Goal: Use online tool/utility: Utilize a website feature to perform a specific function

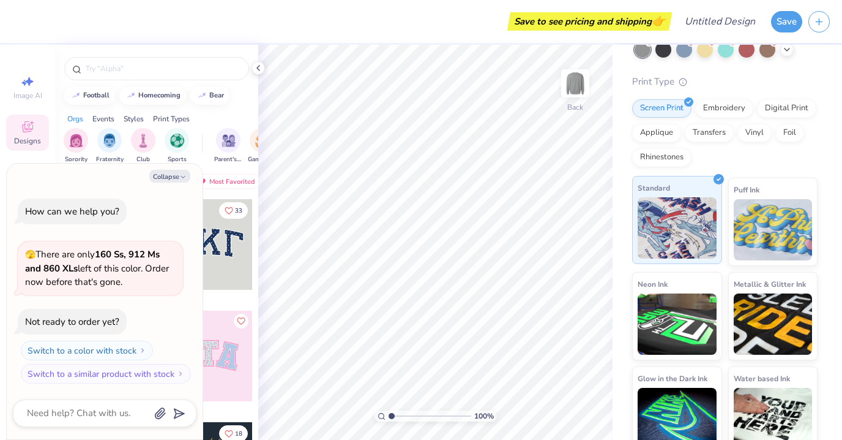
scroll to position [89, 0]
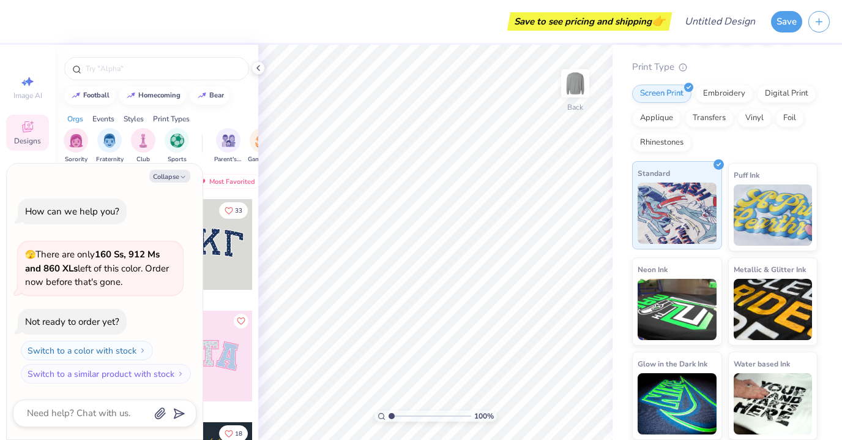
click at [681, 220] on img at bounding box center [677, 212] width 79 height 61
click at [178, 178] on button "Collapse" at bounding box center [169, 176] width 41 height 13
type textarea "x"
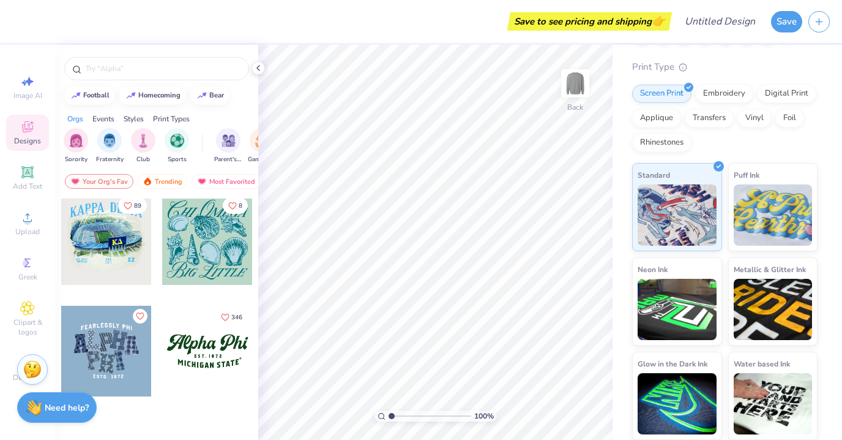
scroll to position [1128, 0]
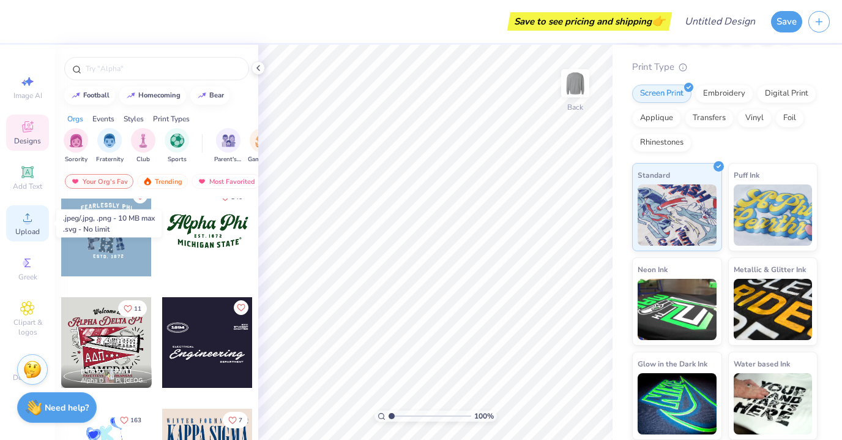
click at [21, 220] on icon at bounding box center [27, 217] width 15 height 15
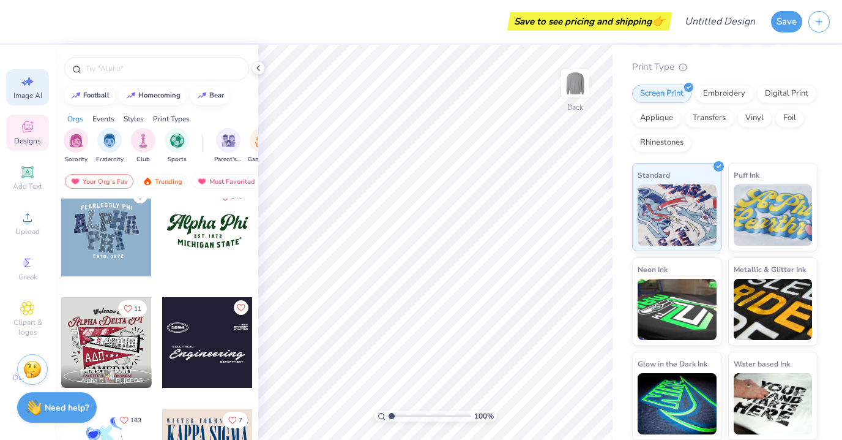
click at [18, 79] on div "Image AI" at bounding box center [27, 87] width 43 height 36
select select "4"
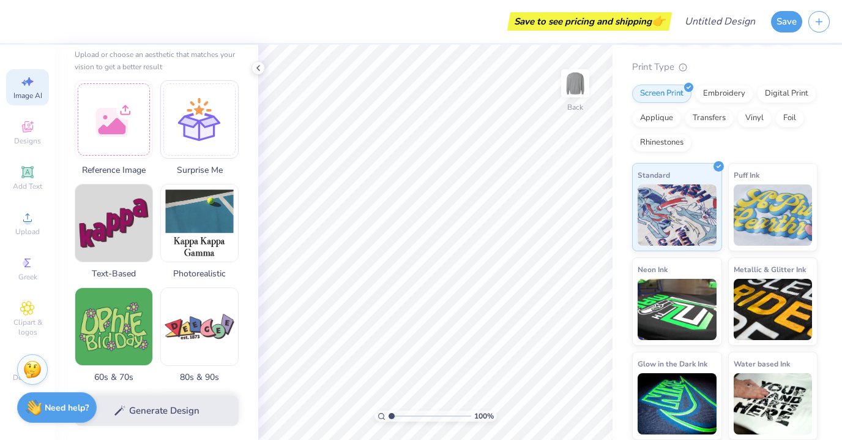
scroll to position [150, 0]
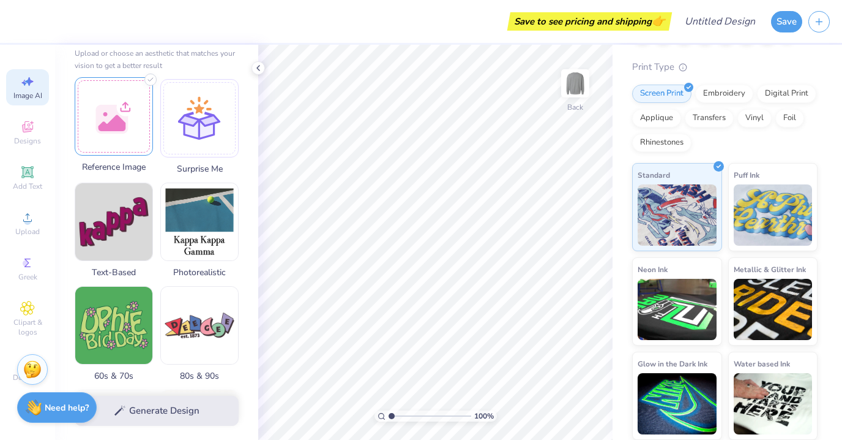
click at [118, 124] on div at bounding box center [114, 116] width 78 height 78
click at [158, 415] on div "Generate Design" at bounding box center [156, 410] width 203 height 59
click at [158, 413] on div "Generate Design" at bounding box center [156, 410] width 203 height 59
click at [197, 130] on div at bounding box center [199, 116] width 78 height 78
click at [24, 133] on icon at bounding box center [27, 126] width 15 height 15
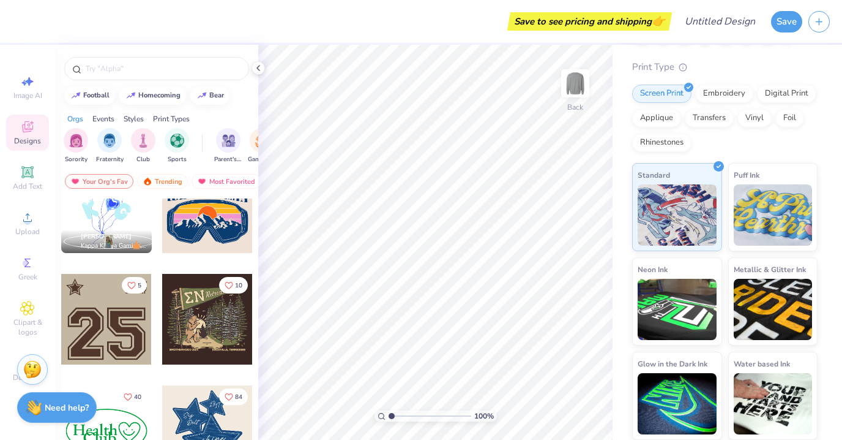
scroll to position [1660, 0]
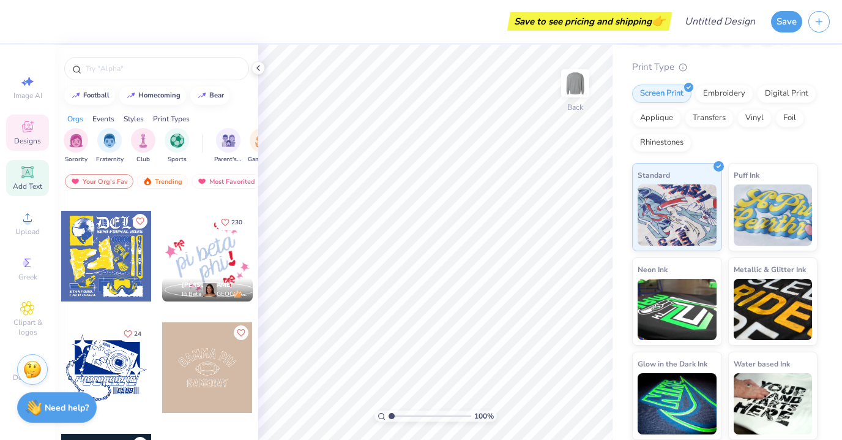
click at [31, 178] on icon at bounding box center [27, 172] width 15 height 15
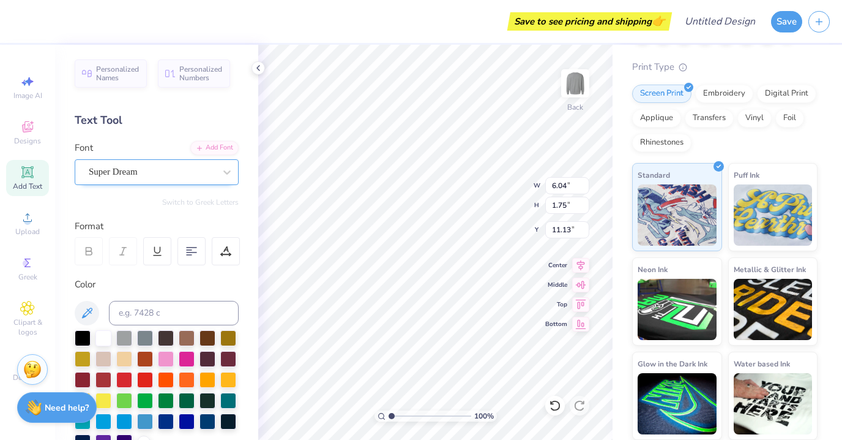
click at [157, 169] on div "Super Dream" at bounding box center [152, 171] width 129 height 19
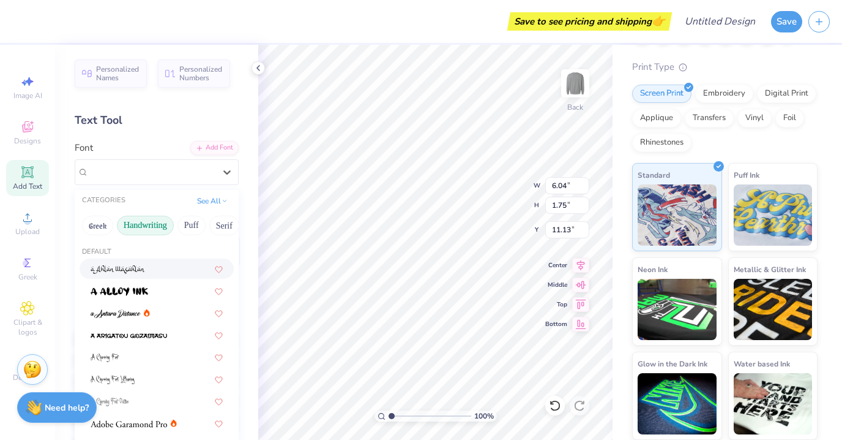
click at [162, 226] on button "Handwriting" at bounding box center [145, 226] width 57 height 20
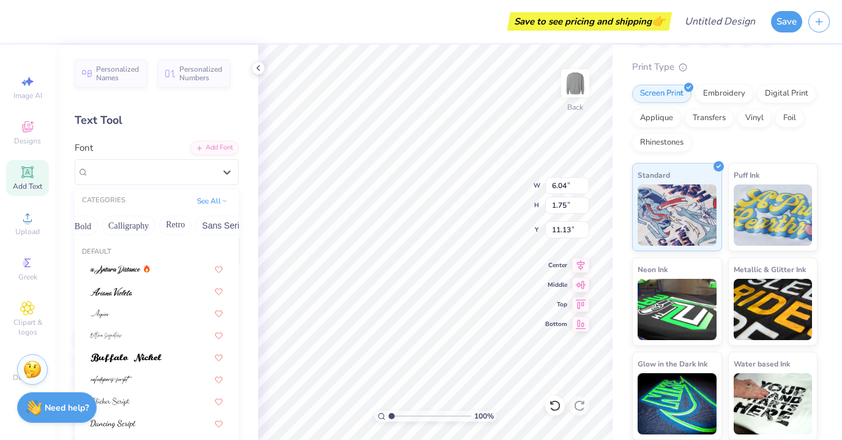
scroll to position [0, 179]
click at [168, 223] on button "Retro" at bounding box center [172, 226] width 32 height 20
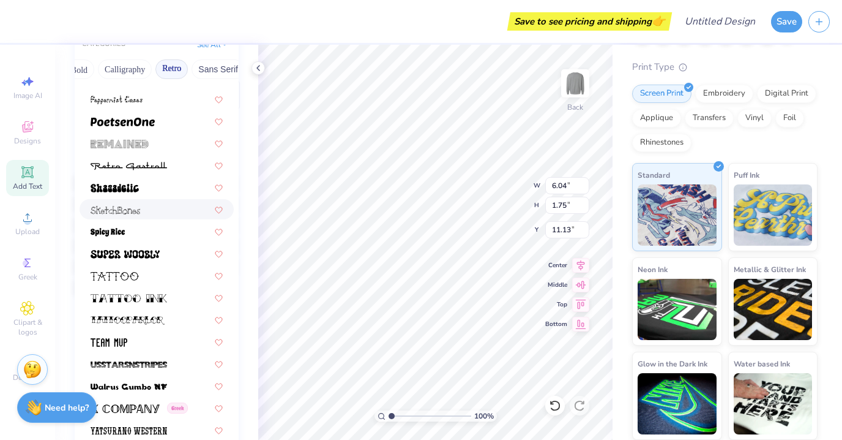
scroll to position [272, 0]
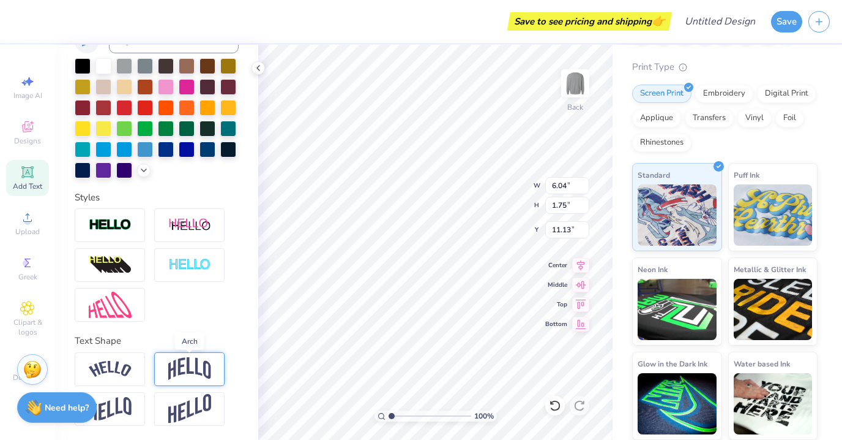
click at [187, 376] on img at bounding box center [189, 368] width 43 height 23
type input "2.49"
type input "10.75"
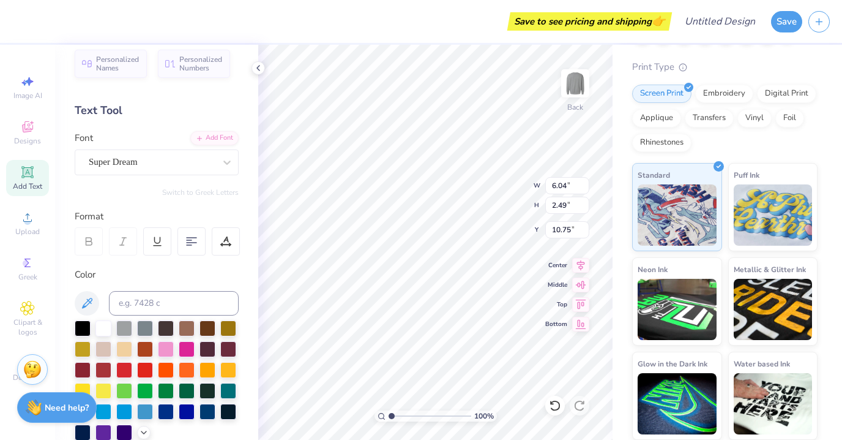
scroll to position [0, 0]
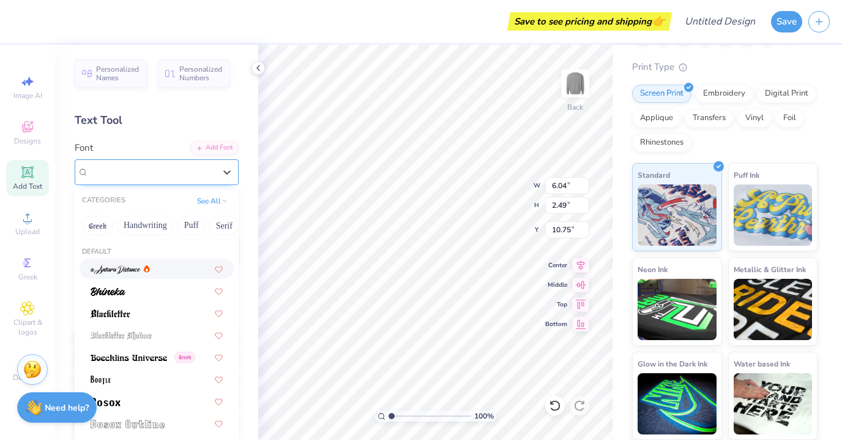
click at [161, 179] on div at bounding box center [152, 171] width 126 height 17
click at [146, 226] on button "Handwriting" at bounding box center [145, 226] width 57 height 20
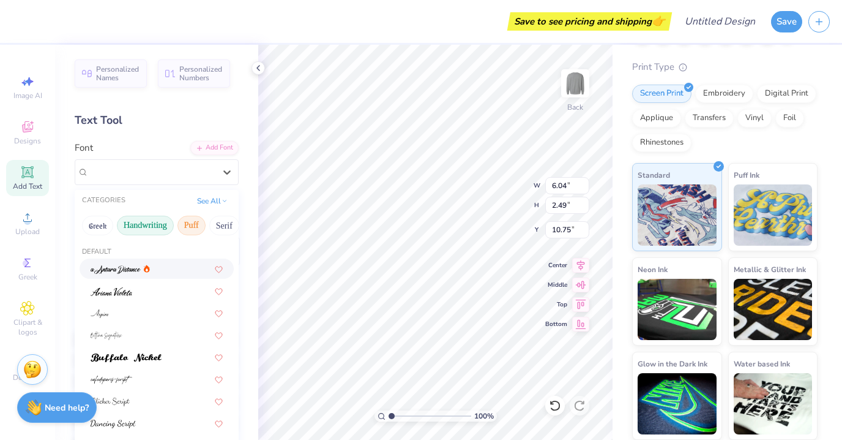
click at [191, 228] on button "Puff" at bounding box center [192, 226] width 28 height 20
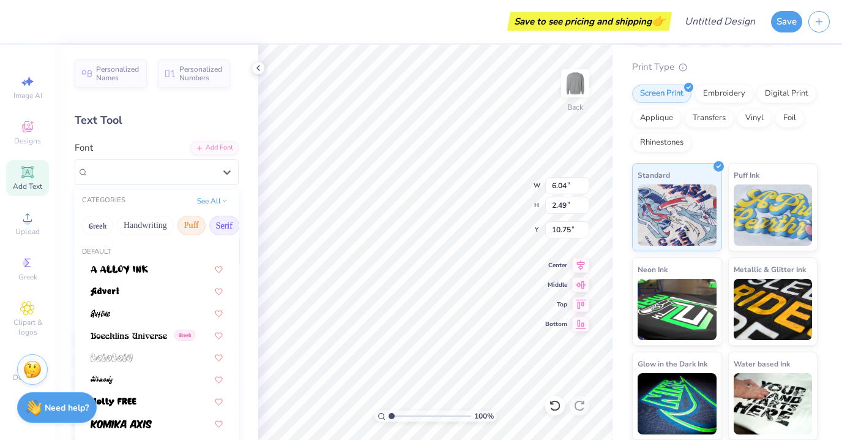
click at [223, 224] on button "Serif" at bounding box center [224, 226] width 30 height 20
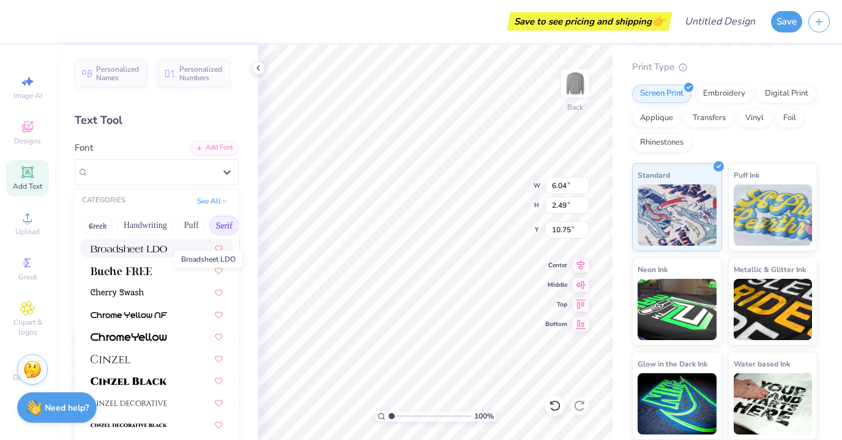
scroll to position [133, 0]
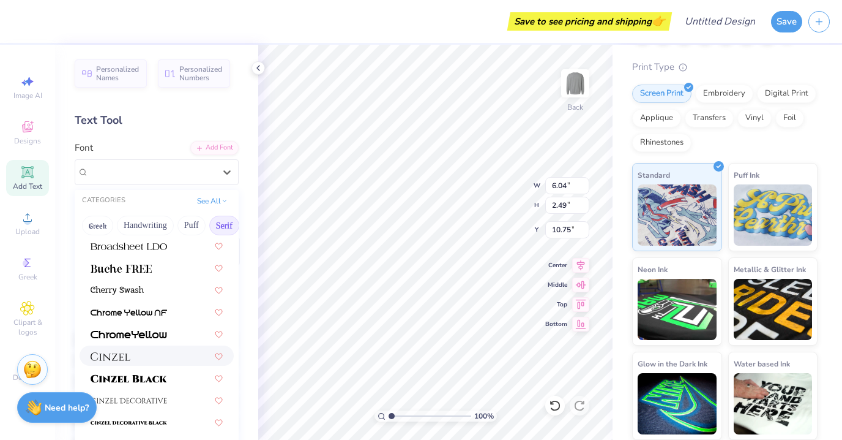
click at [122, 348] on div at bounding box center [157, 355] width 154 height 20
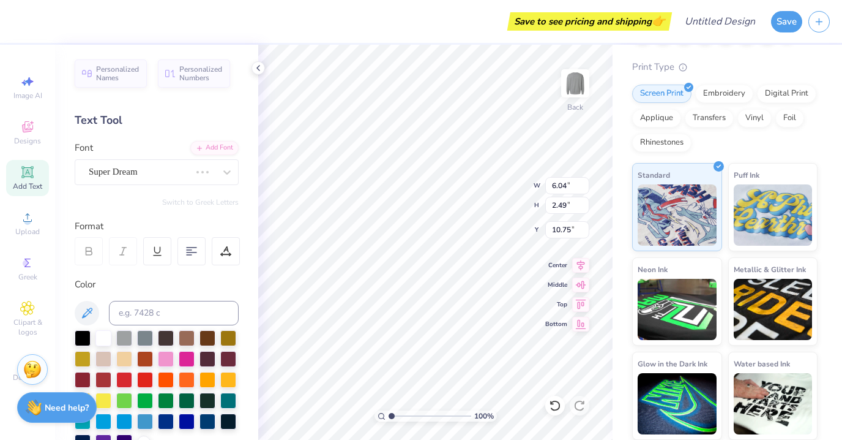
type input "6.08"
type input "2.65"
type input "10.68"
type textarea "T"
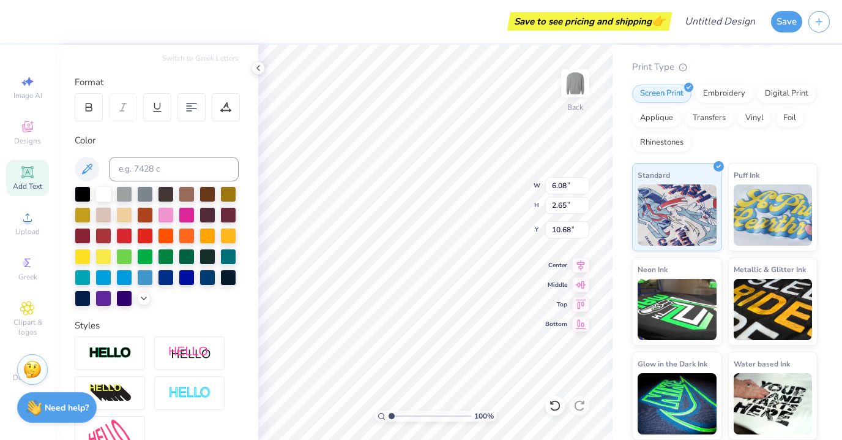
scroll to position [138, 0]
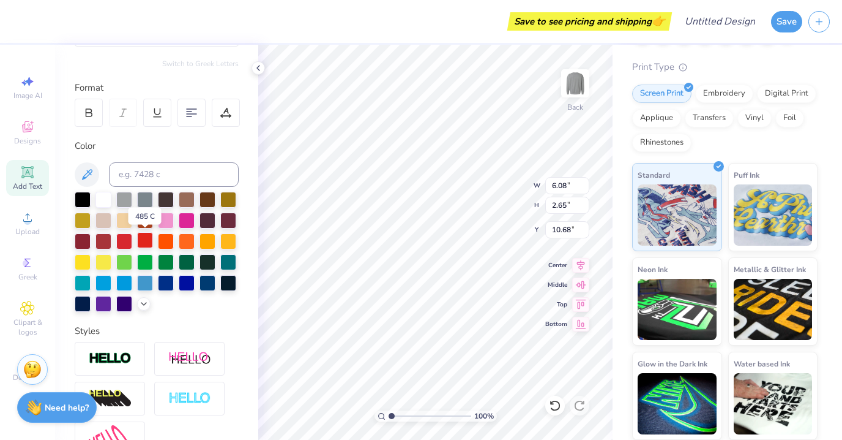
click at [149, 242] on div at bounding box center [145, 240] width 16 height 16
click at [126, 241] on div at bounding box center [124, 240] width 16 height 16
click at [81, 241] on div at bounding box center [83, 240] width 16 height 16
click at [99, 237] on div at bounding box center [104, 240] width 16 height 16
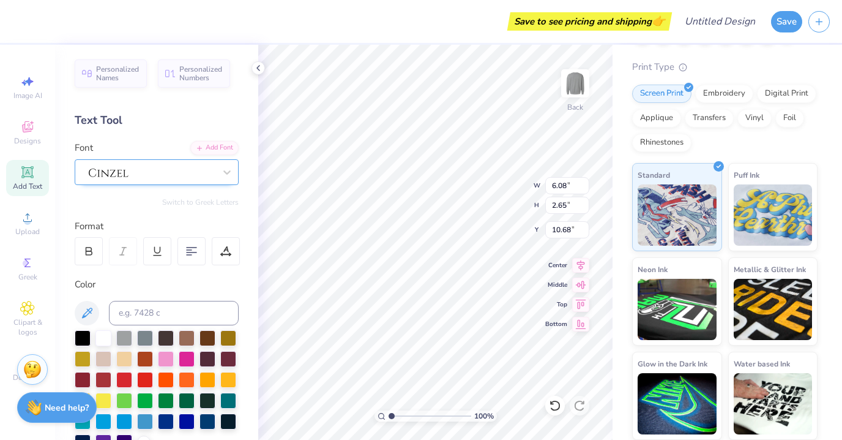
click at [155, 173] on div at bounding box center [152, 171] width 129 height 19
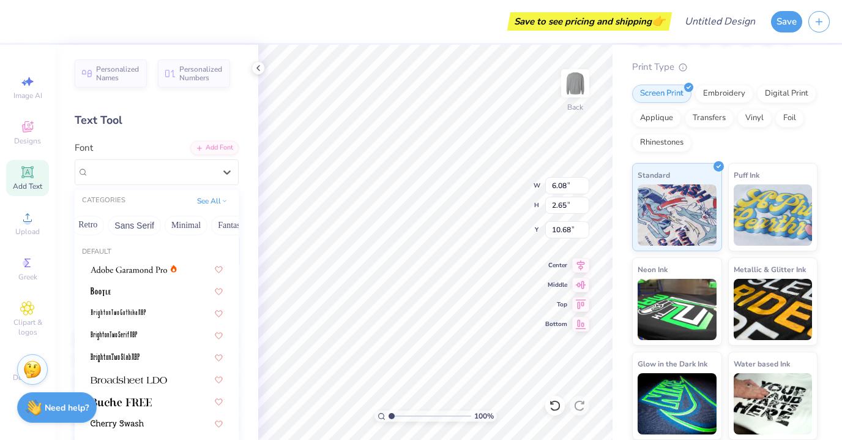
scroll to position [0, 365]
click at [170, 223] on button "Techno" at bounding box center [172, 226] width 39 height 20
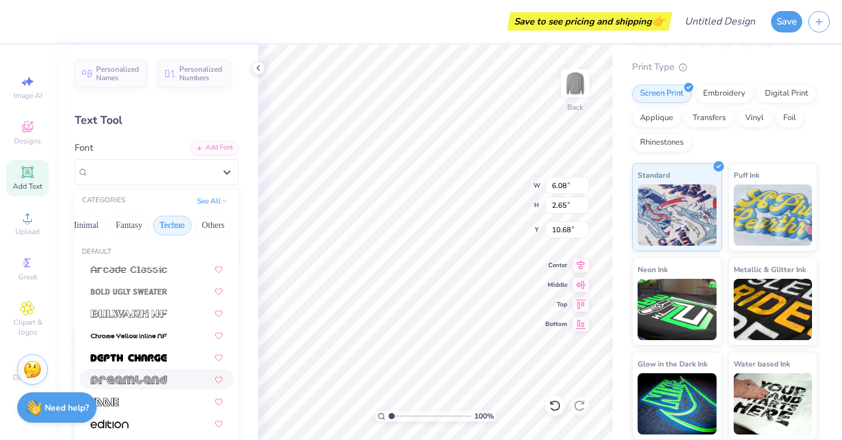
click at [149, 375] on img at bounding box center [129, 379] width 77 height 9
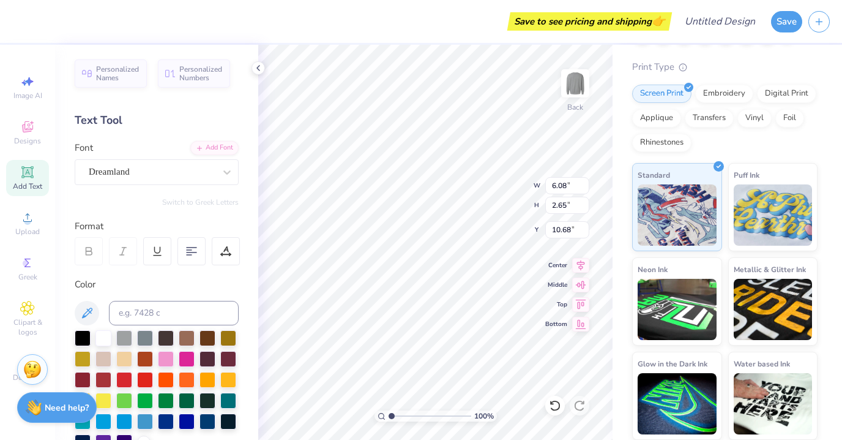
scroll to position [0, 5]
click at [230, 168] on icon at bounding box center [227, 172] width 12 height 12
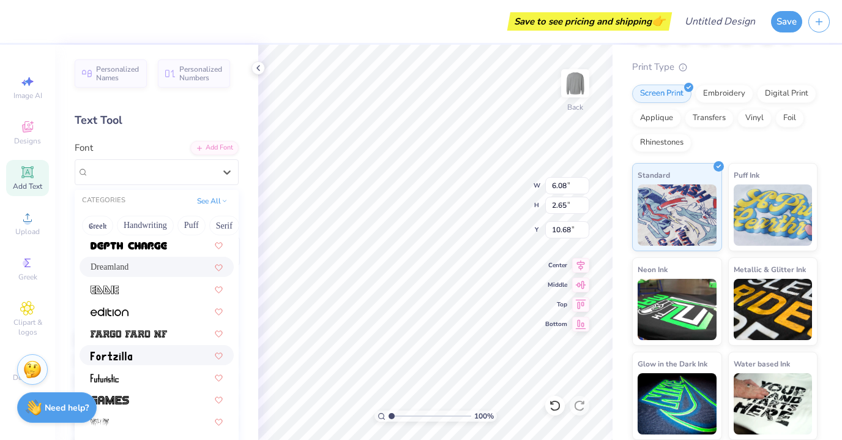
scroll to position [111, 0]
click at [119, 311] on img at bounding box center [110, 313] width 38 height 9
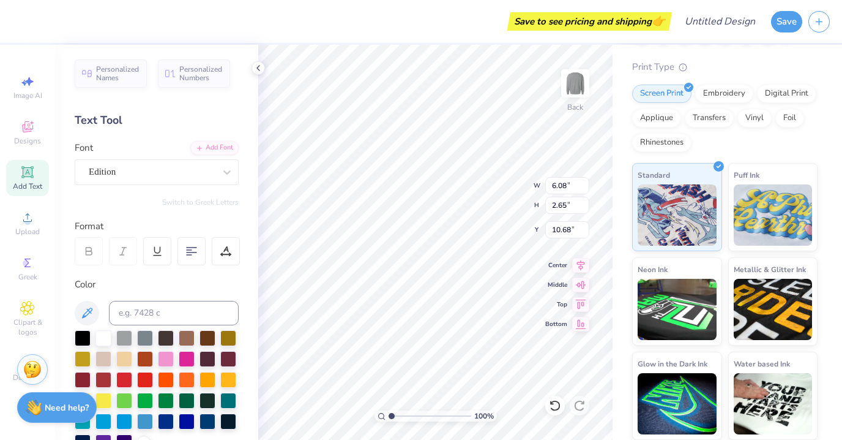
scroll to position [1, 1]
type textarea "[GEOGRAPHIC_DATA]"
click at [263, 65] on icon at bounding box center [258, 68] width 10 height 10
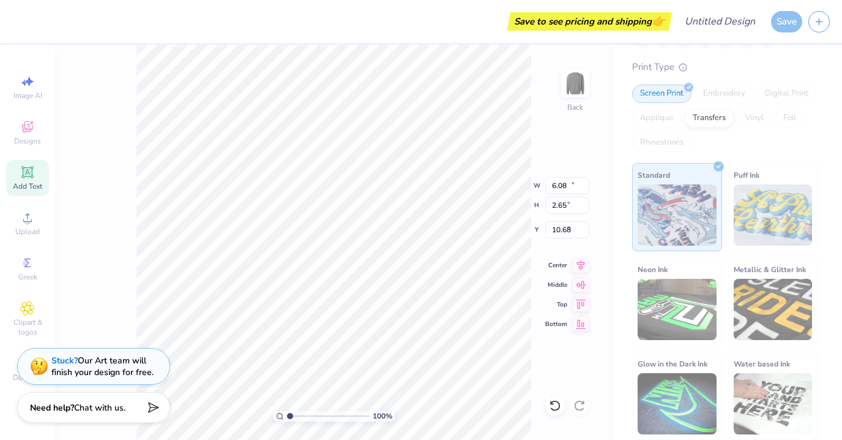
type input "15.38"
type input "5.12"
type input "9.44"
type input "11.81"
type input "3.94"
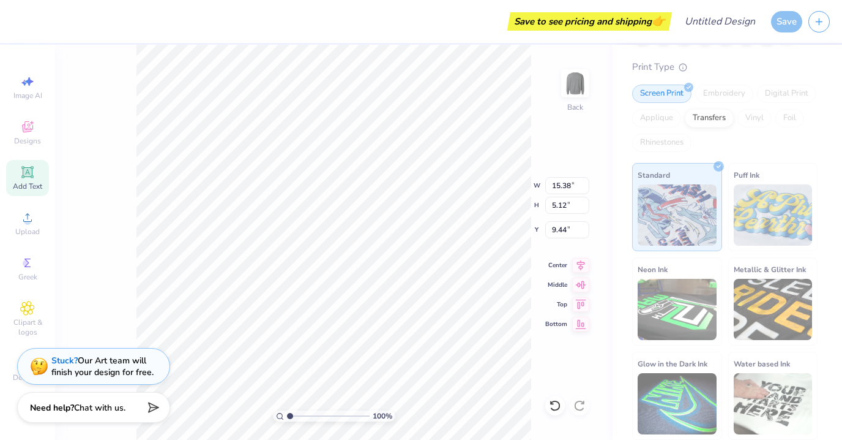
type input "10.63"
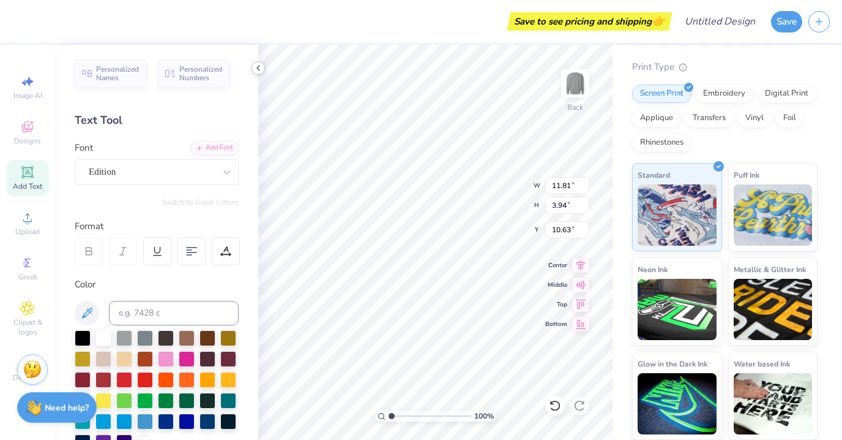
type input "8.06"
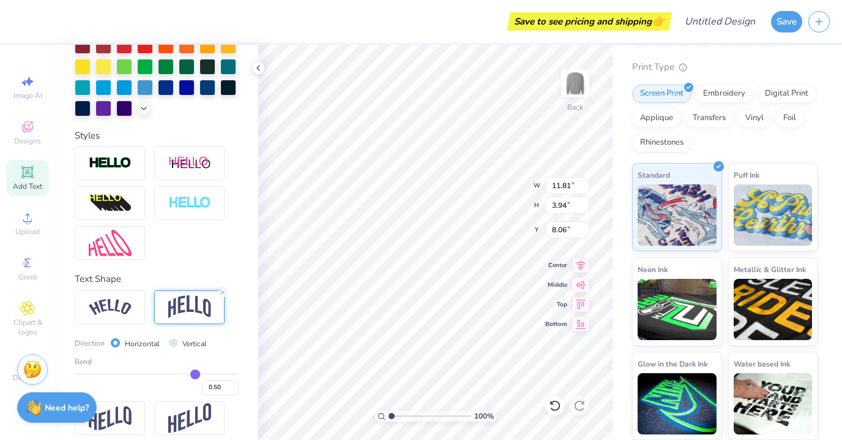
scroll to position [343, 0]
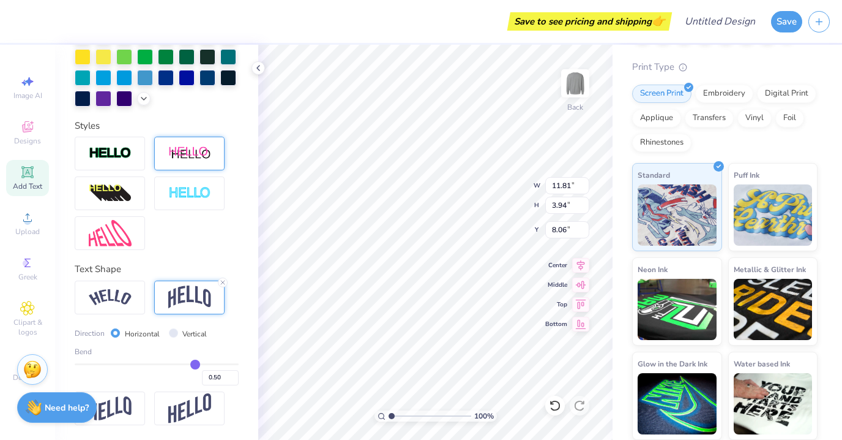
click at [180, 155] on img at bounding box center [189, 153] width 43 height 15
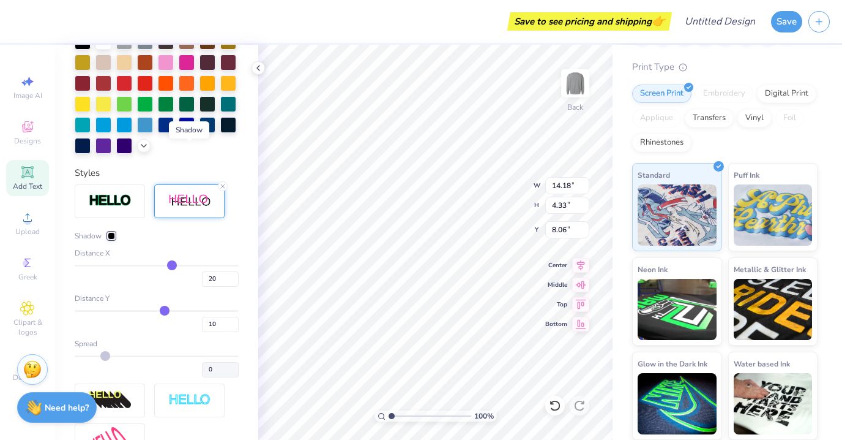
type input "14.18"
type input "4.33"
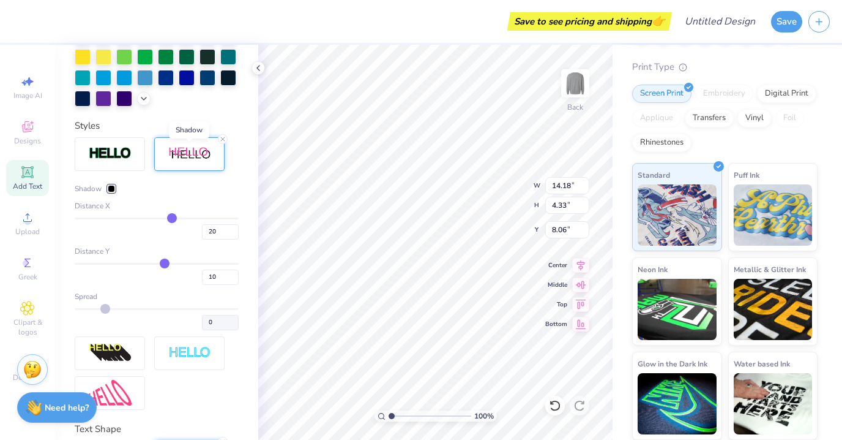
click at [200, 151] on img at bounding box center [189, 153] width 43 height 15
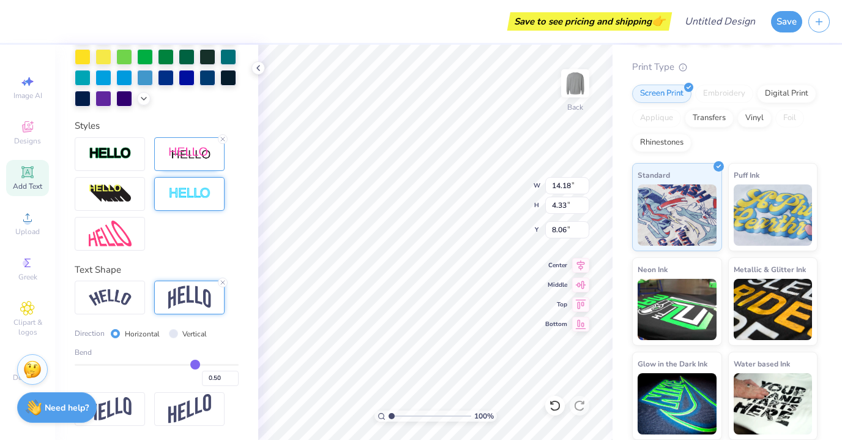
click at [198, 198] on img at bounding box center [189, 194] width 43 height 14
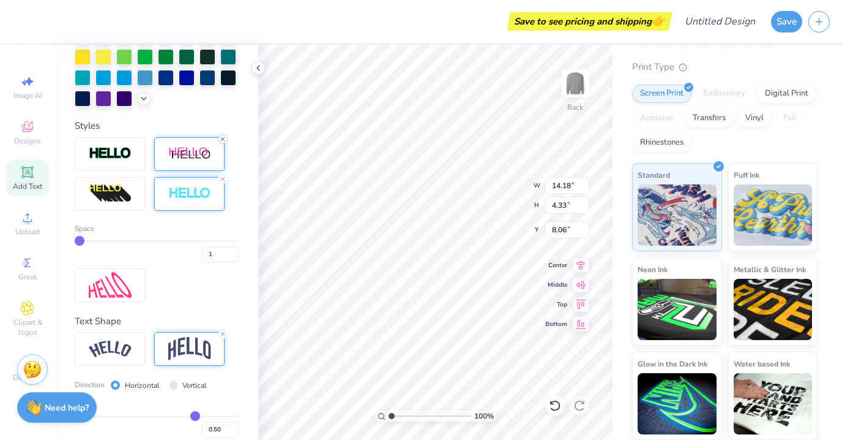
click at [225, 135] on icon at bounding box center [222, 138] width 7 height 7
type input "11.83"
type input "3.95"
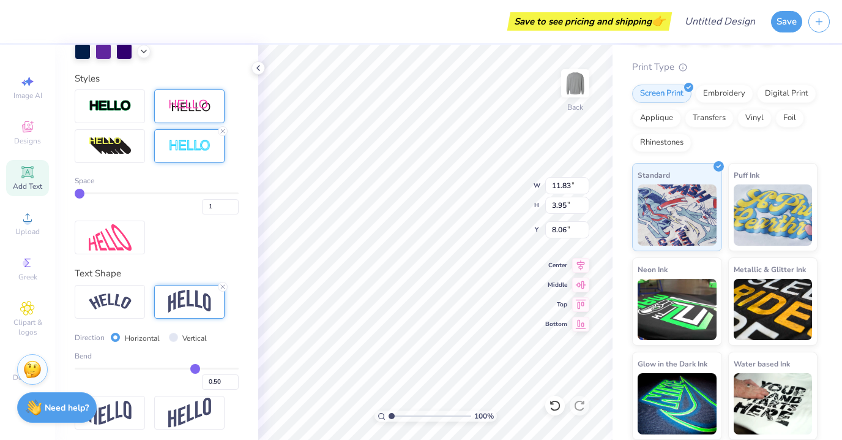
scroll to position [343, 0]
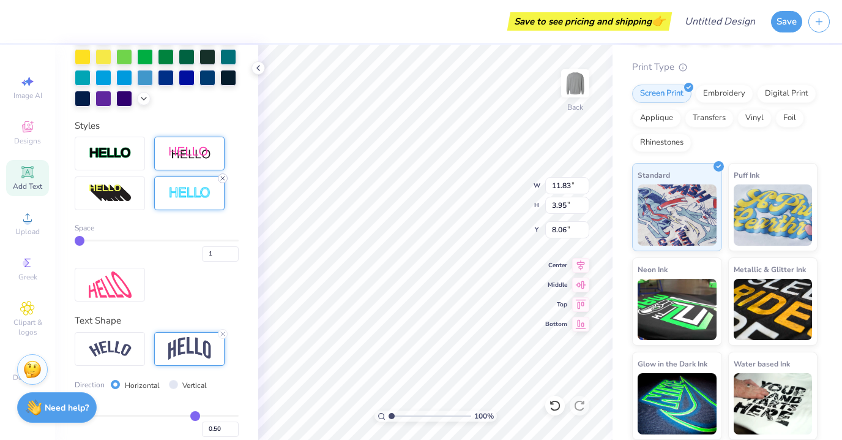
click at [221, 176] on icon at bounding box center [222, 177] width 7 height 7
type input "11.81"
type input "3.94"
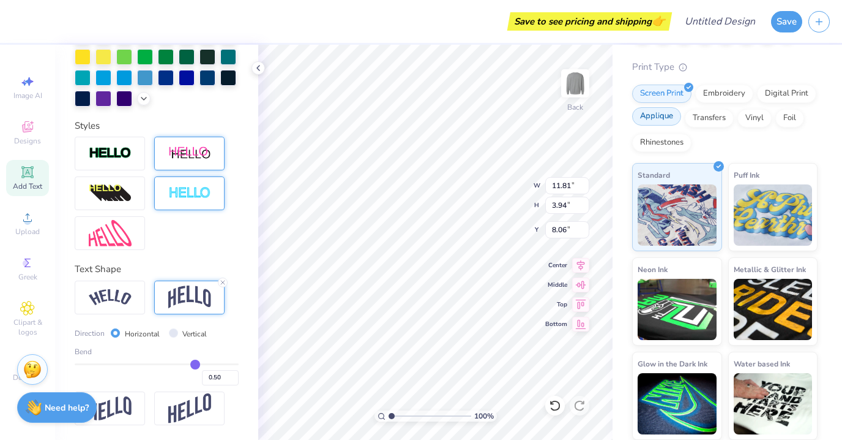
click at [665, 114] on div "Applique" at bounding box center [656, 116] width 49 height 18
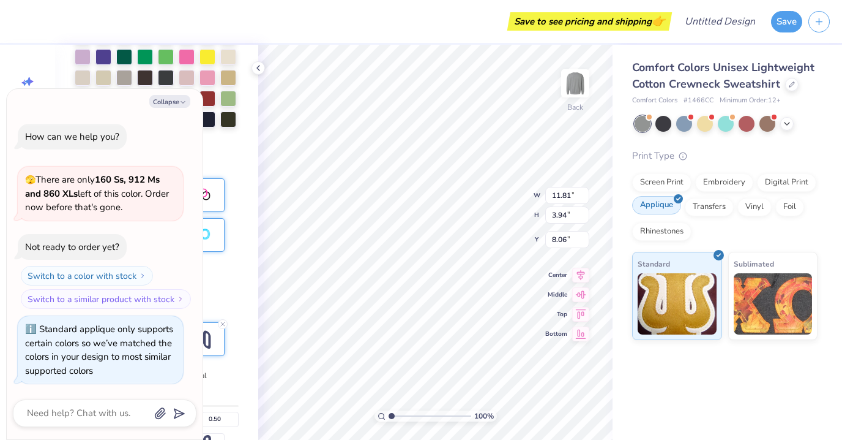
scroll to position [0, 0]
click at [720, 182] on div "Embroidery" at bounding box center [725, 180] width 58 height 18
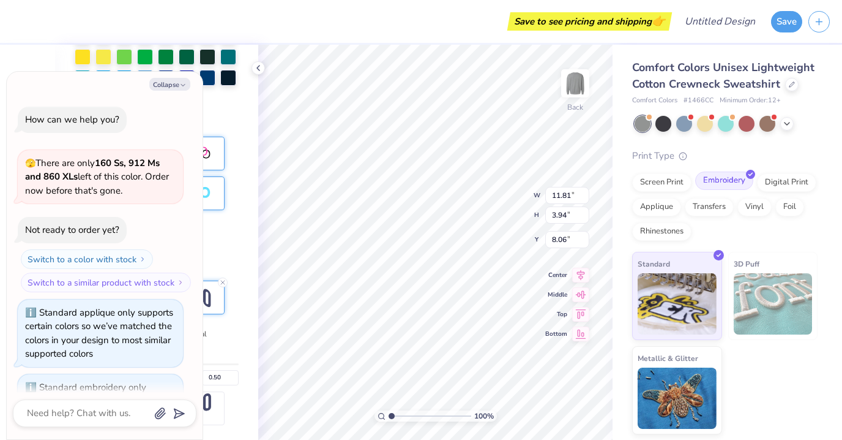
scroll to position [58, 0]
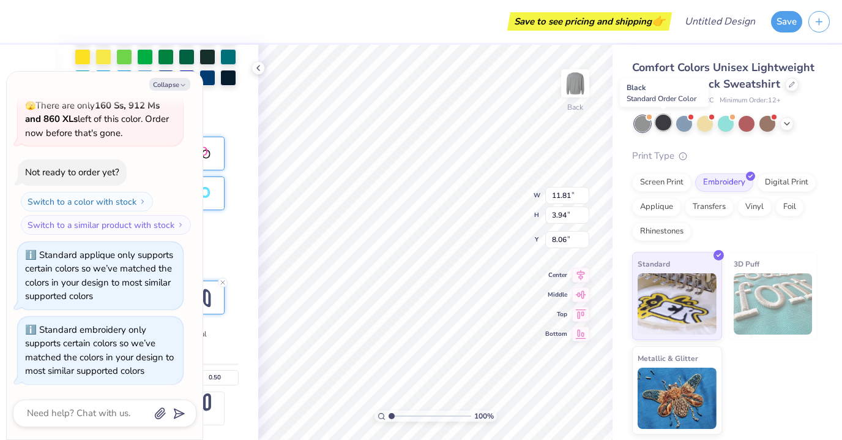
click at [666, 126] on div at bounding box center [664, 122] width 16 height 16
click at [726, 121] on div at bounding box center [726, 122] width 16 height 16
click at [771, 124] on div at bounding box center [768, 122] width 16 height 16
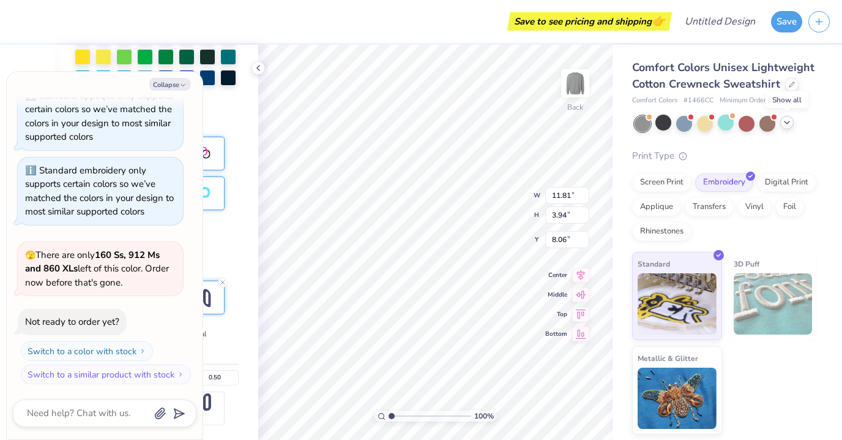
click at [788, 121] on icon at bounding box center [787, 123] width 10 height 10
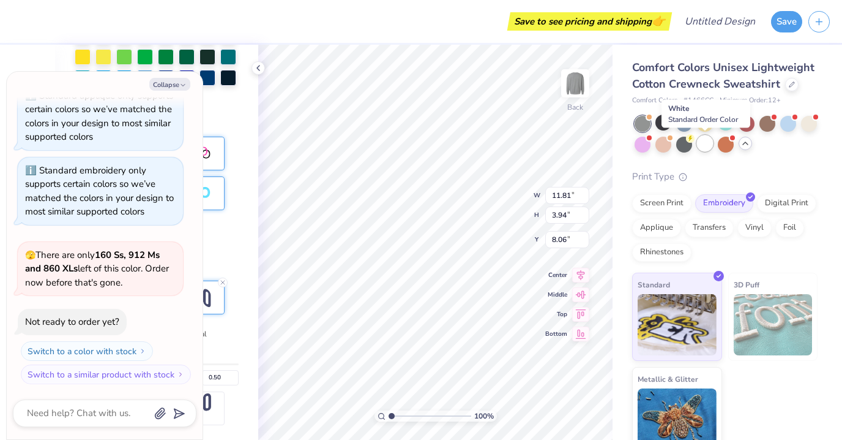
click at [701, 141] on div at bounding box center [705, 143] width 16 height 16
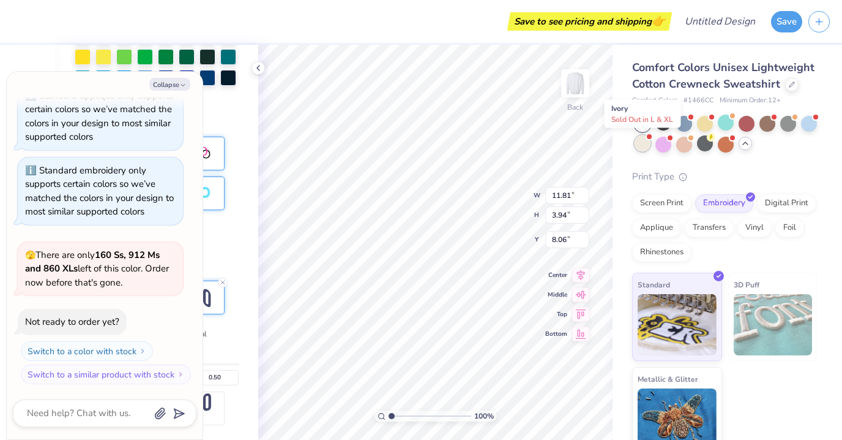
click at [642, 144] on div at bounding box center [643, 143] width 16 height 16
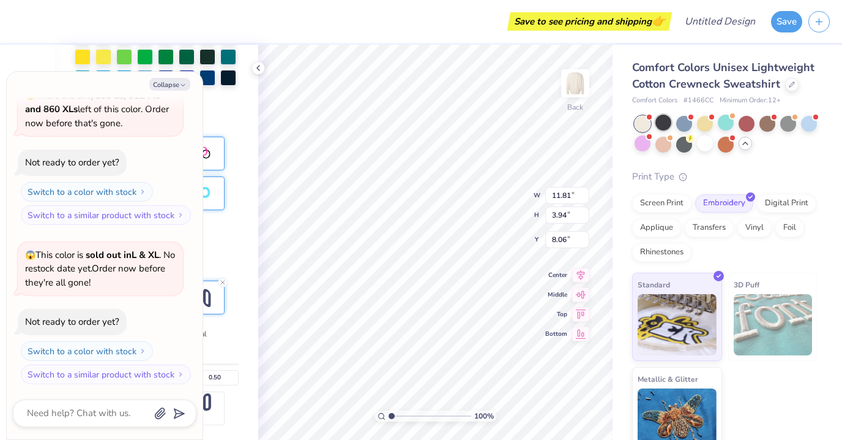
click at [664, 125] on div at bounding box center [664, 122] width 16 height 16
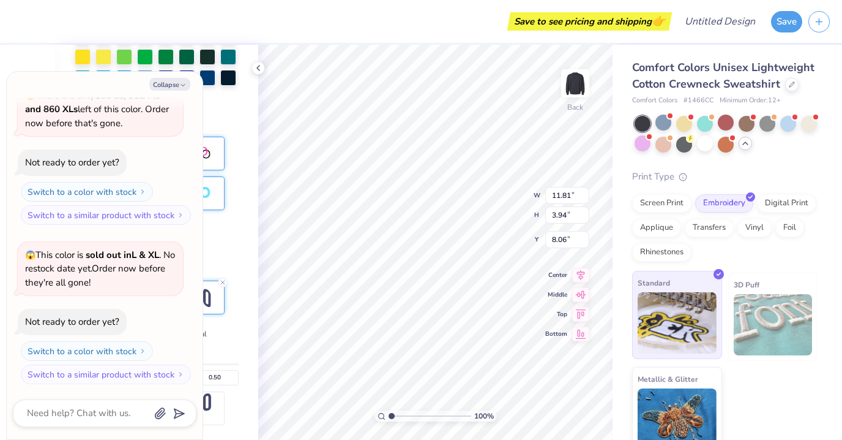
scroll to position [15, 0]
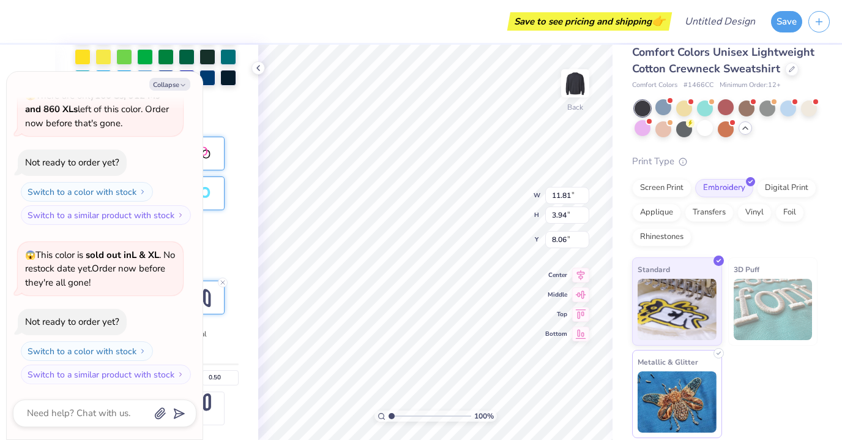
click at [669, 410] on img at bounding box center [677, 401] width 79 height 61
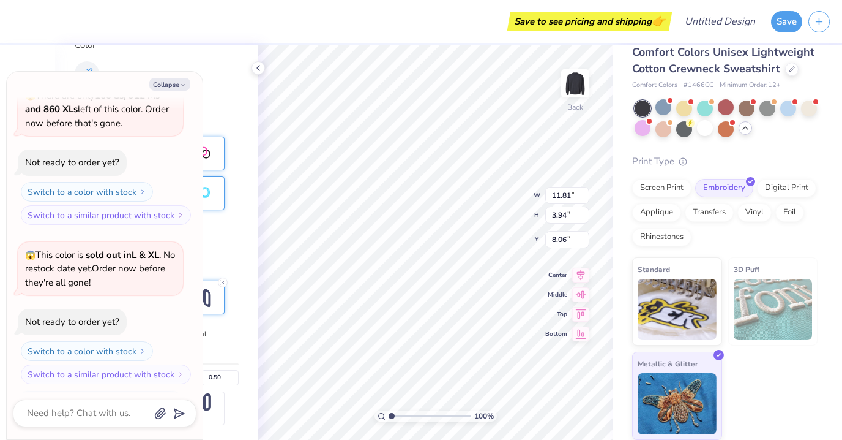
scroll to position [239, 0]
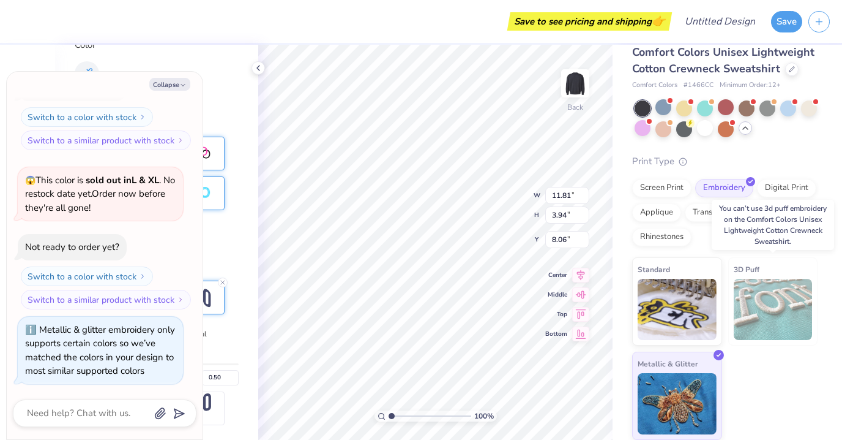
click at [765, 313] on img at bounding box center [773, 309] width 79 height 61
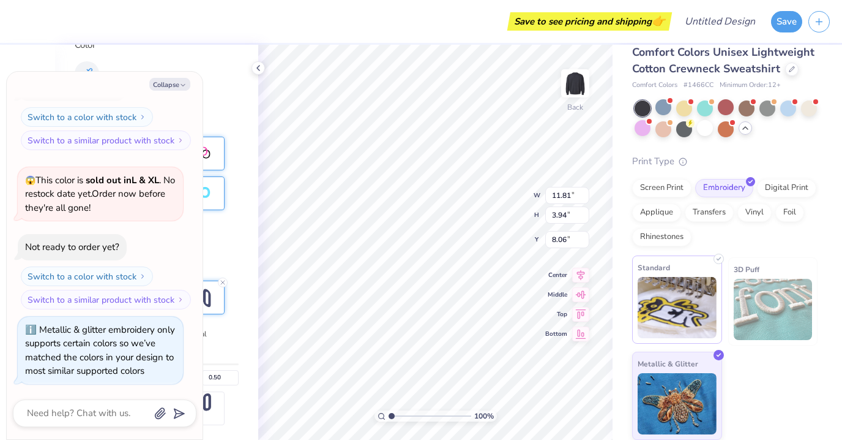
click at [692, 306] on img at bounding box center [677, 307] width 79 height 61
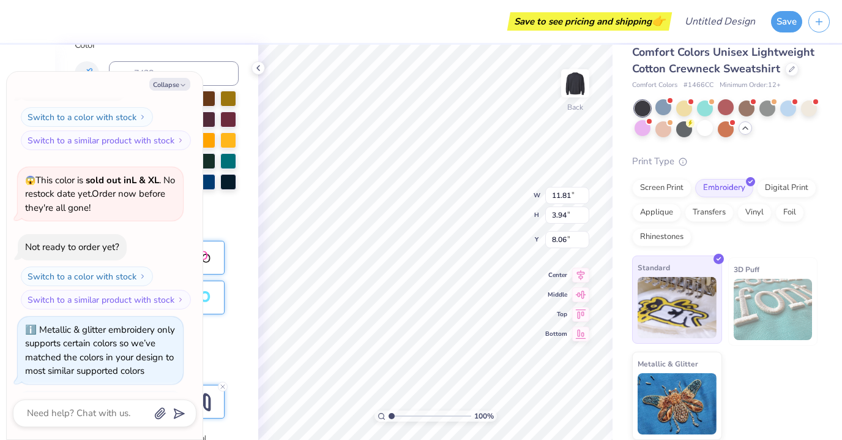
scroll to position [343, 0]
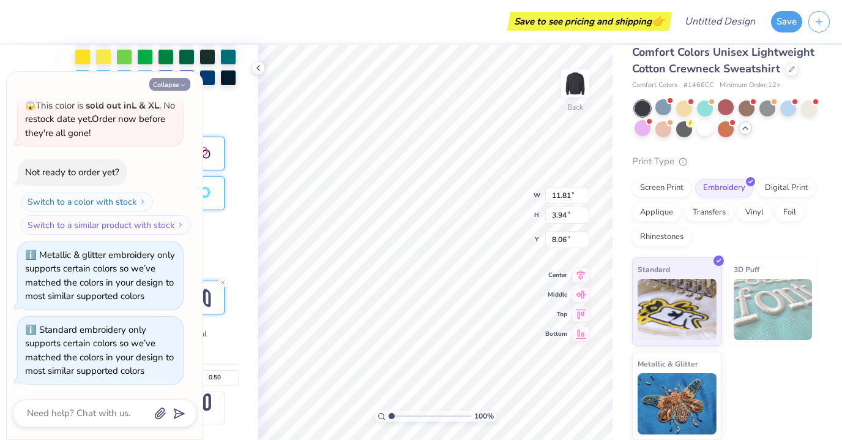
click at [179, 86] on button "Collapse" at bounding box center [169, 84] width 41 height 13
type textarea "x"
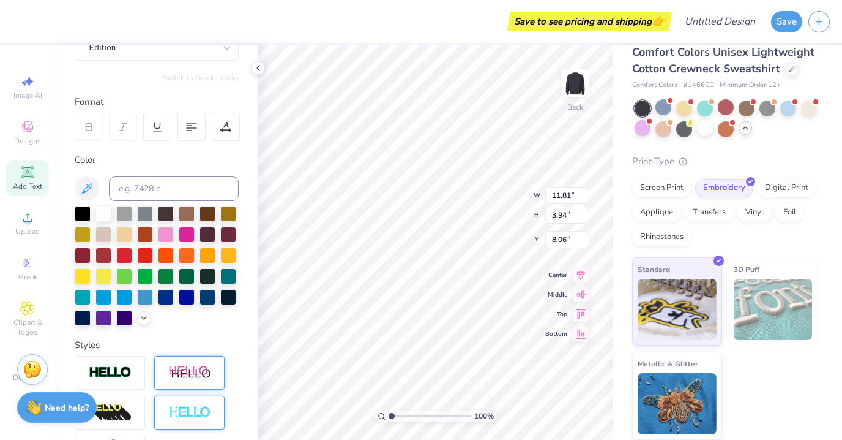
scroll to position [0, 0]
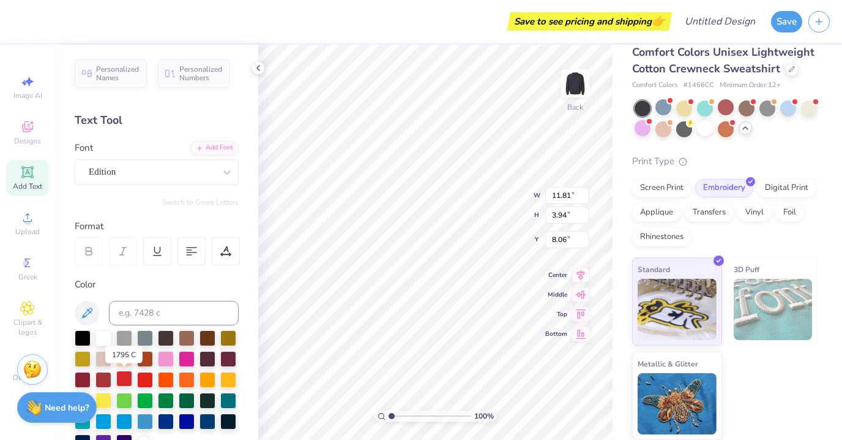
click at [121, 379] on div at bounding box center [124, 378] width 16 height 16
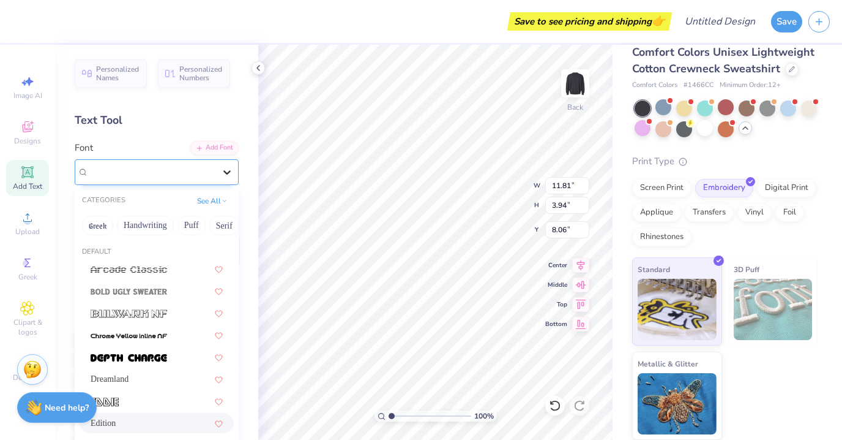
click at [230, 170] on icon at bounding box center [226, 172] width 7 height 4
click at [102, 225] on button "Greek" at bounding box center [97, 226] width 31 height 20
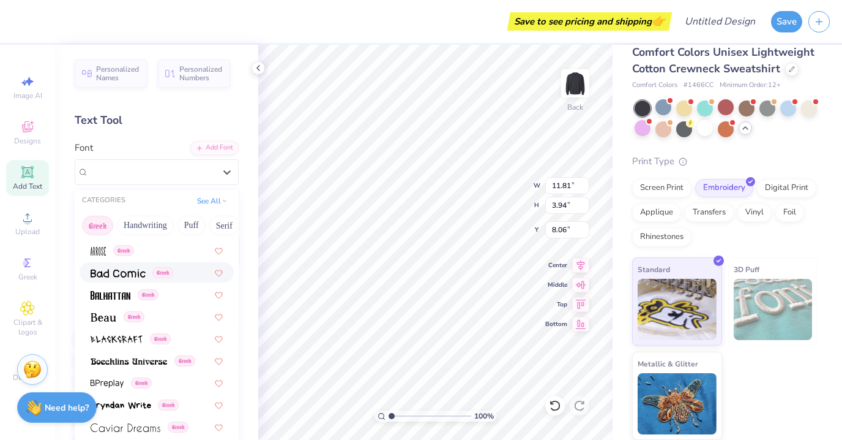
scroll to position [109, 0]
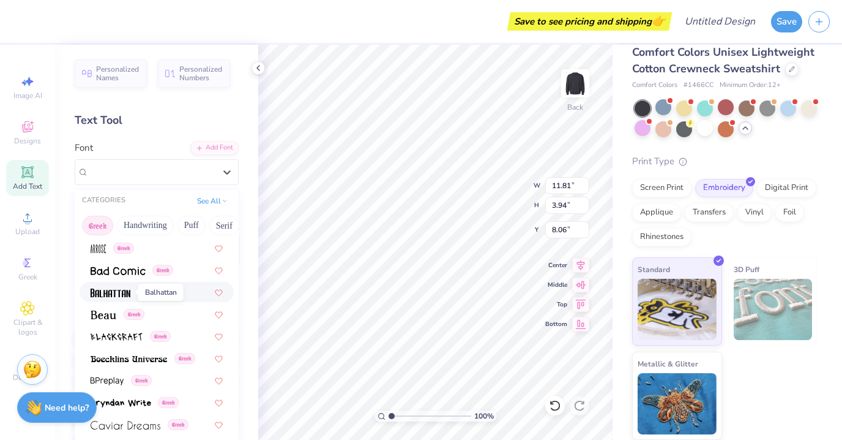
click at [113, 294] on img at bounding box center [111, 292] width 40 height 9
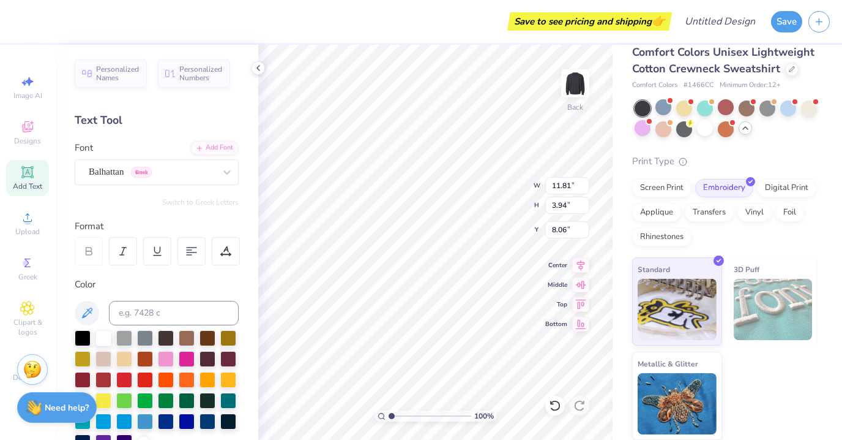
type input "7.48"
type input "3.12"
type input "8.47"
click at [229, 169] on icon at bounding box center [227, 172] width 12 height 12
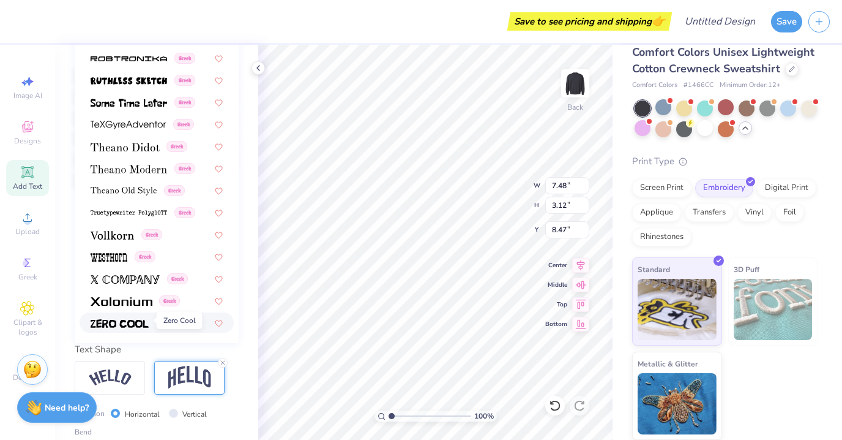
scroll to position [266, 0]
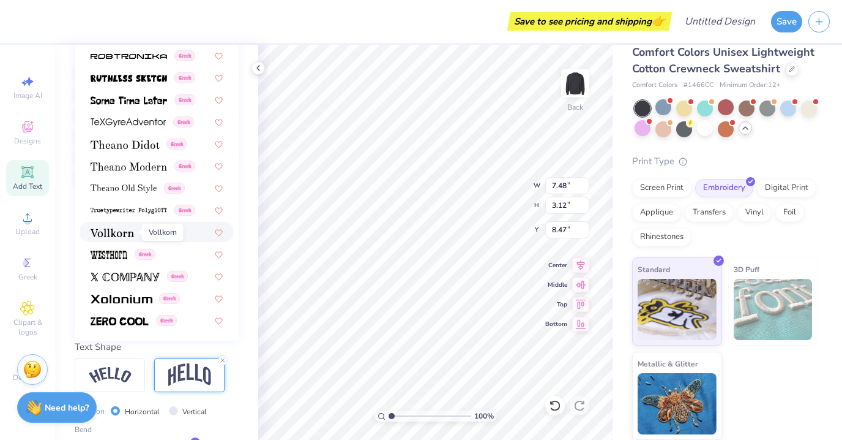
click at [113, 231] on img at bounding box center [112, 232] width 43 height 9
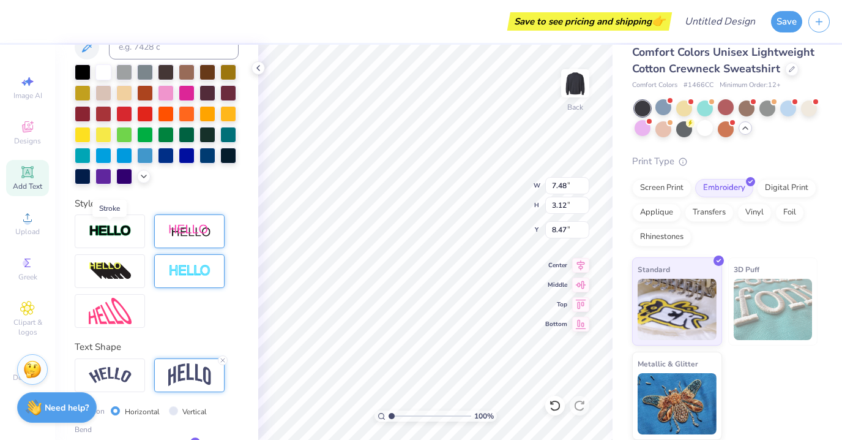
type input "8.54"
type input "3.30"
type input "8.38"
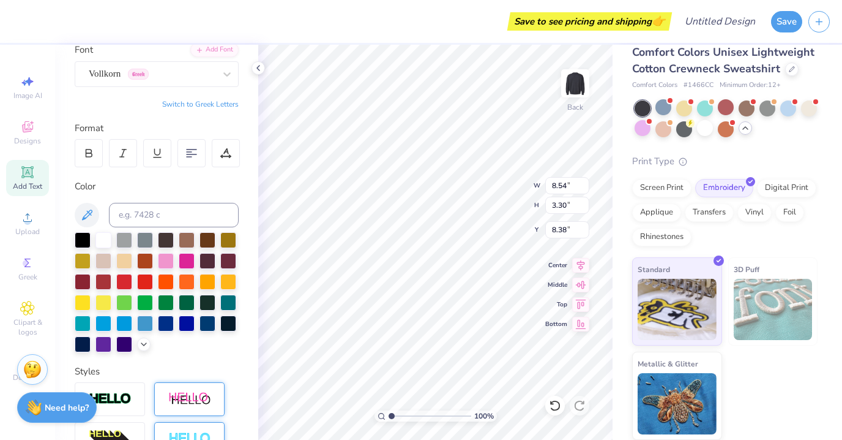
scroll to position [0, 0]
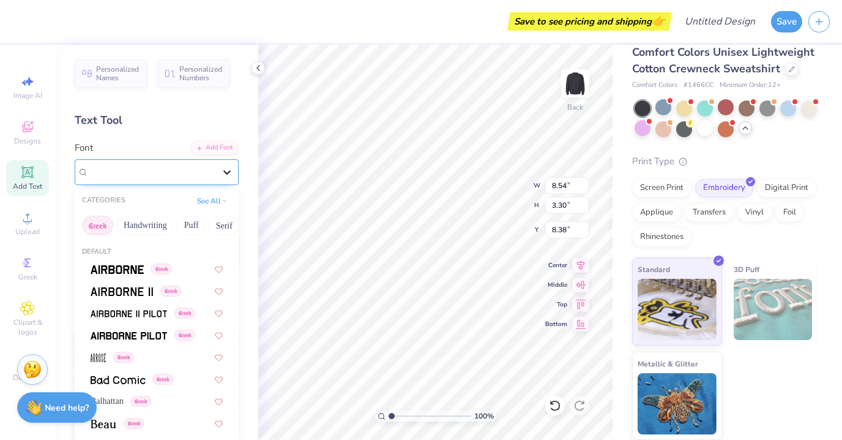
click at [237, 170] on div at bounding box center [227, 172] width 22 height 22
click at [122, 311] on img at bounding box center [129, 313] width 77 height 9
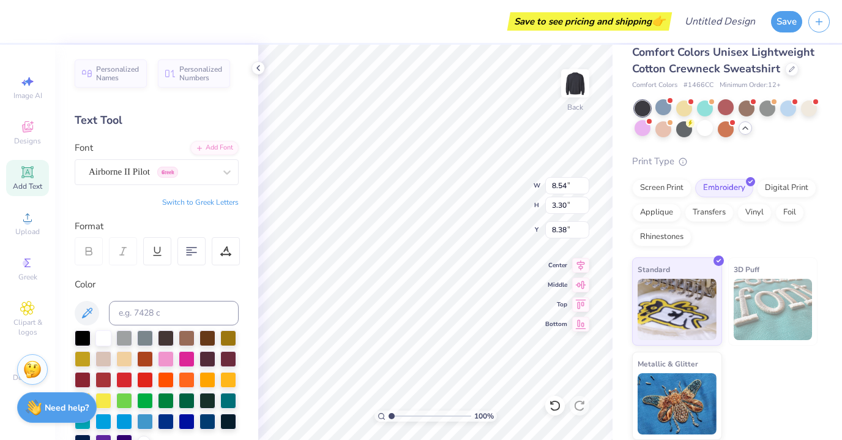
type input "10.61"
type input "3.73"
type input "8.16"
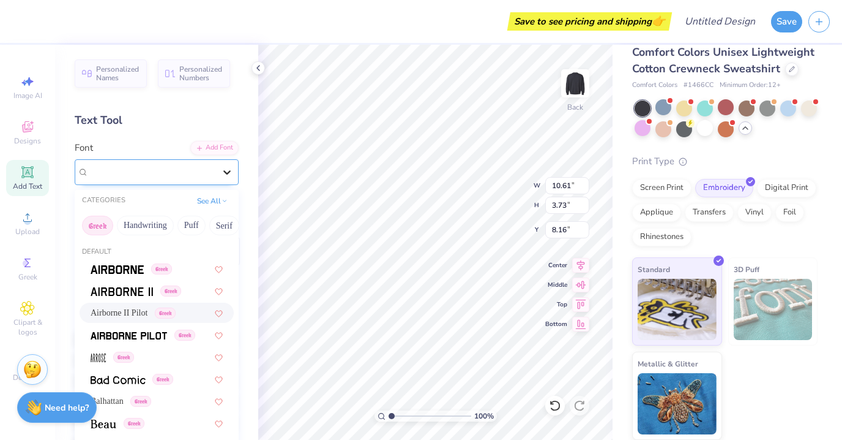
click at [230, 176] on icon at bounding box center [227, 172] width 12 height 12
click at [142, 293] on img at bounding box center [122, 291] width 62 height 9
click at [228, 171] on icon at bounding box center [227, 172] width 12 height 12
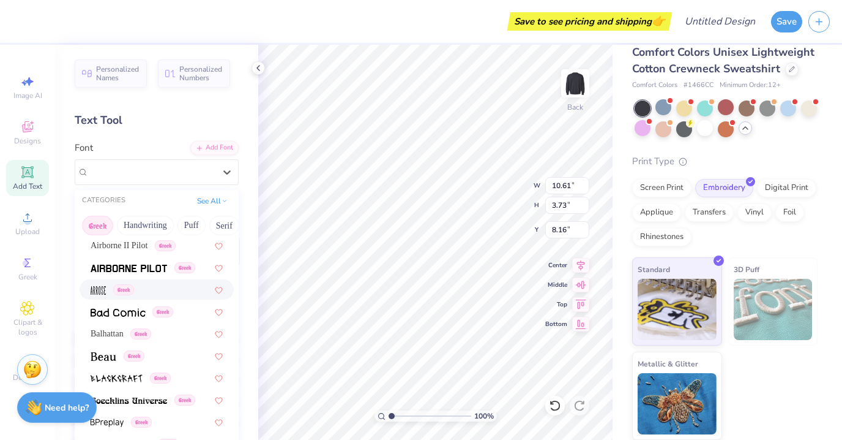
scroll to position [69, 0]
click at [107, 360] on span at bounding box center [104, 354] width 26 height 13
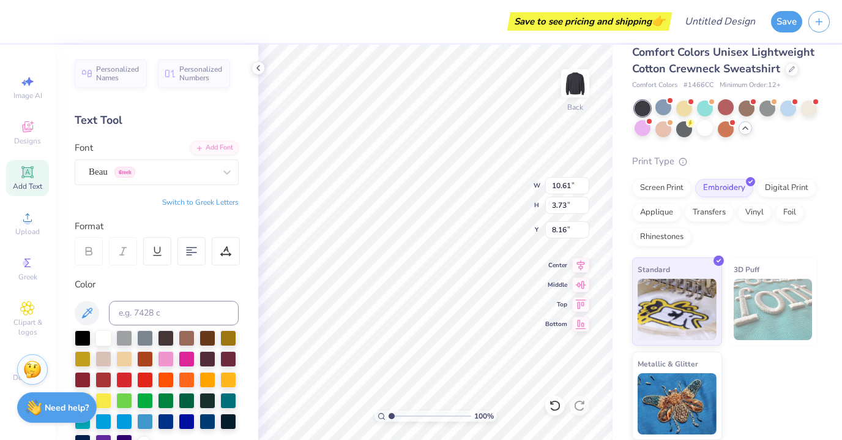
type input "8.43"
type input "3.30"
type input "8.38"
click at [228, 172] on icon at bounding box center [226, 172] width 7 height 4
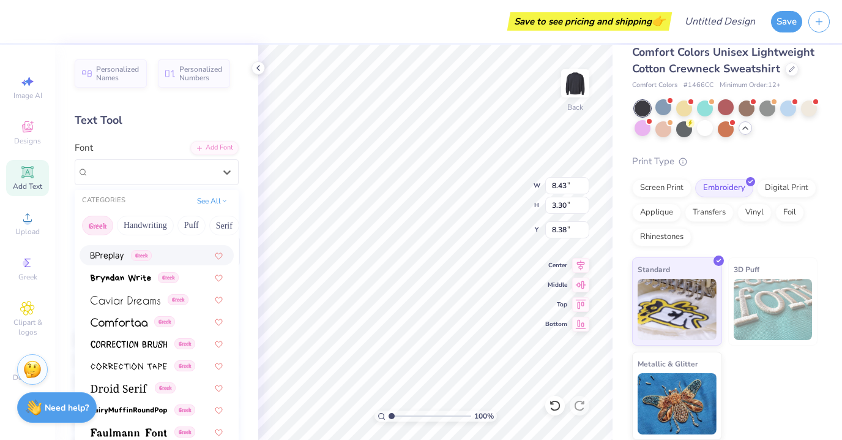
scroll to position [234, 0]
click at [137, 317] on img at bounding box center [119, 321] width 57 height 9
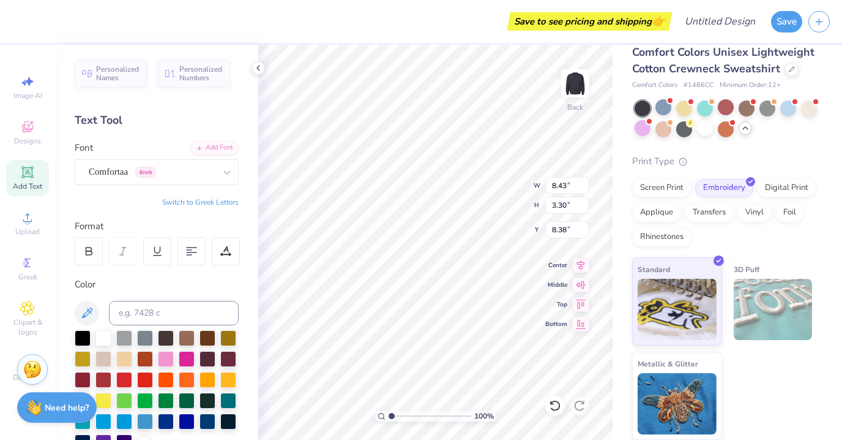
type input "9.04"
type input "3.43"
type input "8.32"
click at [227, 177] on icon at bounding box center [227, 172] width 12 height 12
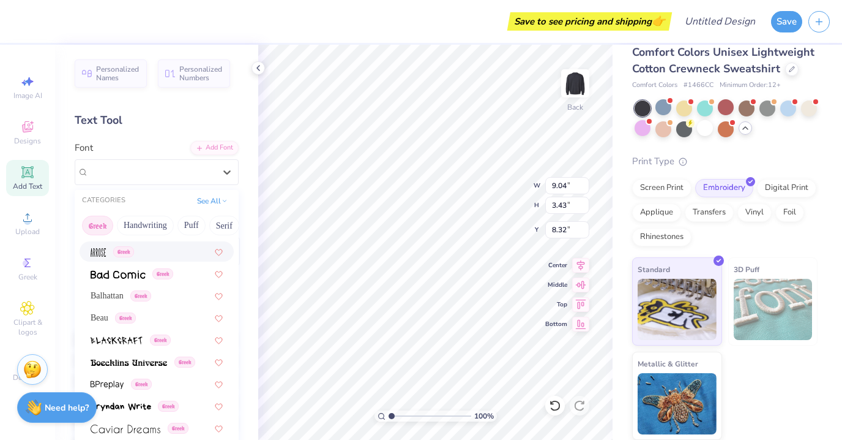
scroll to position [113, 0]
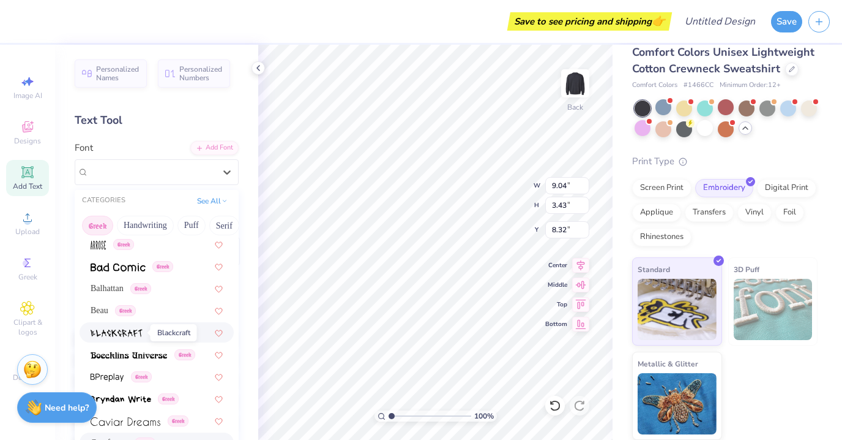
click at [123, 331] on img at bounding box center [117, 333] width 52 height 9
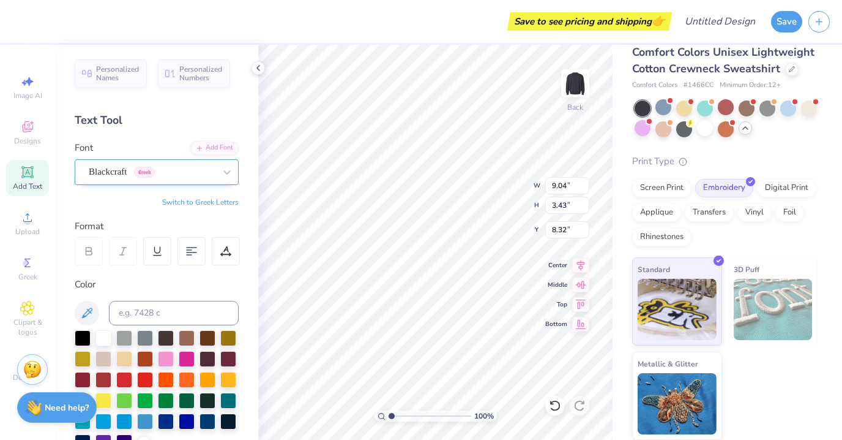
type input "8.95"
type input "3.41"
type input "8.33"
click at [230, 173] on icon at bounding box center [227, 172] width 12 height 12
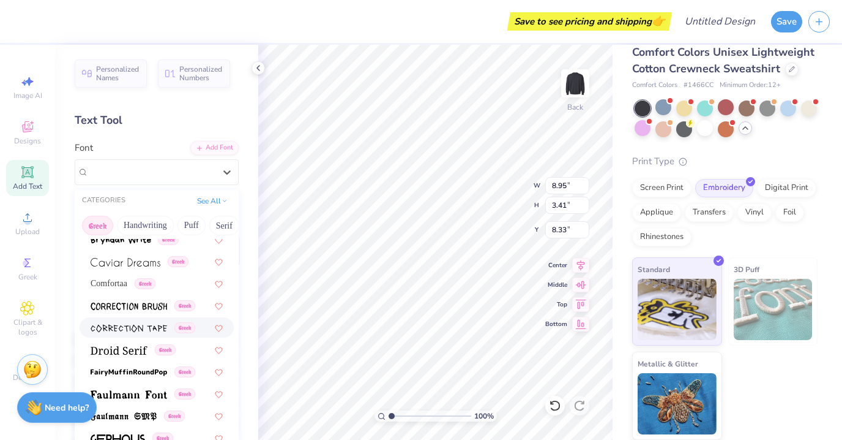
scroll to position [268, 0]
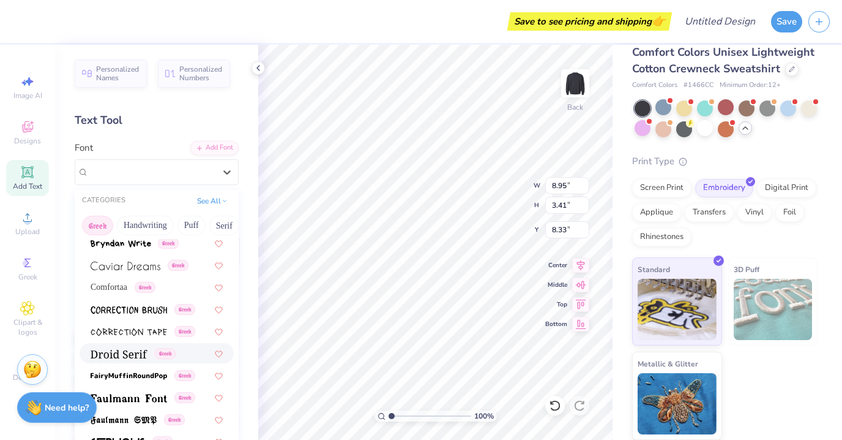
click at [121, 353] on img at bounding box center [119, 354] width 57 height 9
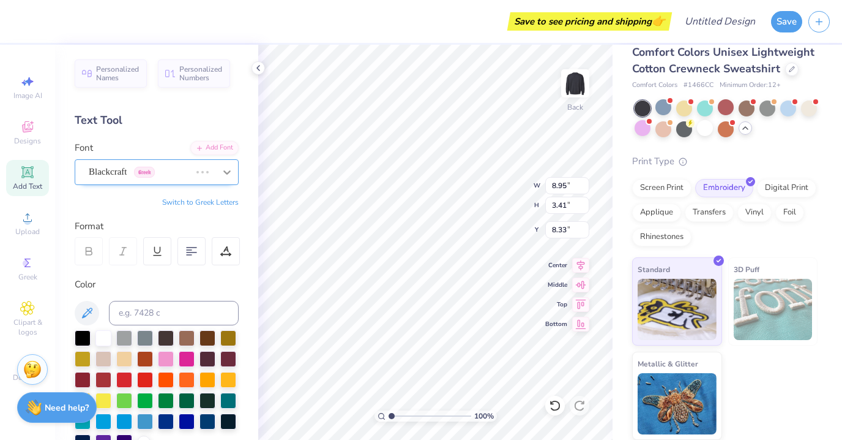
click at [227, 171] on icon at bounding box center [227, 172] width 12 height 12
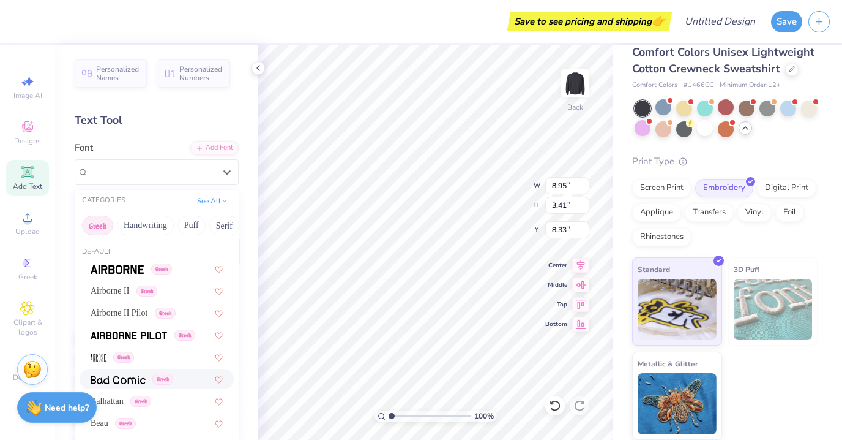
type input "9.28"
type input "3.47"
type input "8.30"
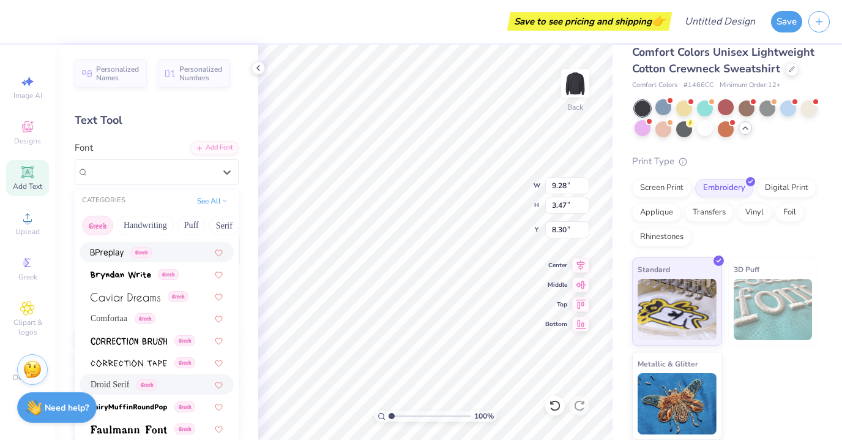
scroll to position [239, 0]
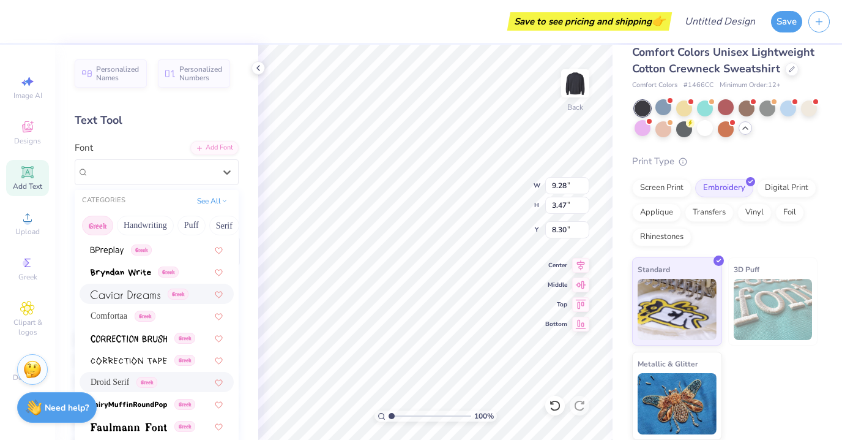
click at [119, 302] on div "Greek" at bounding box center [157, 293] width 154 height 20
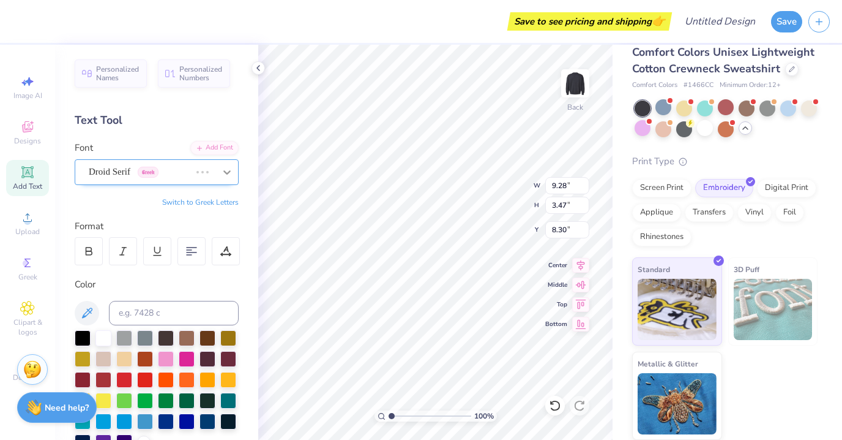
click at [230, 170] on icon at bounding box center [227, 172] width 12 height 12
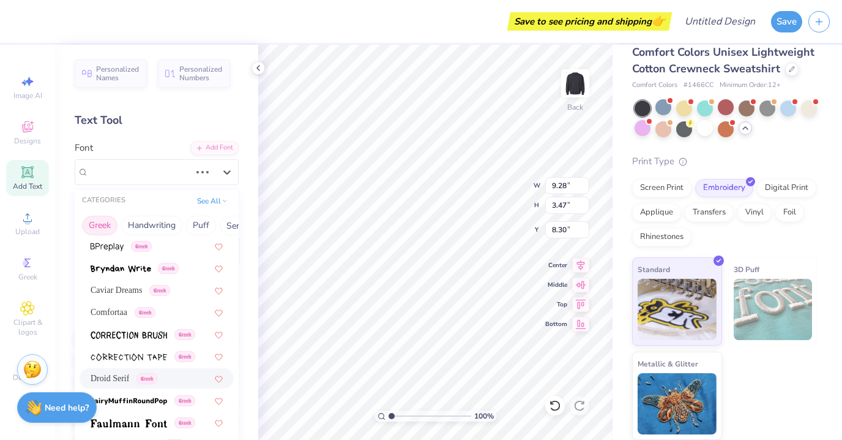
scroll to position [336, 0]
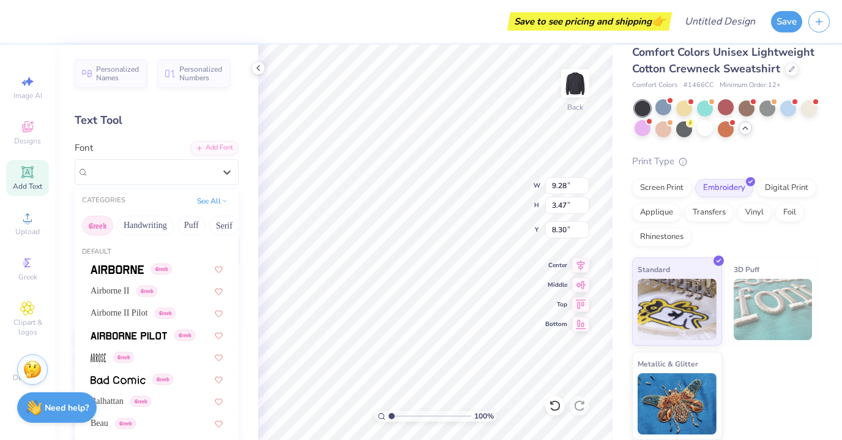
type input "8.07"
type input "3.18"
type input "8.44"
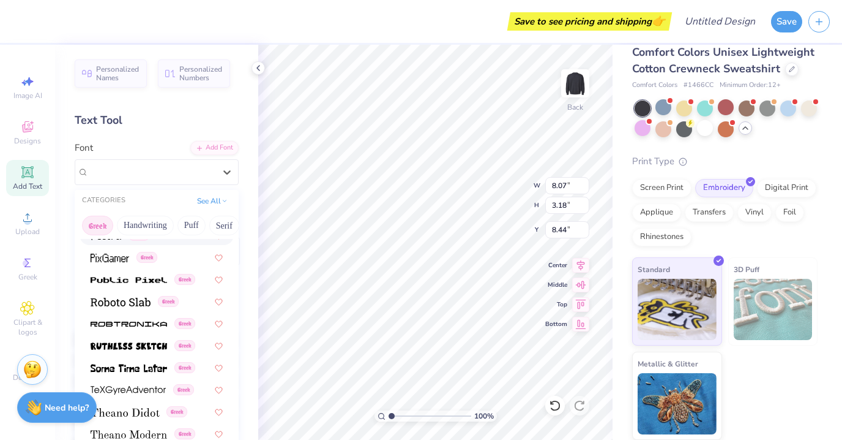
scroll to position [741, 0]
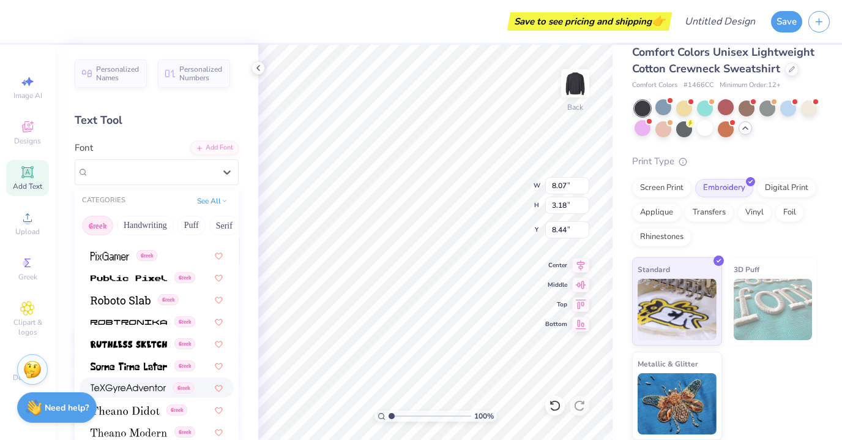
click at [122, 386] on img at bounding box center [128, 388] width 75 height 9
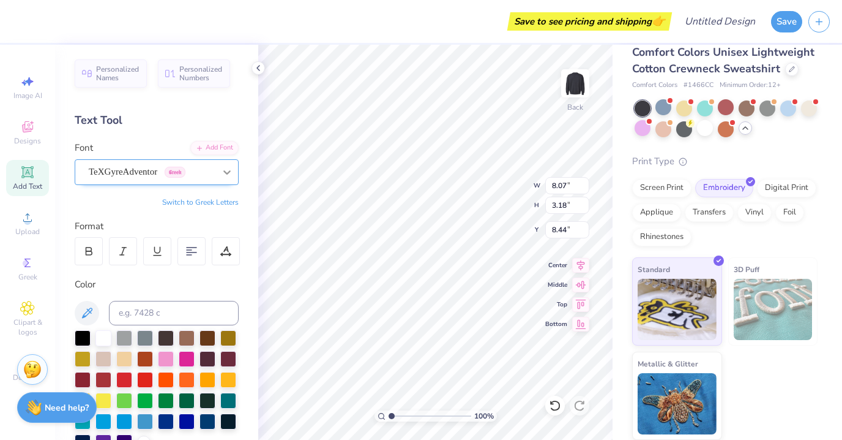
type input "8.44"
type input "3.26"
type input "8.40"
click at [227, 171] on icon at bounding box center [227, 172] width 12 height 12
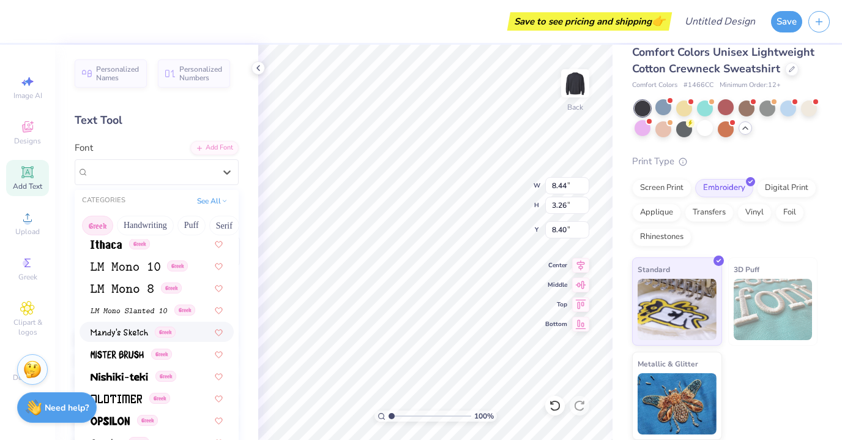
scroll to position [0, 0]
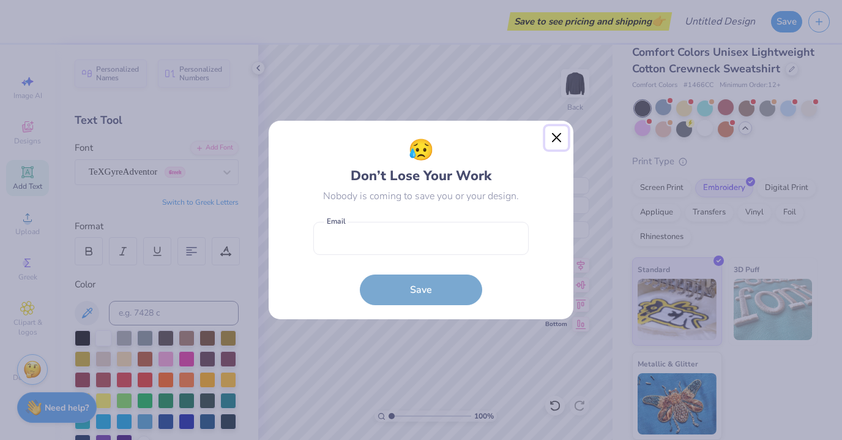
click at [554, 141] on button "Close" at bounding box center [557, 137] width 23 height 23
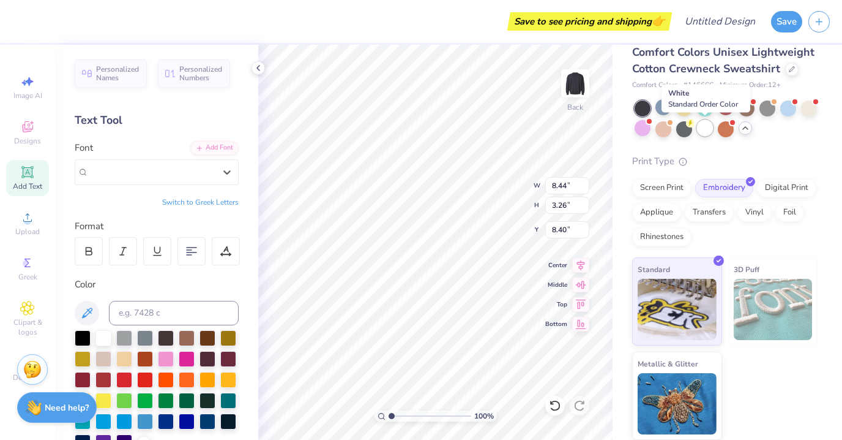
click at [710, 132] on div at bounding box center [705, 128] width 16 height 16
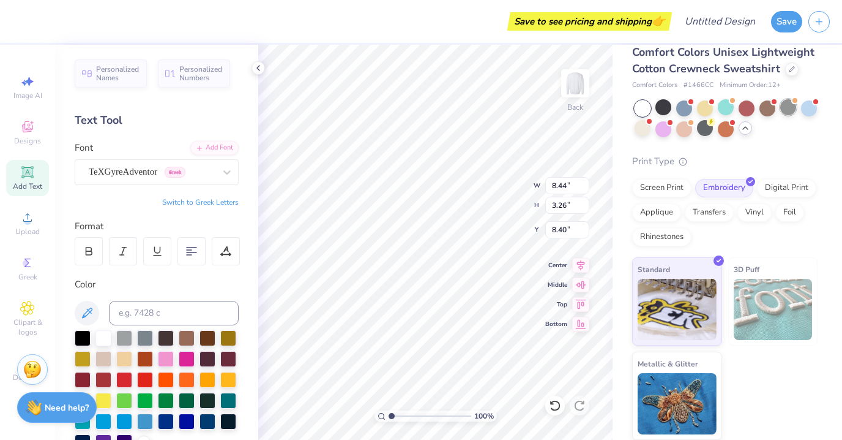
click at [793, 107] on div at bounding box center [789, 107] width 16 height 16
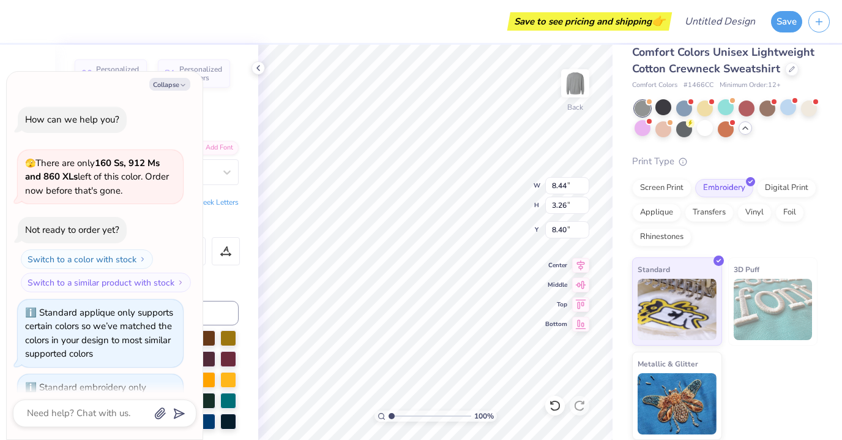
scroll to position [685, 0]
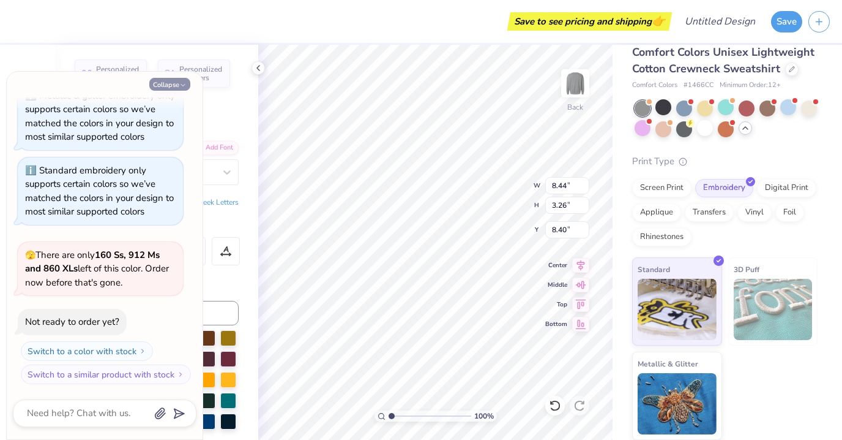
click at [187, 84] on button "Collapse" at bounding box center [169, 84] width 41 height 13
type textarea "x"
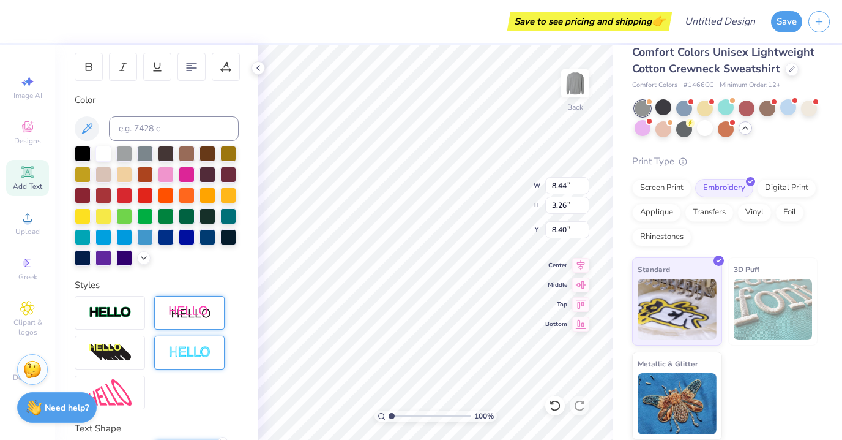
scroll to position [343, 0]
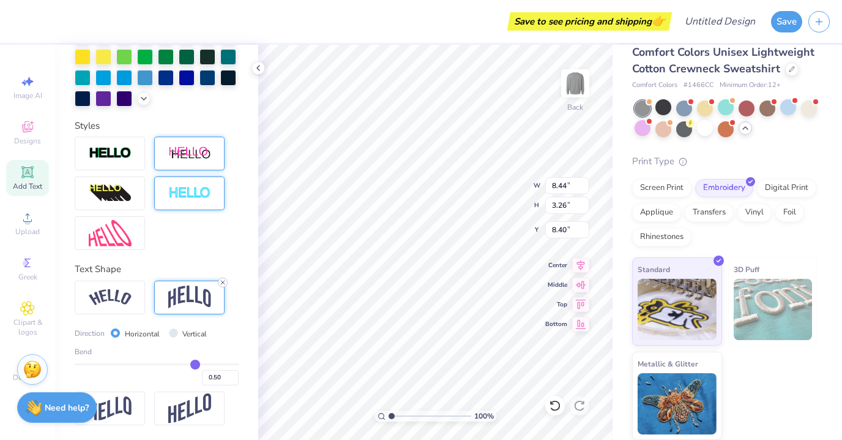
click at [223, 283] on icon at bounding box center [222, 282] width 7 height 7
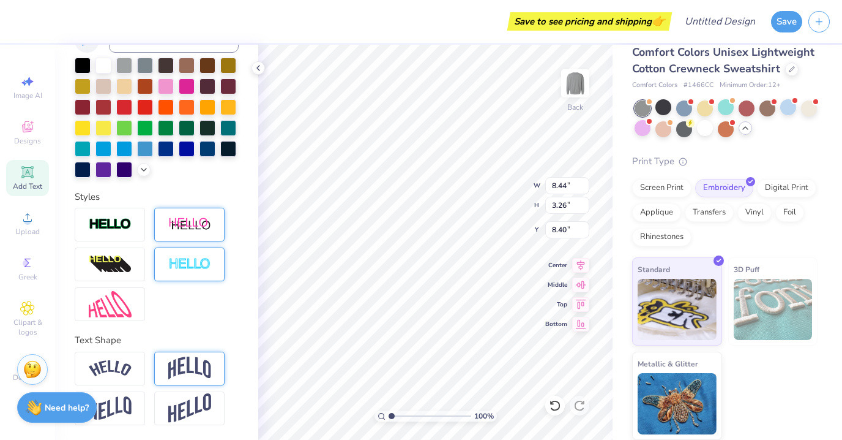
type input "1.64"
type input "9.21"
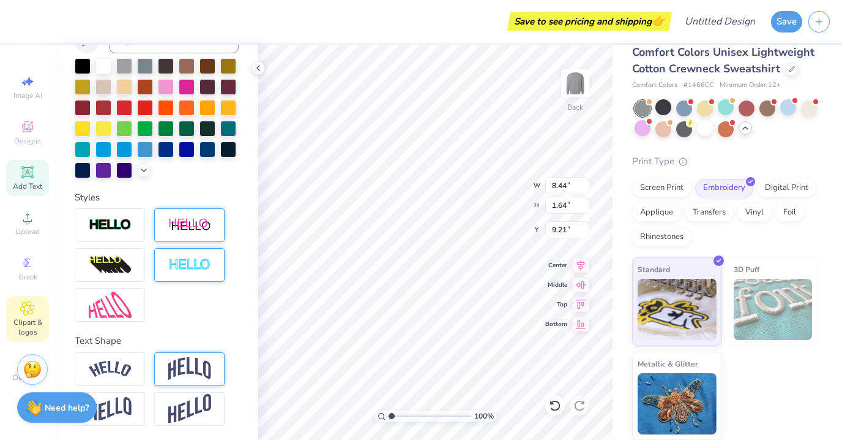
click at [26, 318] on span "Clipart & logos" at bounding box center [27, 327] width 43 height 20
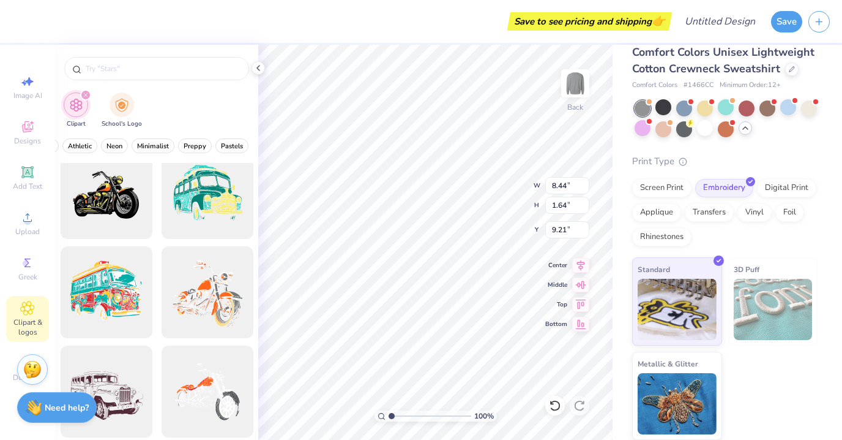
scroll to position [0, 506]
click at [176, 144] on span "Preppy" at bounding box center [185, 145] width 23 height 9
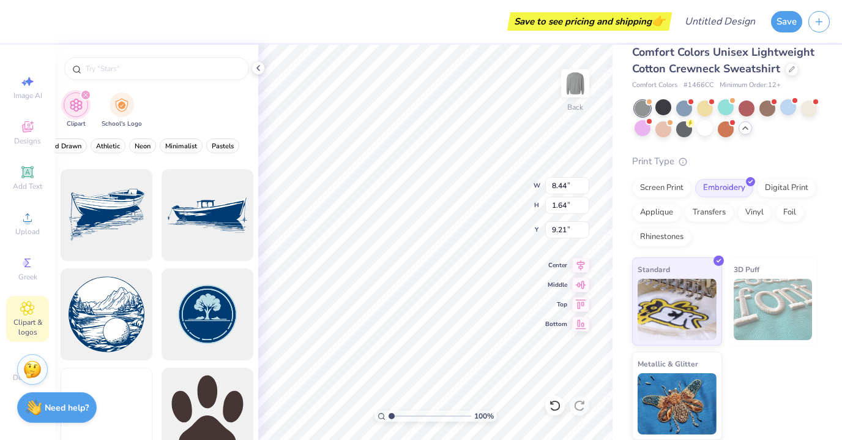
scroll to position [4266, 0]
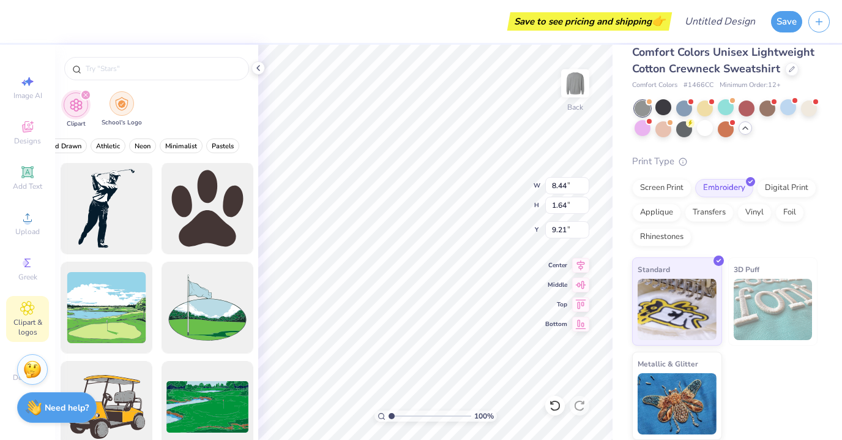
click at [117, 101] on img "filter for School's Logo" at bounding box center [121, 104] width 13 height 14
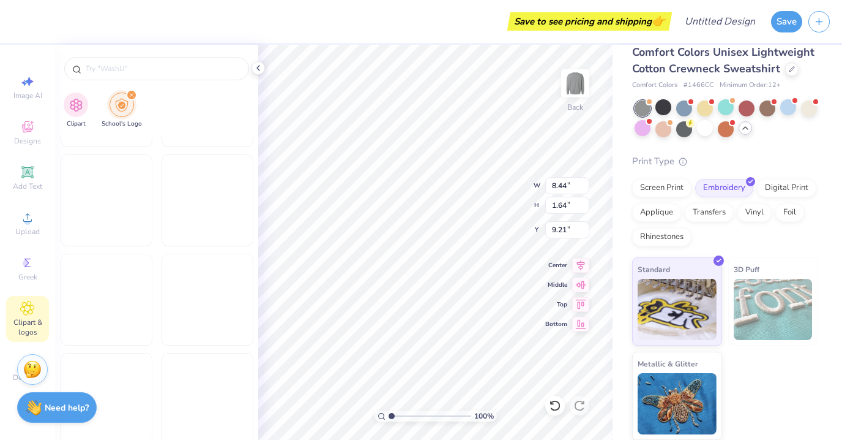
scroll to position [4158, 0]
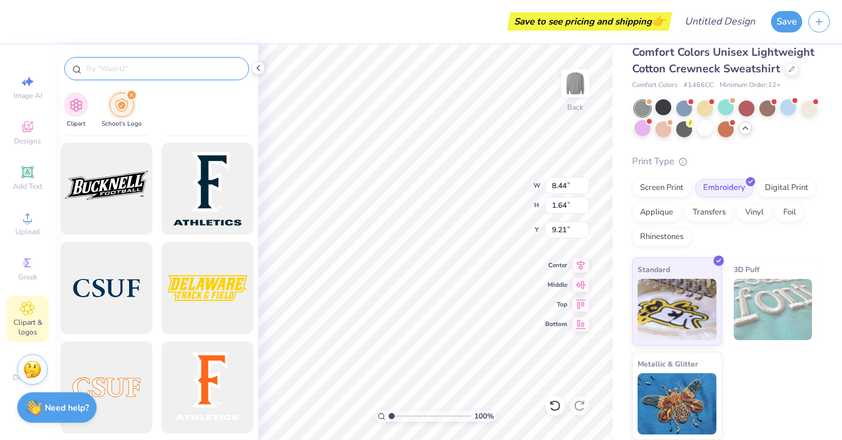
click at [124, 62] on input "text" at bounding box center [162, 68] width 157 height 12
type input "[GEOGRAPHIC_DATA]"
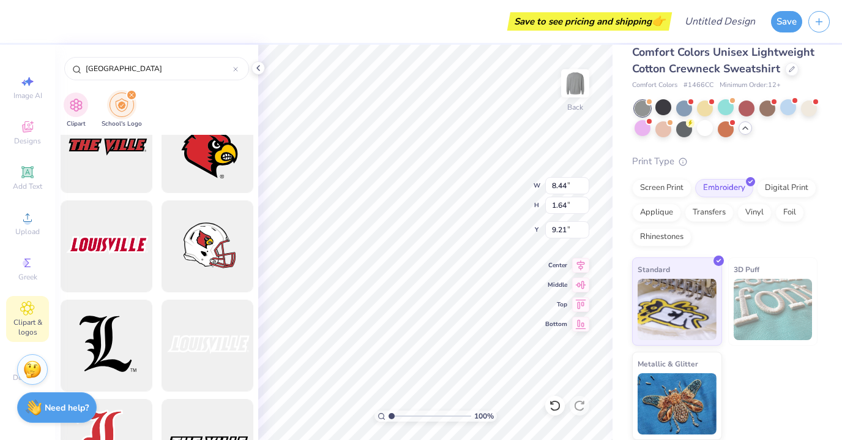
scroll to position [0, 0]
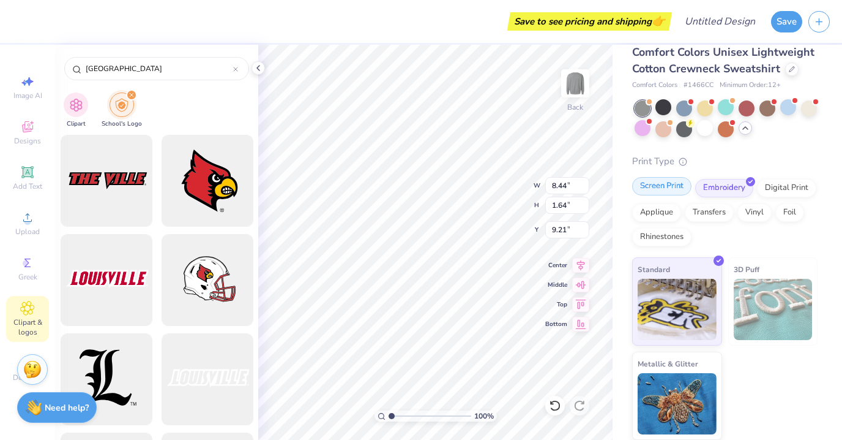
click at [668, 192] on div "Screen Print" at bounding box center [661, 186] width 59 height 18
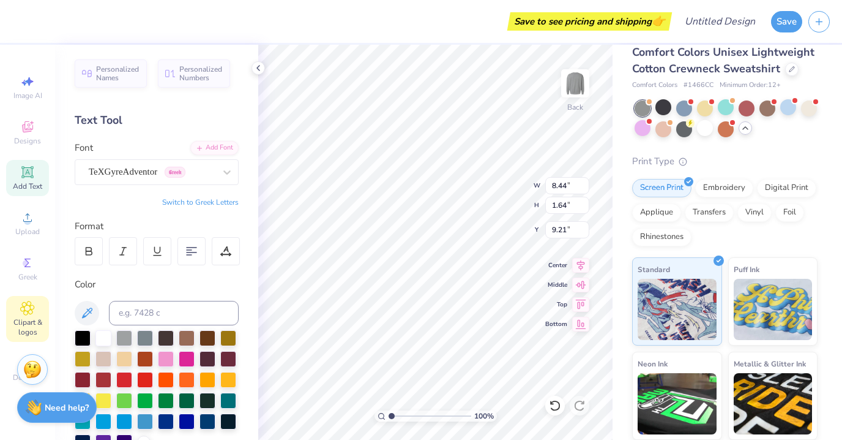
click at [23, 313] on icon at bounding box center [27, 308] width 14 height 15
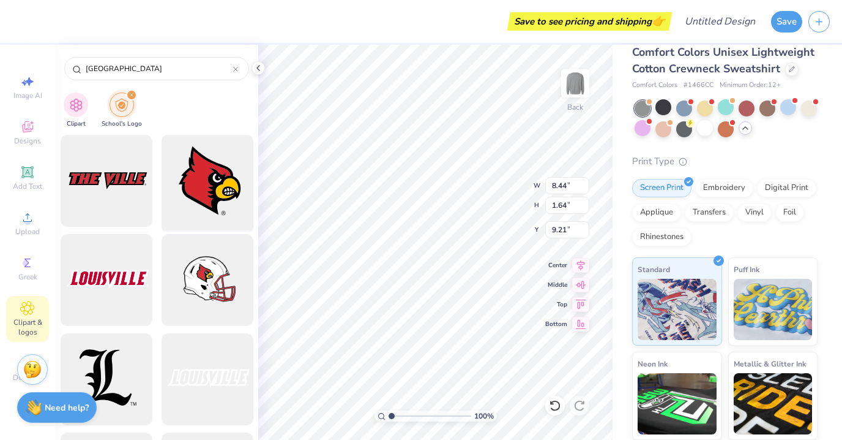
click at [208, 212] on div at bounding box center [207, 180] width 101 height 101
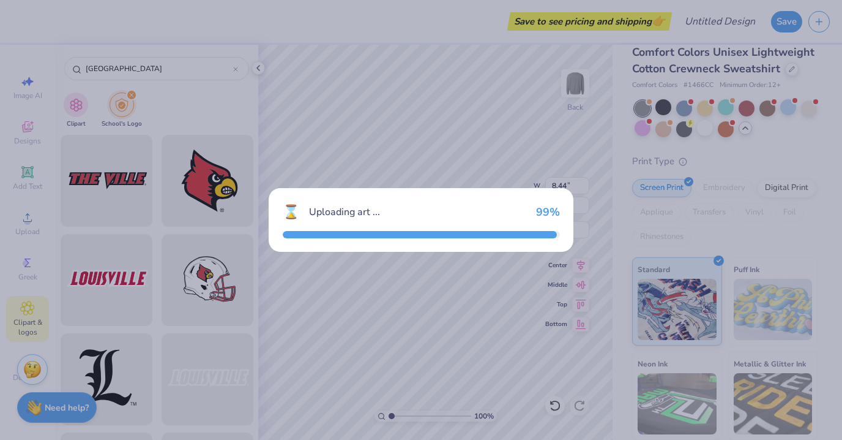
type input "15.00"
type input "16.69"
type input "3.00"
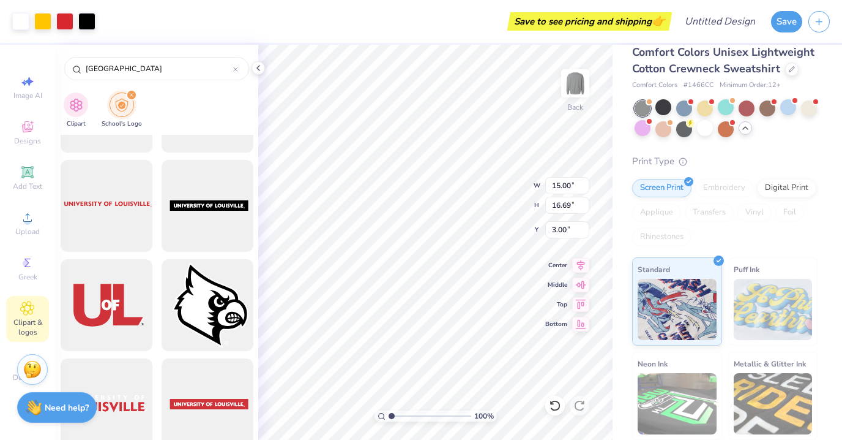
scroll to position [1381, 0]
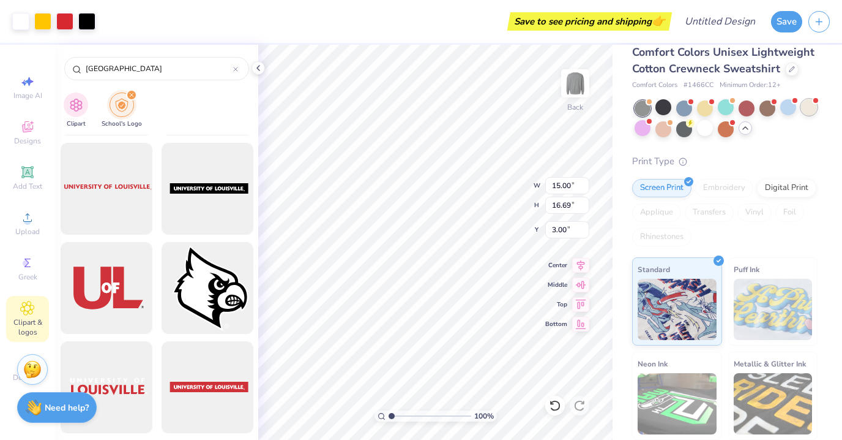
click at [808, 108] on div at bounding box center [809, 107] width 16 height 16
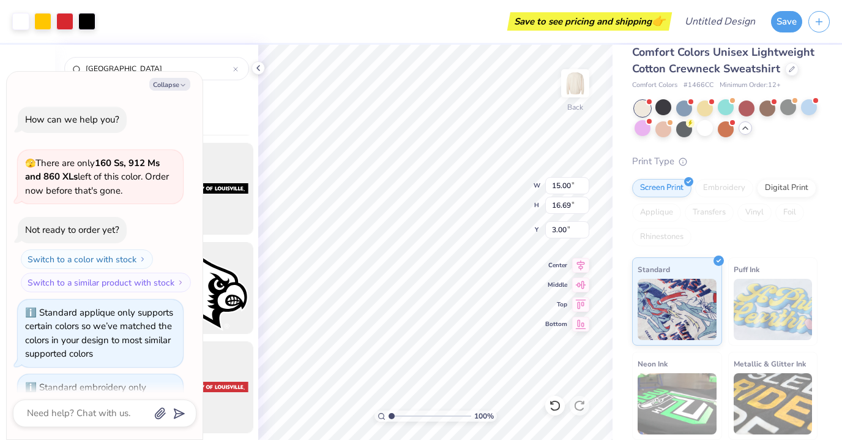
scroll to position [844, 0]
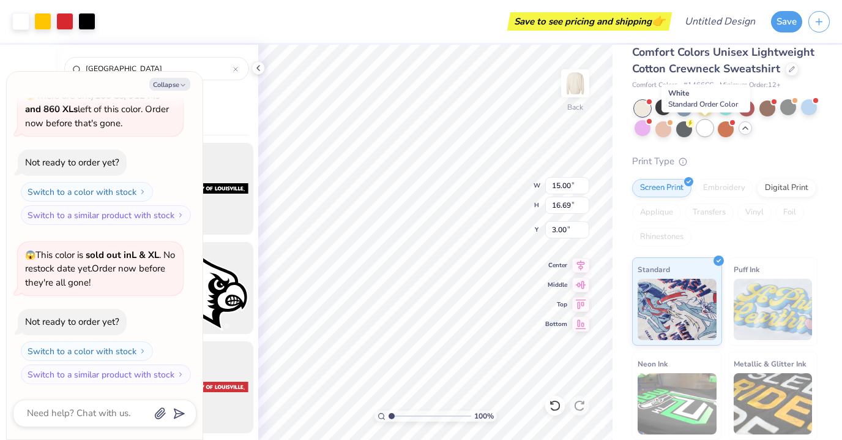
click at [703, 130] on div at bounding box center [705, 128] width 16 height 16
type textarea "x"
type input "5.31"
type input "5.91"
type input "13.78"
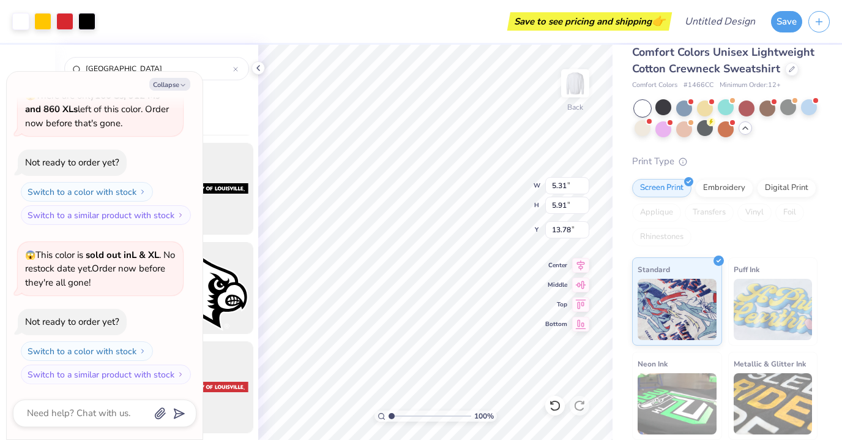
type textarea "x"
type input "10.51"
type textarea "x"
type input "8.44"
type input "1.64"
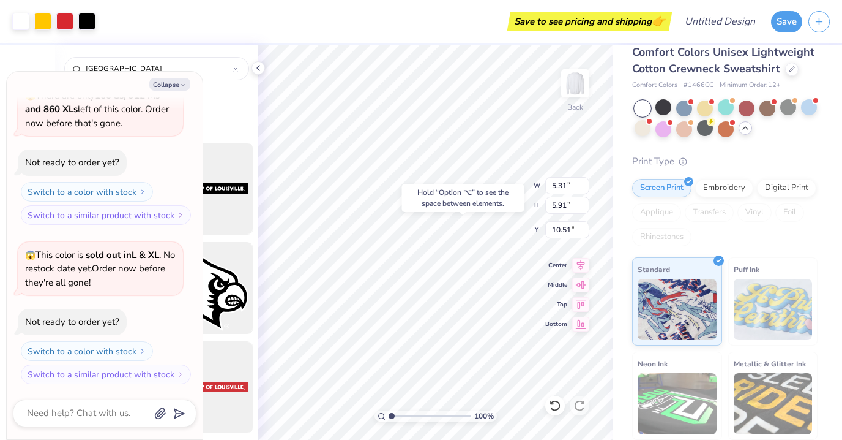
type input "9.21"
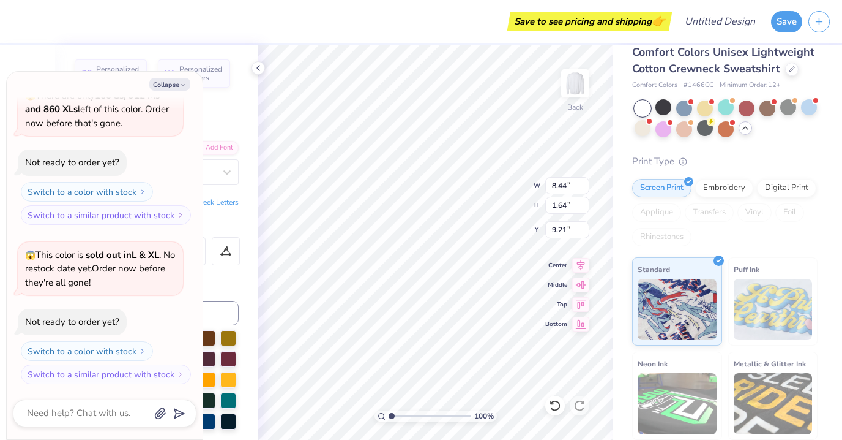
type textarea "x"
type input "5.82"
type textarea "x"
type input "11.37"
type input "2.22"
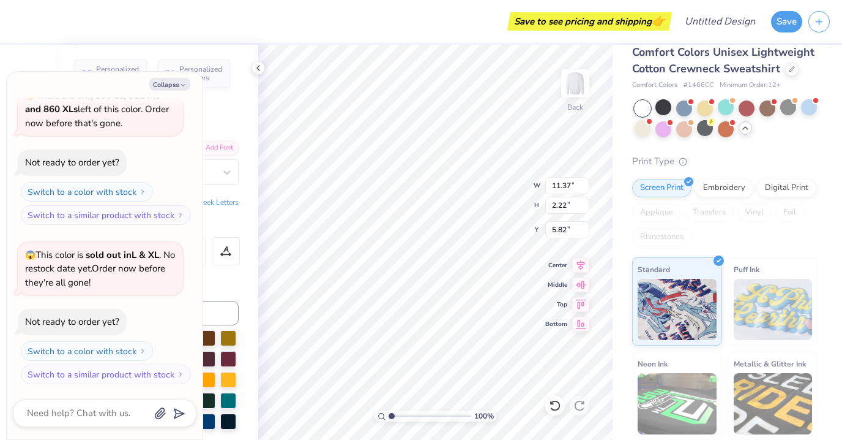
type textarea "x"
type input "6.57"
type textarea "x"
type textarea "[GEOGRAPHIC_DATA] School of medicine"
type textarea "x"
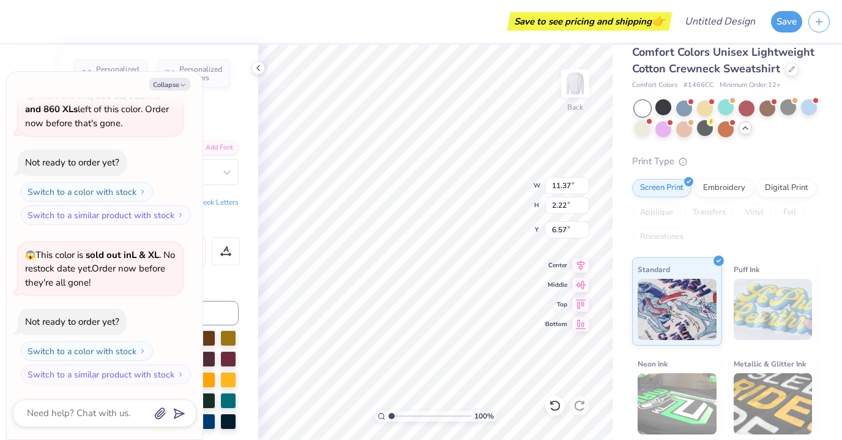
type textarea "[GEOGRAPHIC_DATA] School of medicine"
type textarea "x"
type textarea "[GEOGRAPHIC_DATA] School of medicine"
type textarea "x"
type textarea "[GEOGRAPHIC_DATA] School of medicine"
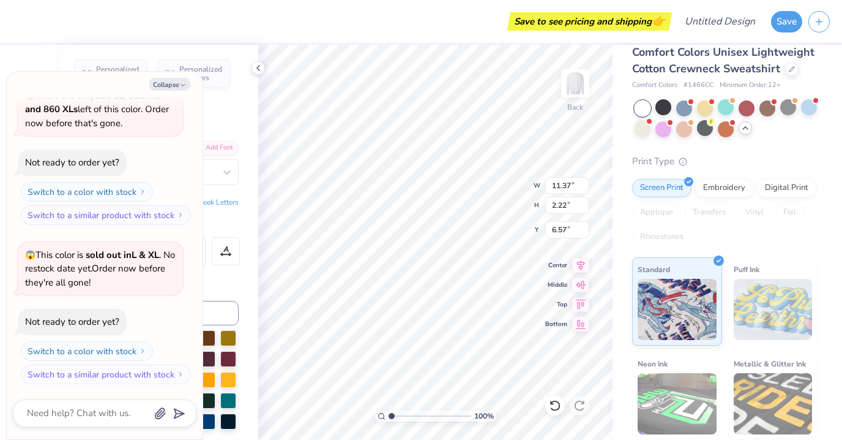
type textarea "x"
type textarea "[GEOGRAPHIC_DATA] School of medicine"
type textarea "x"
type input "4.43"
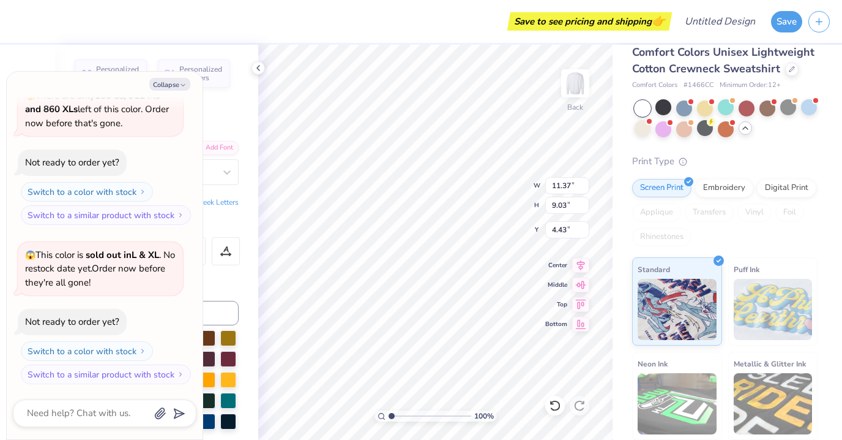
type textarea "x"
type input "5.31"
type input "5.91"
type input "10.51"
type textarea "x"
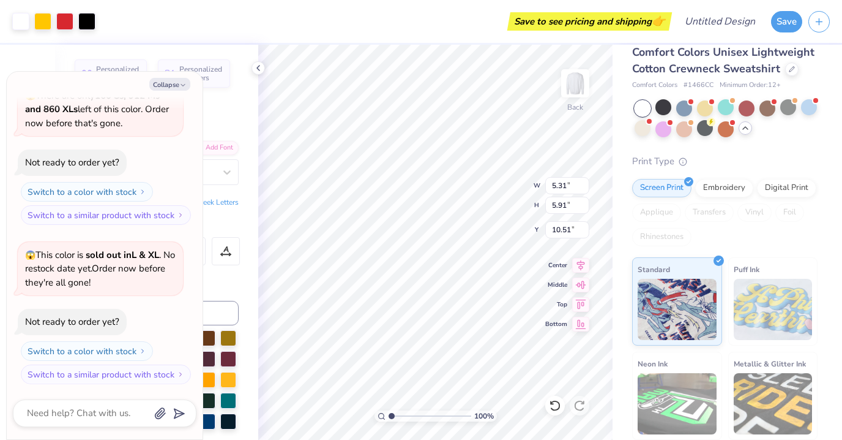
type input "11.37"
type input "9.03"
type input "4.43"
type textarea "x"
type input "3.72"
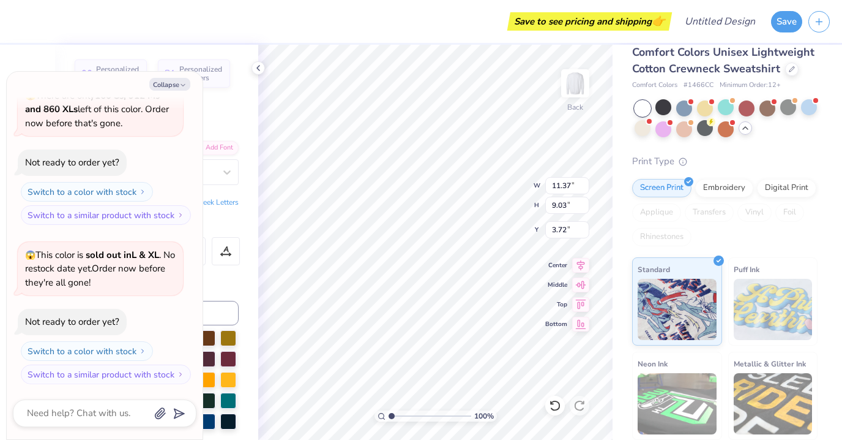
type textarea "x"
type input "5.31"
type input "5.91"
type input "10.51"
type textarea "x"
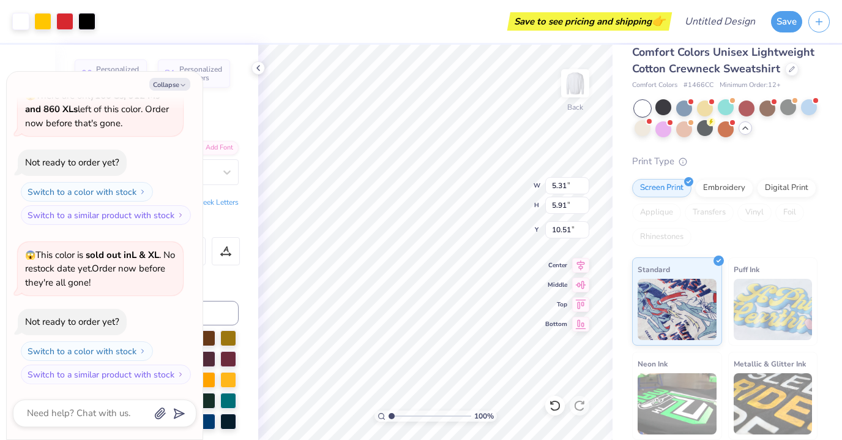
type input "11.37"
type input "9.03"
type input "3.72"
type textarea "x"
type input "4.43"
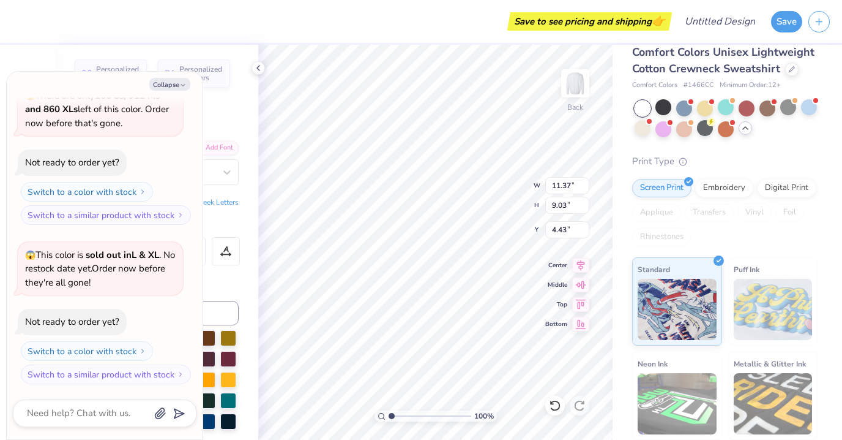
type textarea "x"
type input "5.31"
type input "5.91"
type input "10.51"
type textarea "x"
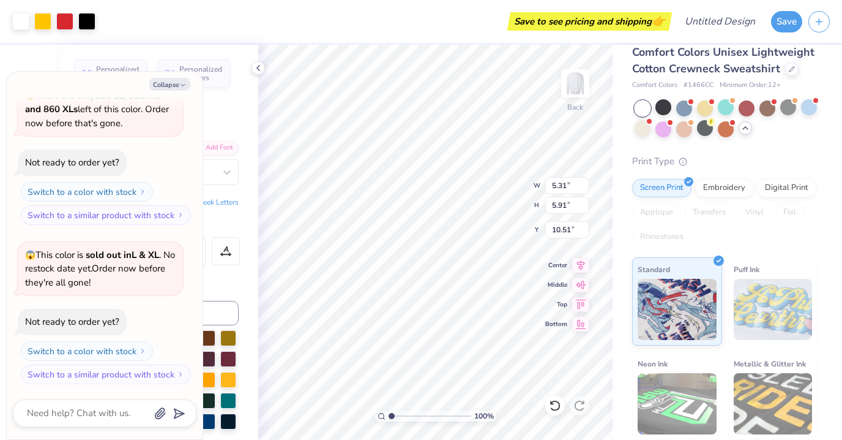
type input "6.09"
type textarea "x"
type input "3.92"
type input "4.36"
type input "7.64"
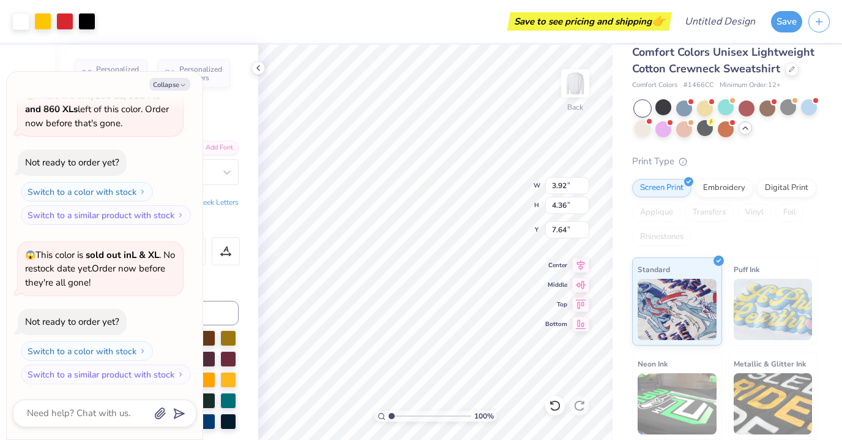
type textarea "x"
type input "6.77"
type textarea "x"
type input "11.37"
type input "9.03"
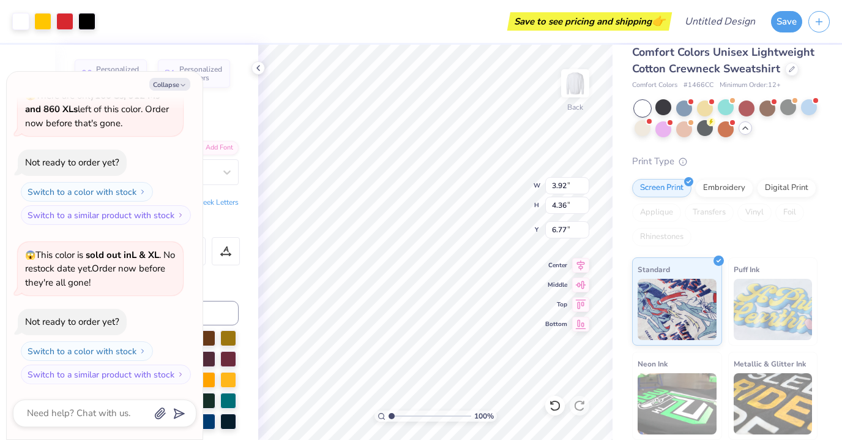
type input "4.43"
type textarea "x"
type textarea "[GEOGRAPHIC_DATA] School of edicine"
type textarea "x"
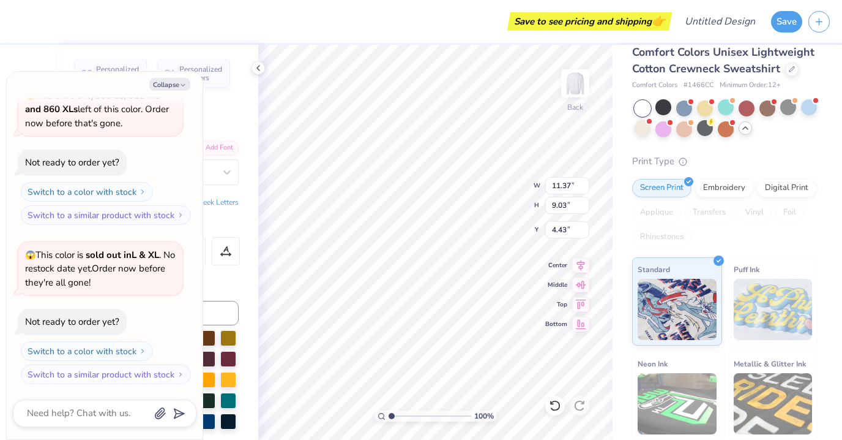
type textarea "[GEOGRAPHIC_DATA] School of Medicine"
type textarea "x"
type textarea "[GEOGRAPHIC_DATA] School of Medicine"
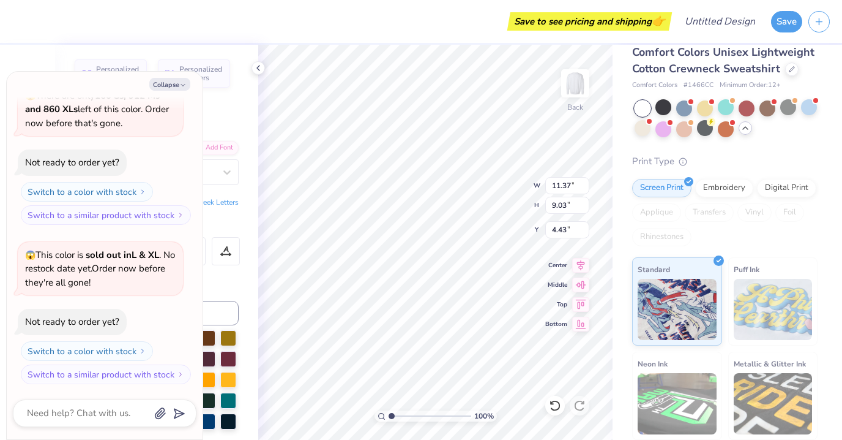
type textarea "x"
type textarea "[GEOGRAPHIC_DATA] School of Medicine"
type textarea "x"
type input "3.92"
type input "4.36"
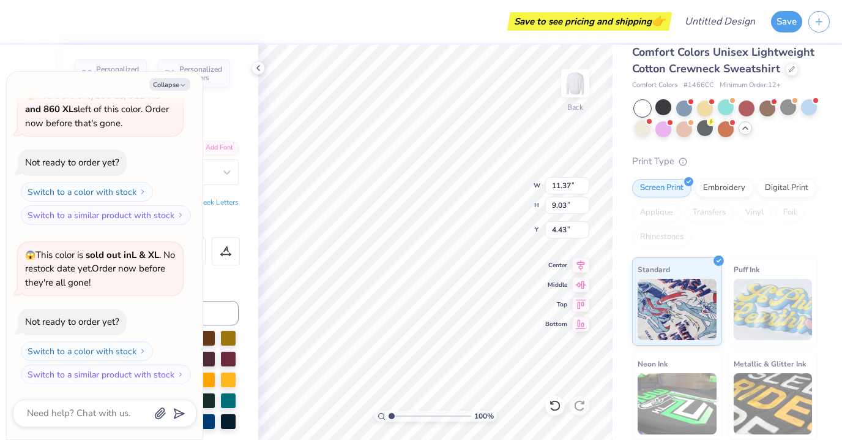
type input "6.77"
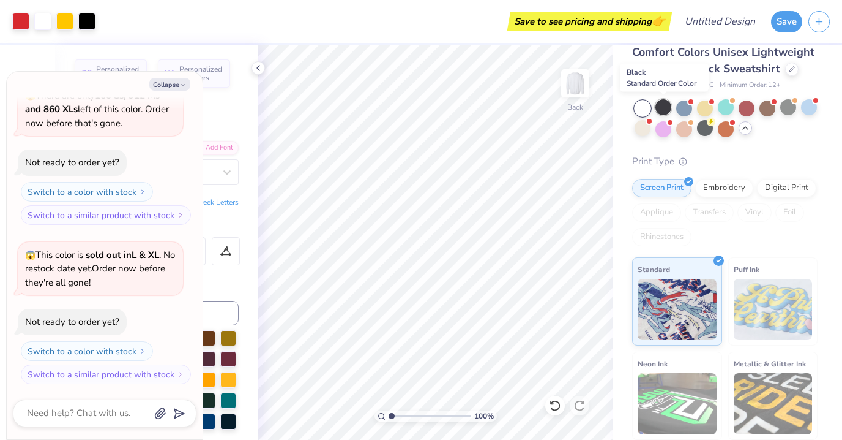
click at [663, 109] on div at bounding box center [664, 107] width 16 height 16
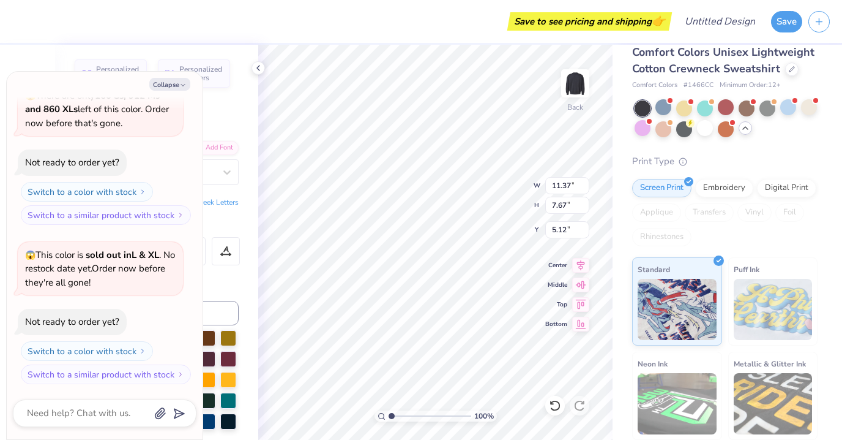
type textarea "x"
type input "3.92"
type input "4.36"
type input "6.77"
type textarea "x"
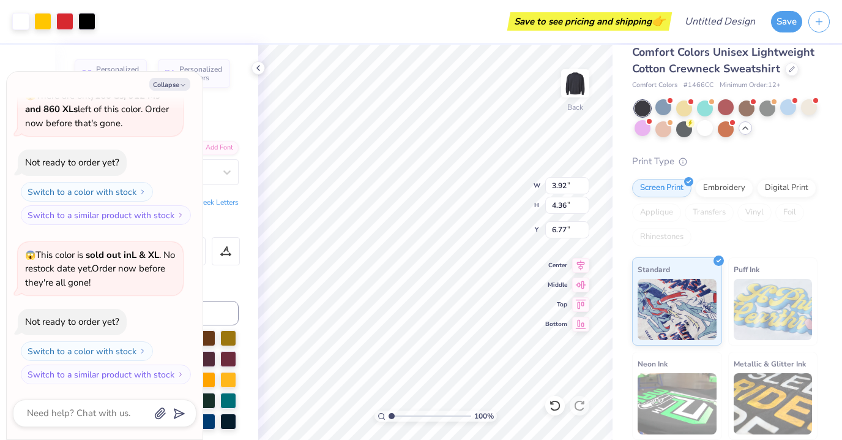
type input "11.37"
type input "7.67"
type input "4.33"
type textarea "x"
type input "3.91"
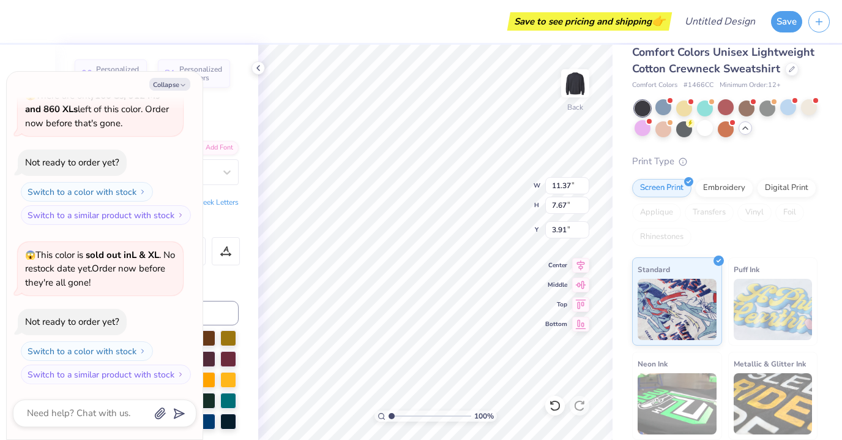
scroll to position [6, 0]
type textarea "x"
type input "3.00"
type textarea "x"
type input "3.92"
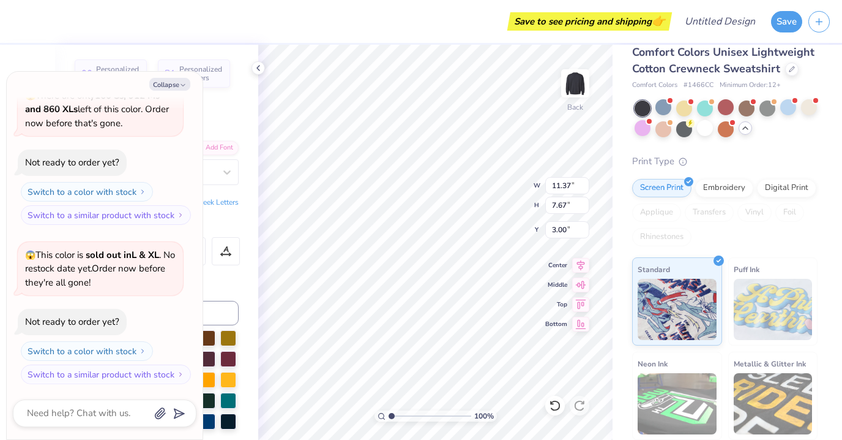
type input "4.36"
type input "6.77"
type textarea "x"
type input "11.37"
type input "7.67"
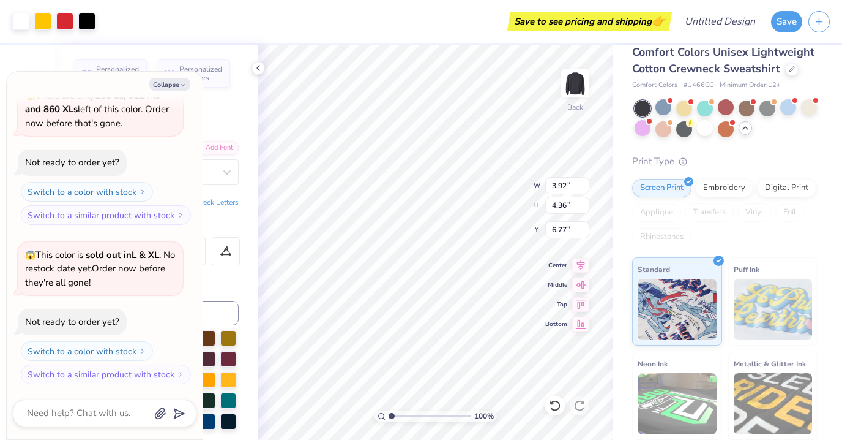
type input "3.00"
type textarea "x"
type input "3.92"
type input "4.36"
type input "6.77"
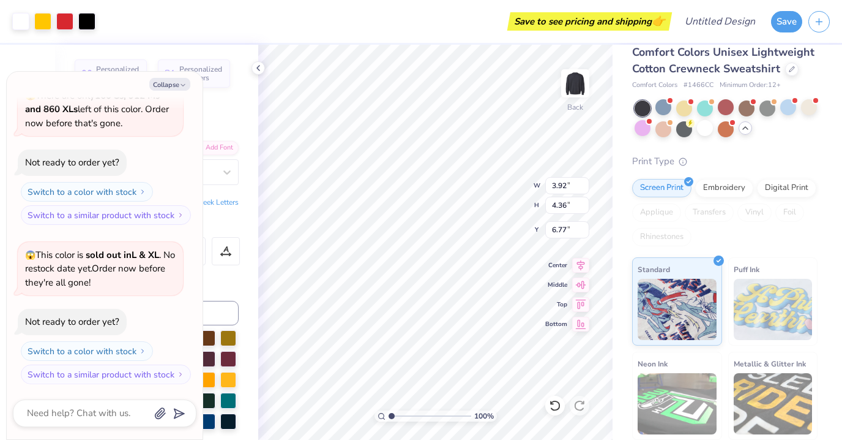
type textarea "x"
type input "4.65"
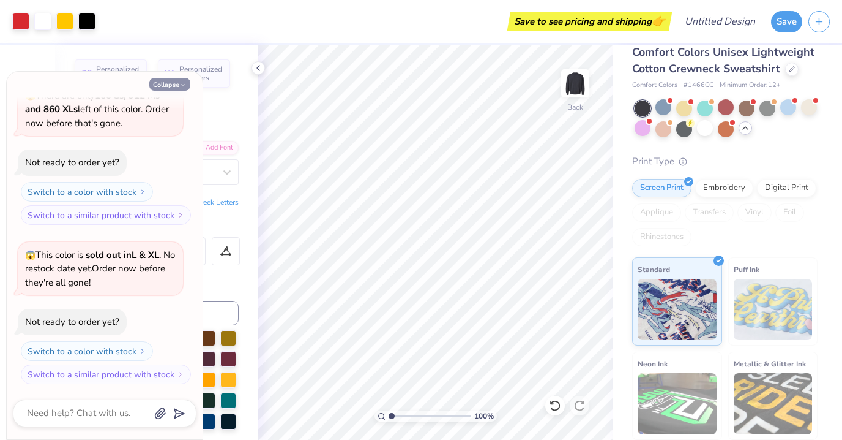
click at [181, 83] on icon "button" at bounding box center [182, 84] width 7 height 7
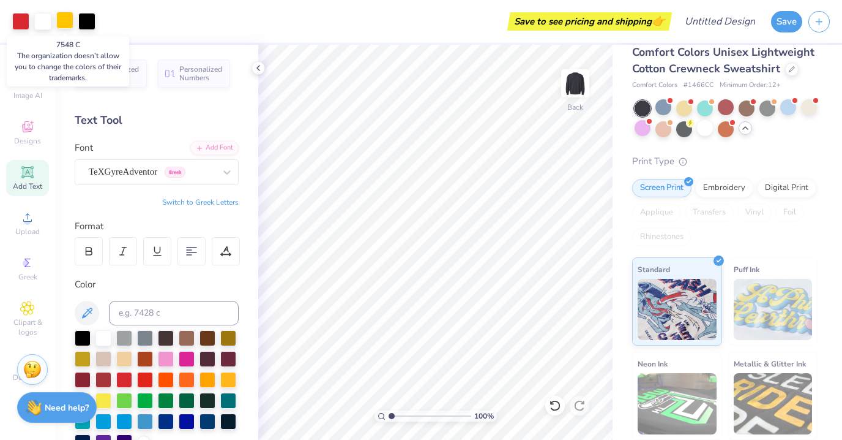
click at [66, 18] on div at bounding box center [64, 20] width 17 height 17
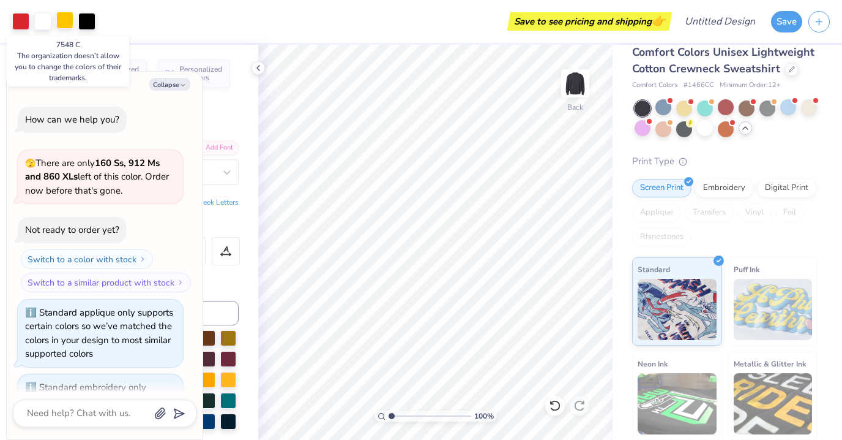
scroll to position [905, 0]
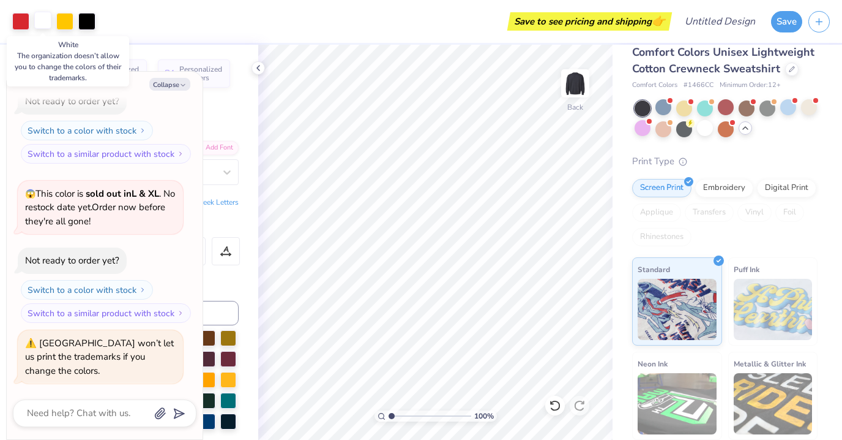
click at [43, 22] on div at bounding box center [42, 20] width 17 height 17
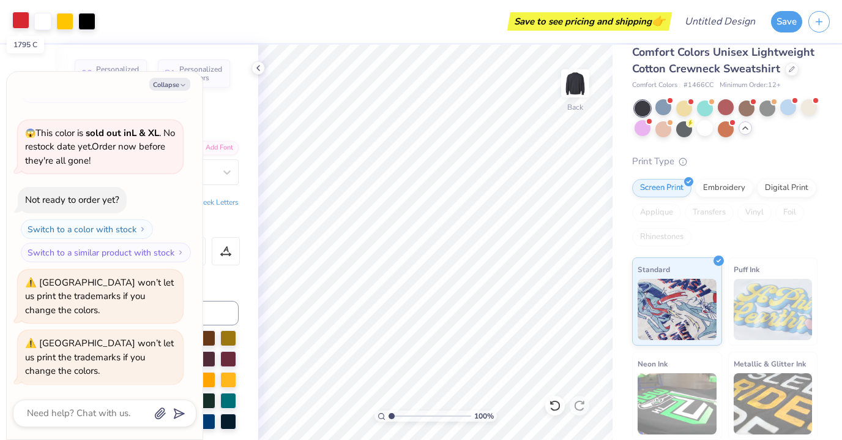
click at [23, 18] on div at bounding box center [20, 20] width 17 height 17
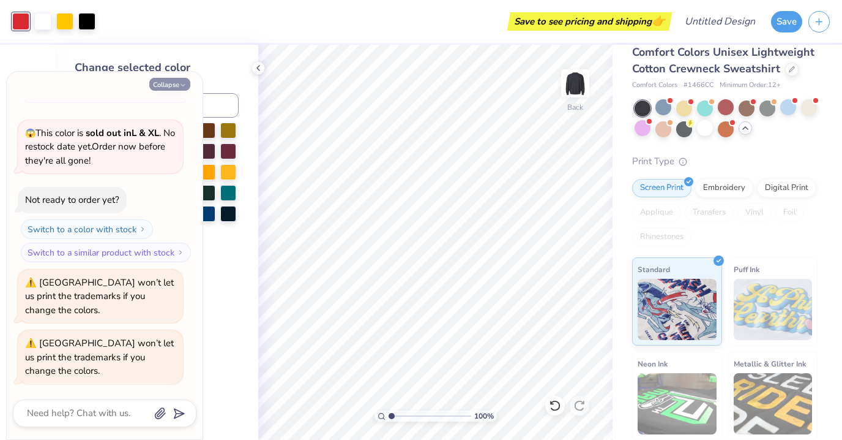
click at [171, 83] on button "Collapse" at bounding box center [169, 84] width 41 height 13
type textarea "x"
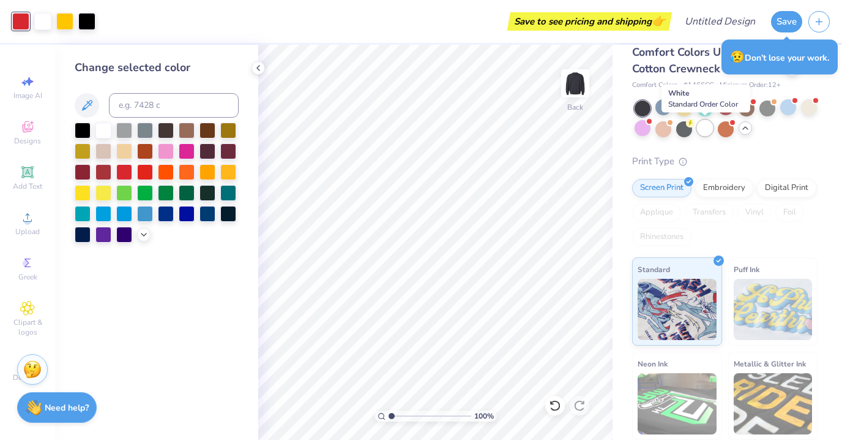
click at [708, 131] on div at bounding box center [705, 128] width 16 height 16
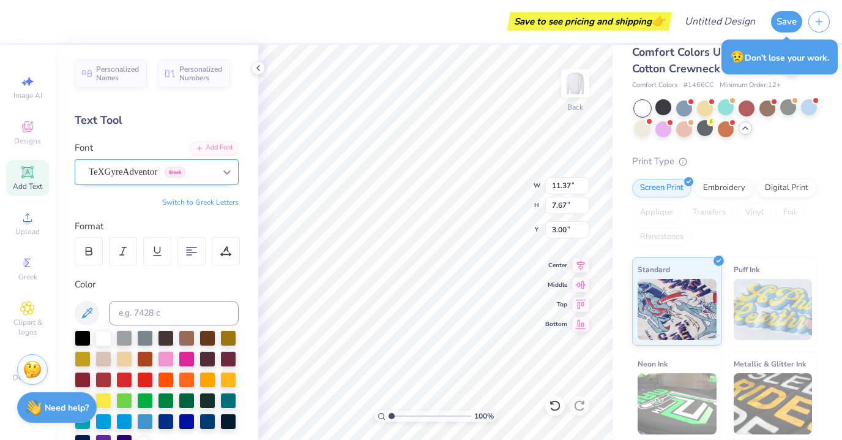
click at [224, 170] on icon at bounding box center [227, 172] width 12 height 12
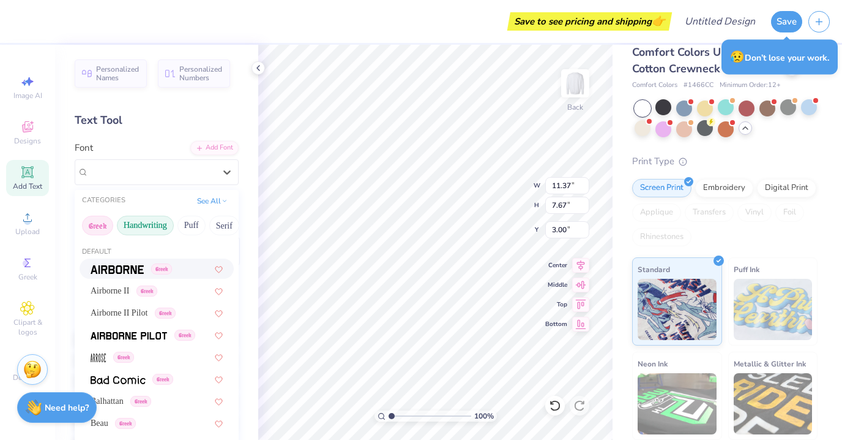
click at [148, 219] on button "Handwriting" at bounding box center [145, 226] width 57 height 20
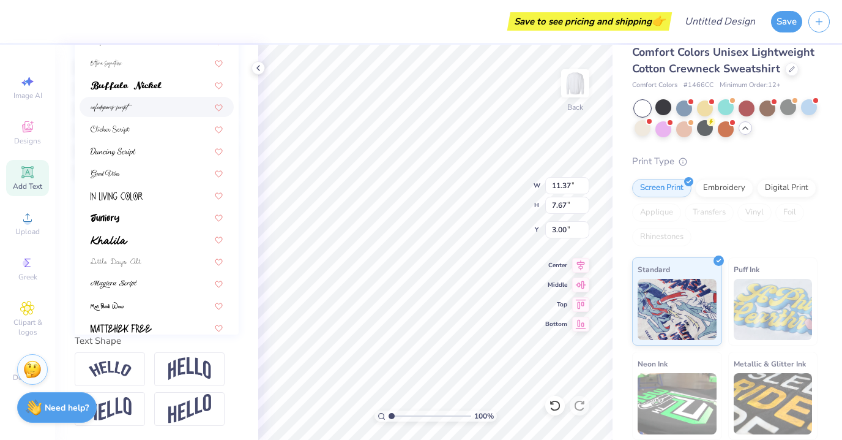
scroll to position [0, 0]
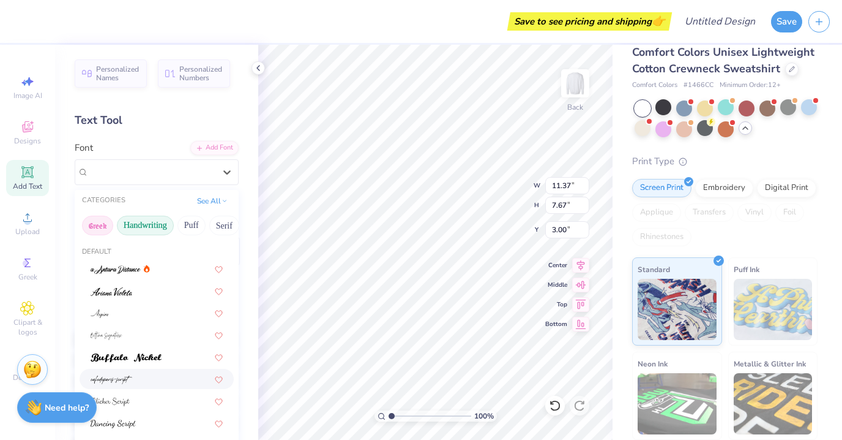
click at [101, 219] on button "Greek" at bounding box center [97, 226] width 31 height 20
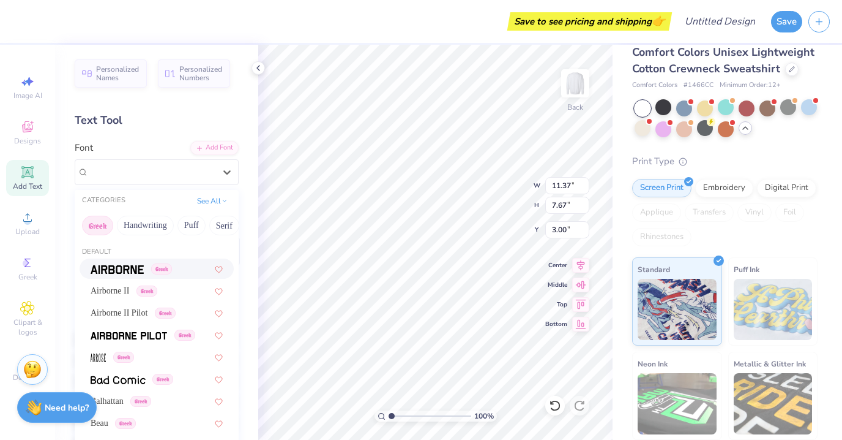
click at [126, 267] on img at bounding box center [117, 269] width 53 height 9
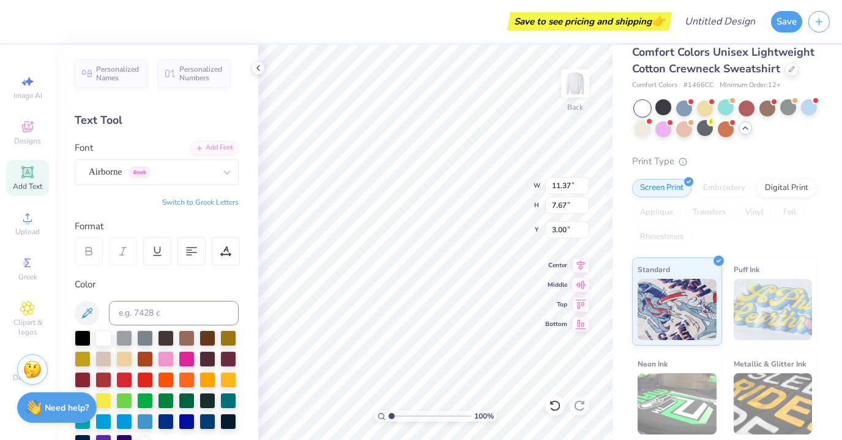
type input "14.33"
type input "7.64"
type input "3.01"
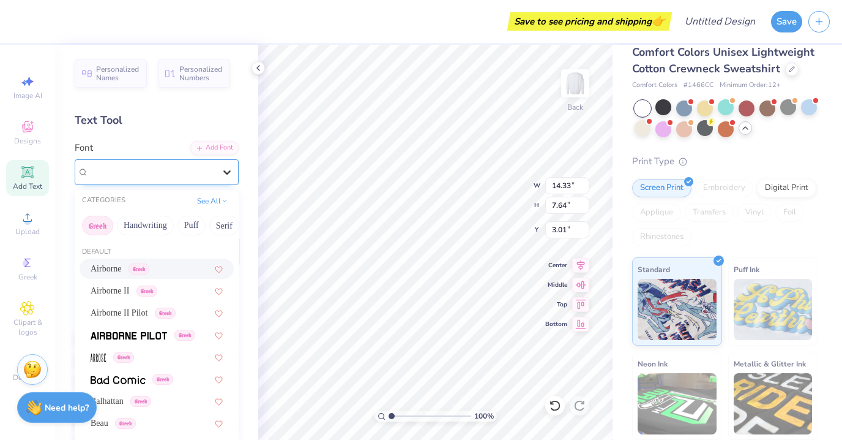
click at [231, 171] on icon at bounding box center [227, 172] width 12 height 12
click at [127, 288] on span "Airborne II" at bounding box center [110, 290] width 39 height 13
click at [232, 173] on icon at bounding box center [227, 172] width 12 height 12
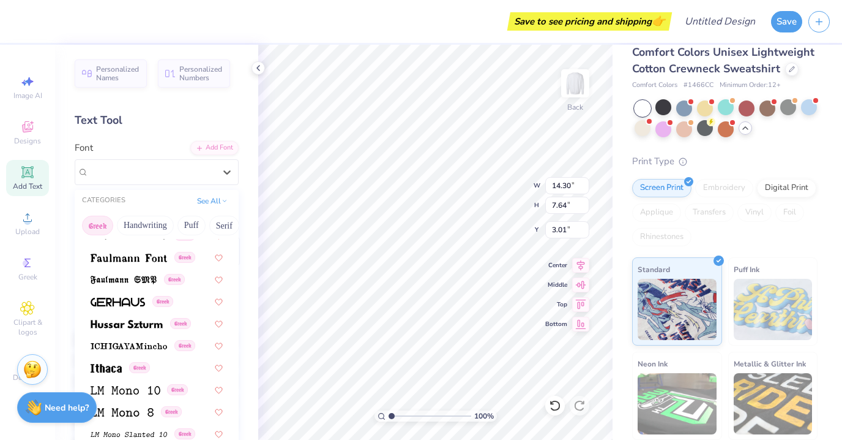
scroll to position [409, 0]
click at [148, 255] on img at bounding box center [129, 257] width 77 height 9
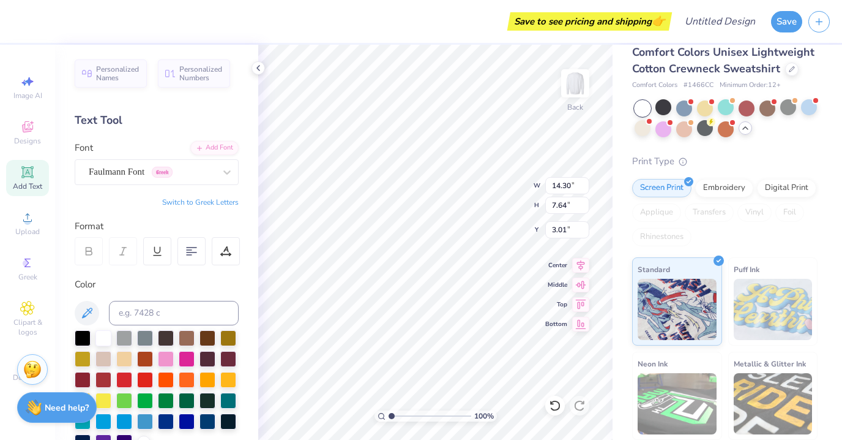
type input "11.81"
type input "7.67"
type input "3.00"
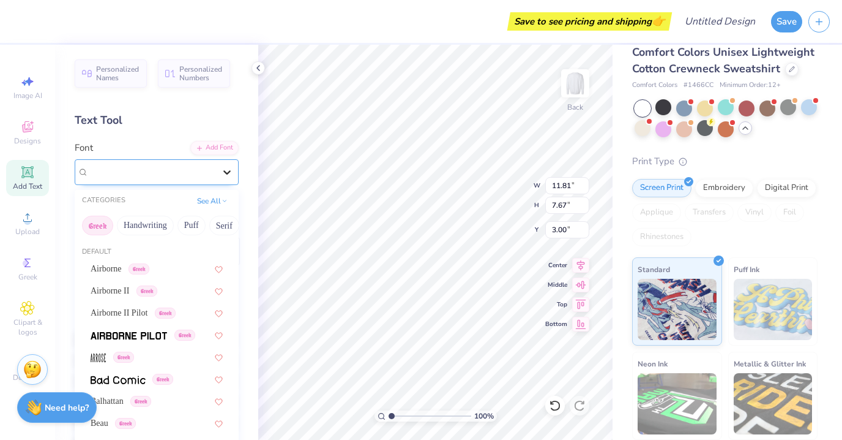
click at [232, 173] on icon at bounding box center [227, 172] width 12 height 12
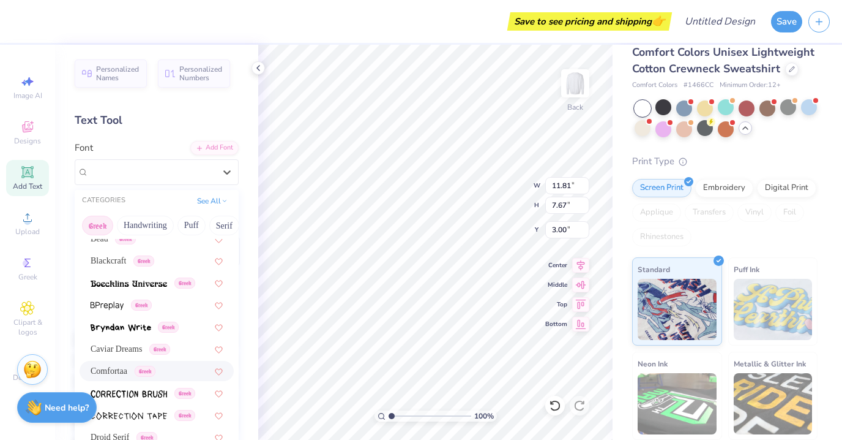
scroll to position [210, 0]
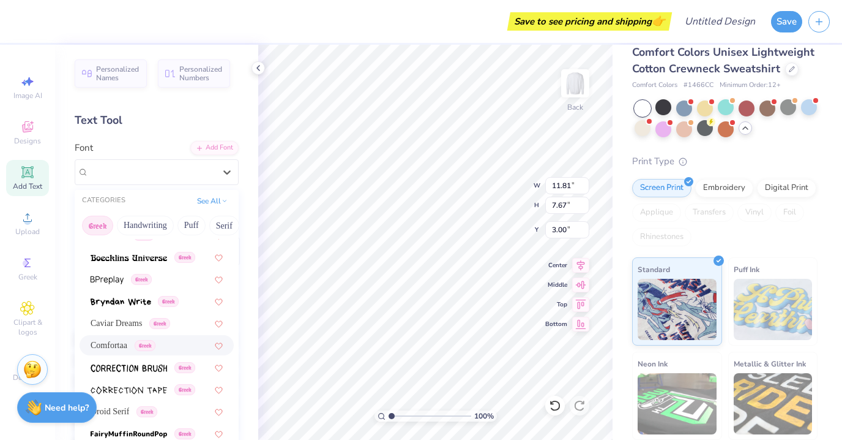
click at [123, 344] on span "Comfortaa" at bounding box center [109, 345] width 37 height 13
type input "12.18"
type input "7.70"
type input "2.98"
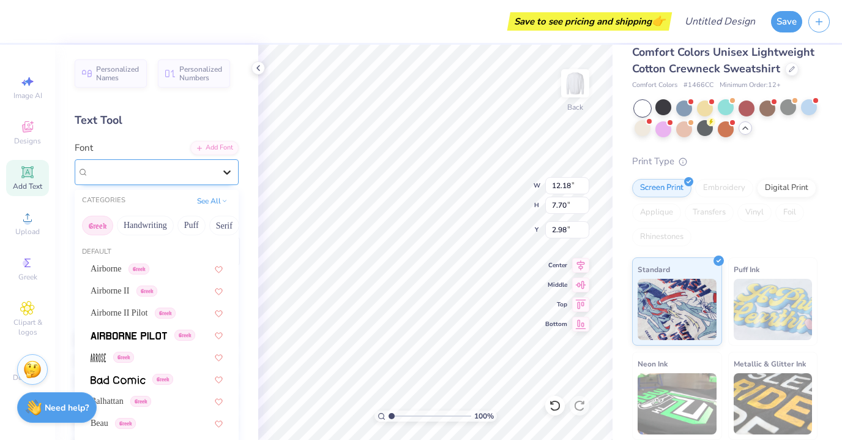
click at [230, 172] on icon at bounding box center [227, 172] width 12 height 12
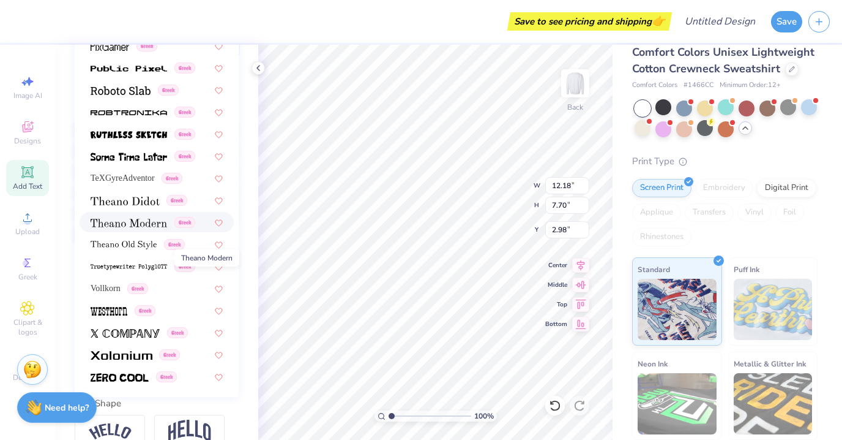
scroll to position [272, 0]
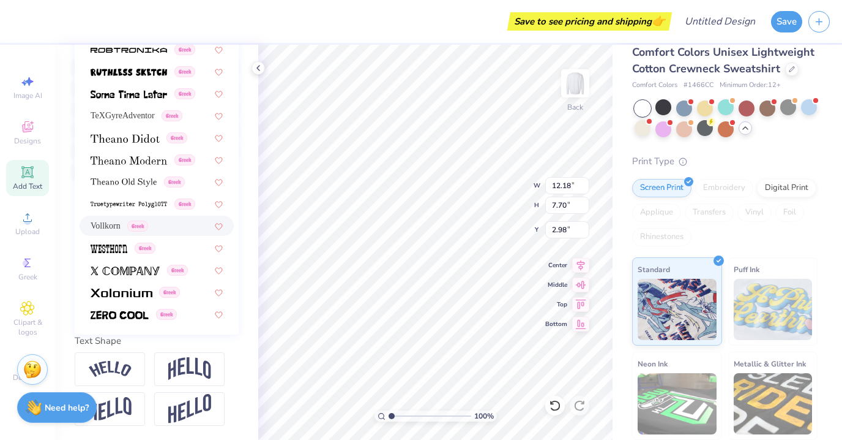
click at [110, 217] on div "Vollkorn Greek" at bounding box center [157, 226] width 154 height 20
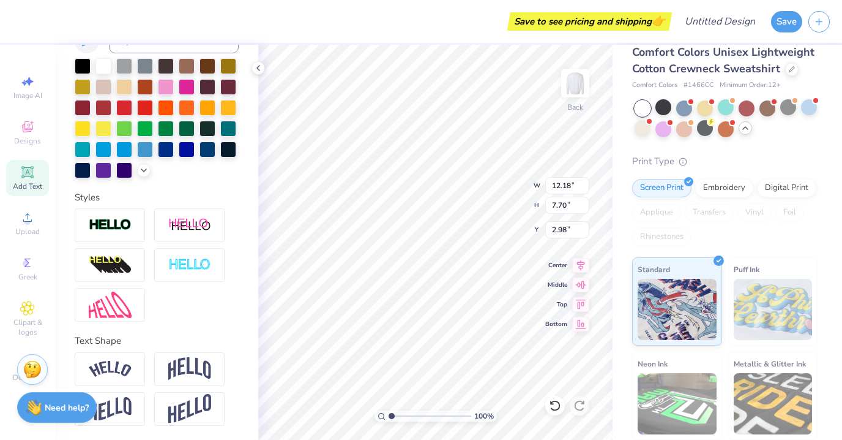
type input "11.51"
type input "7.64"
type input "3.01"
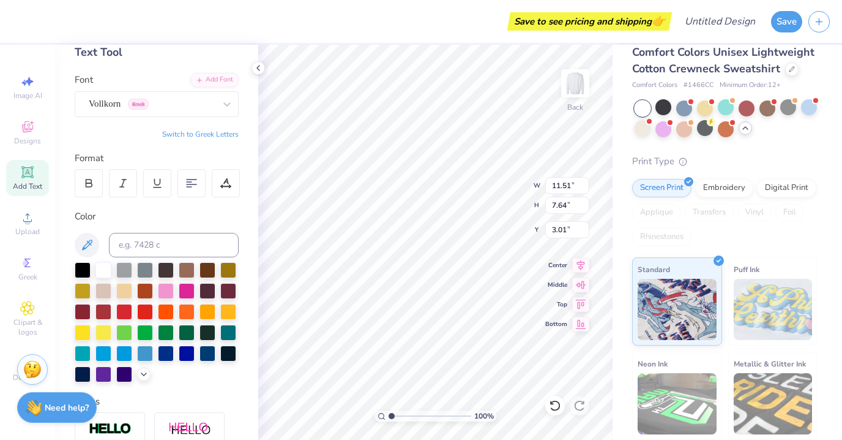
scroll to position [0, 0]
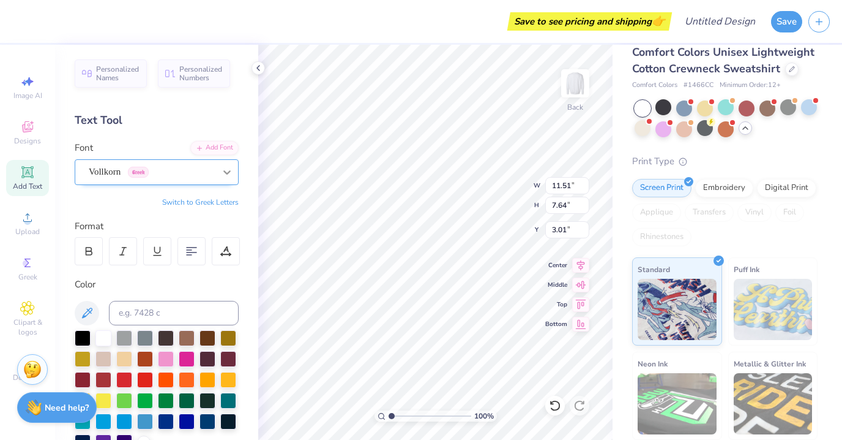
click at [231, 178] on div at bounding box center [227, 172] width 22 height 22
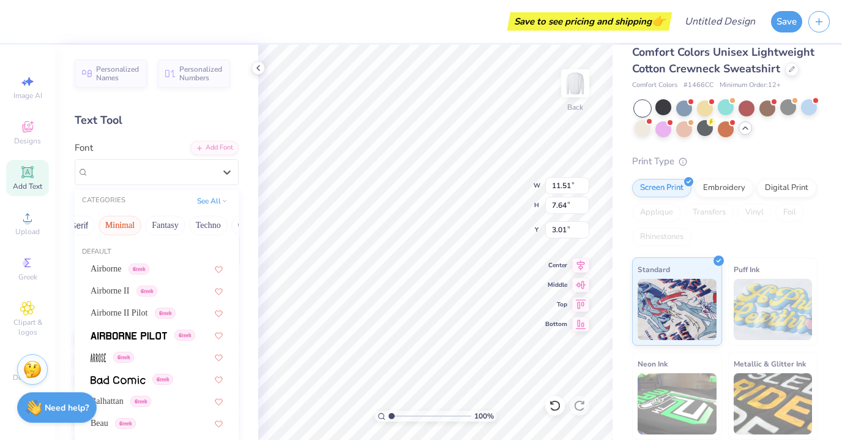
scroll to position [0, 326]
click at [107, 225] on button "Minimal" at bounding box center [122, 226] width 43 height 20
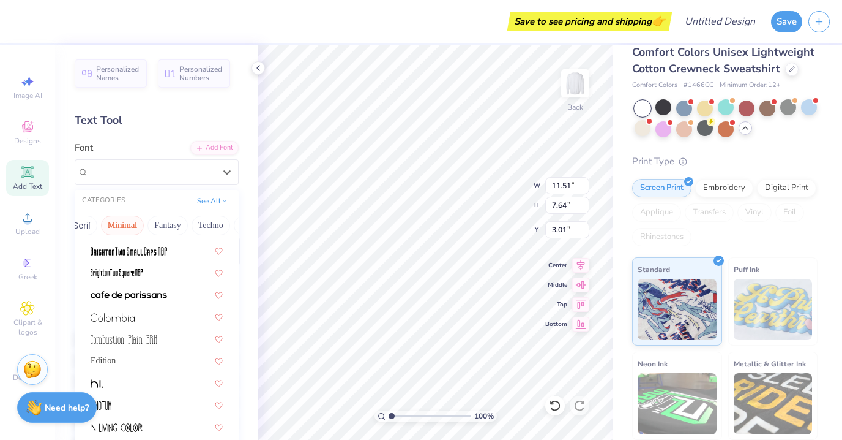
scroll to position [108, 0]
click at [160, 290] on img at bounding box center [129, 294] width 77 height 9
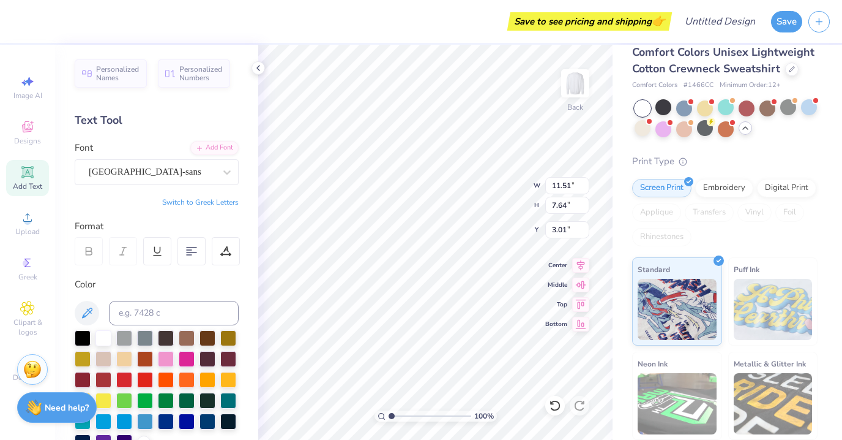
type input "7.98"
type input "7.39"
type input "3.14"
click at [231, 173] on icon at bounding box center [227, 172] width 12 height 12
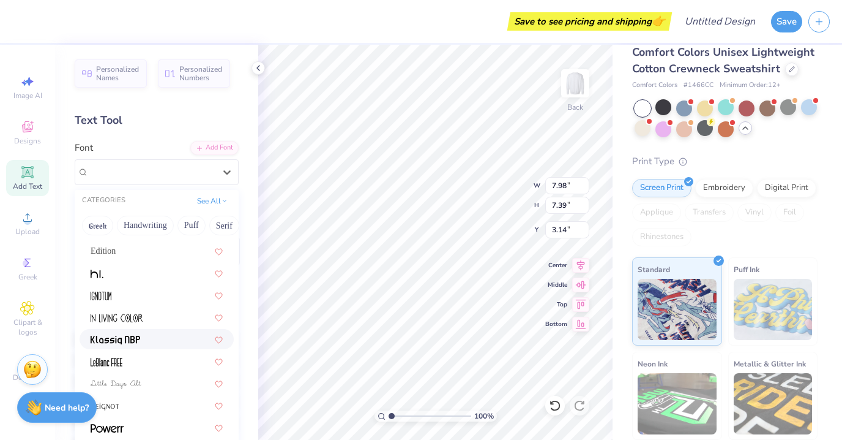
scroll to position [234, 0]
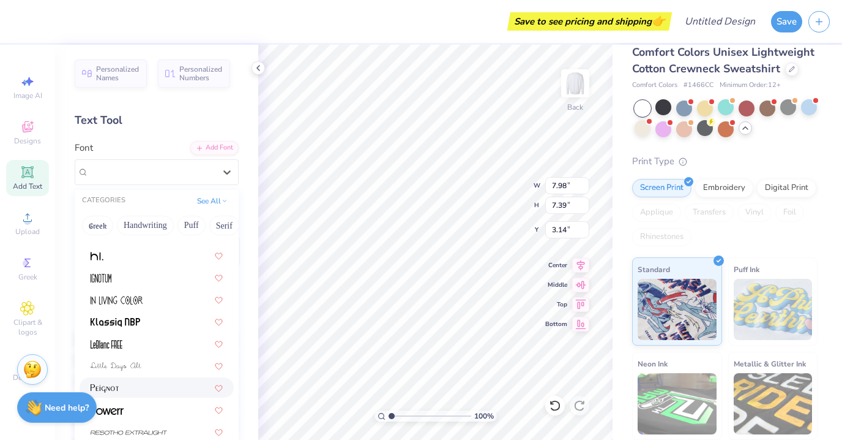
click at [112, 381] on span at bounding box center [105, 387] width 28 height 13
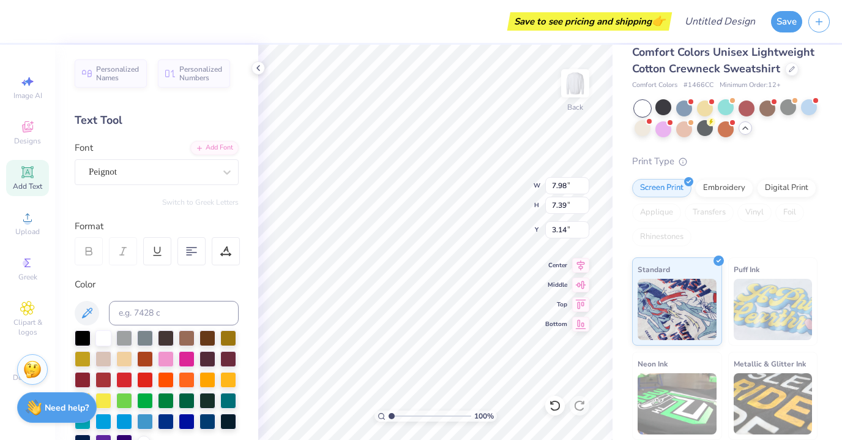
type input "9.23"
type input "7.64"
type input "3.01"
click at [228, 173] on icon at bounding box center [227, 172] width 12 height 12
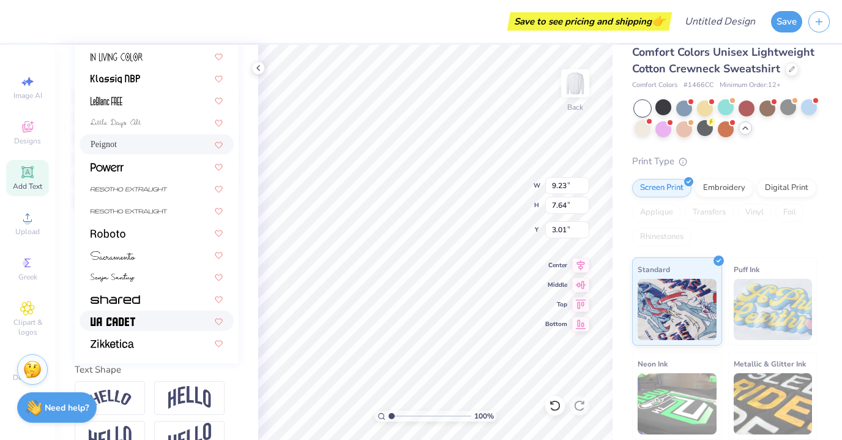
scroll to position [245, 0]
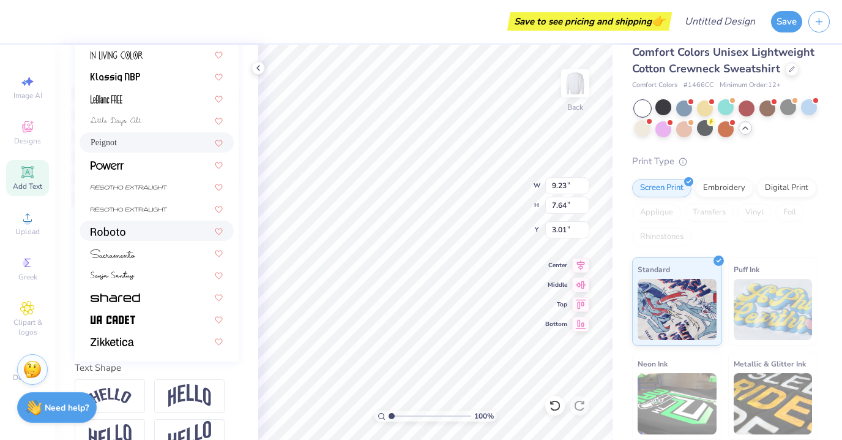
click at [113, 239] on div at bounding box center [157, 230] width 154 height 20
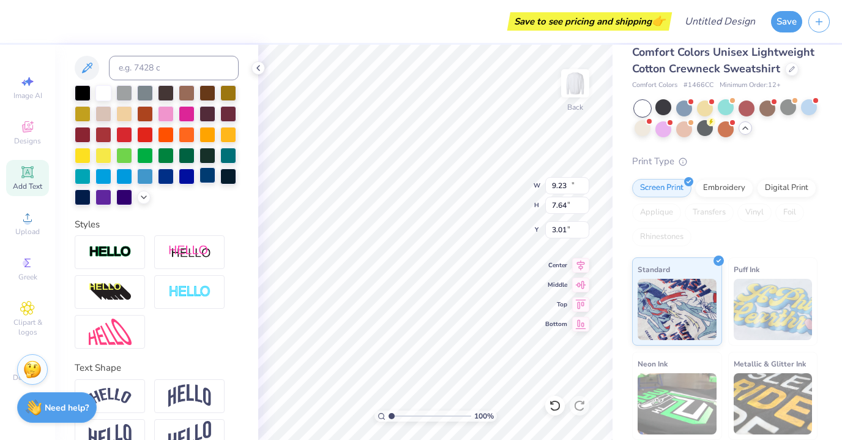
type input "11.38"
type input "7.70"
type input "2.98"
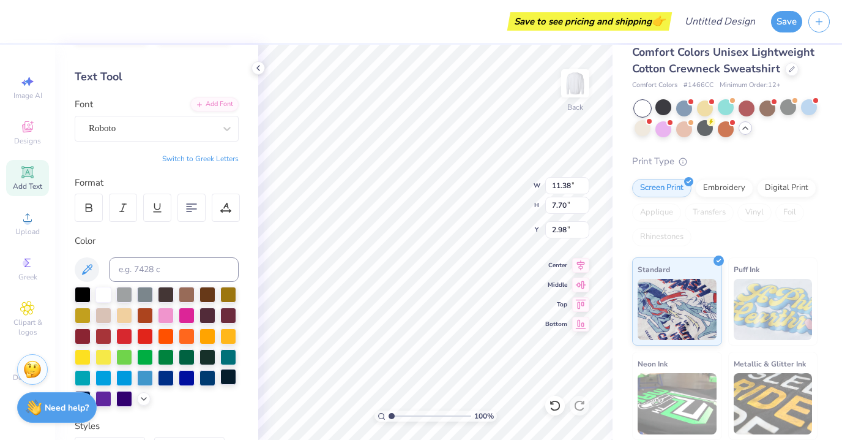
scroll to position [0, 0]
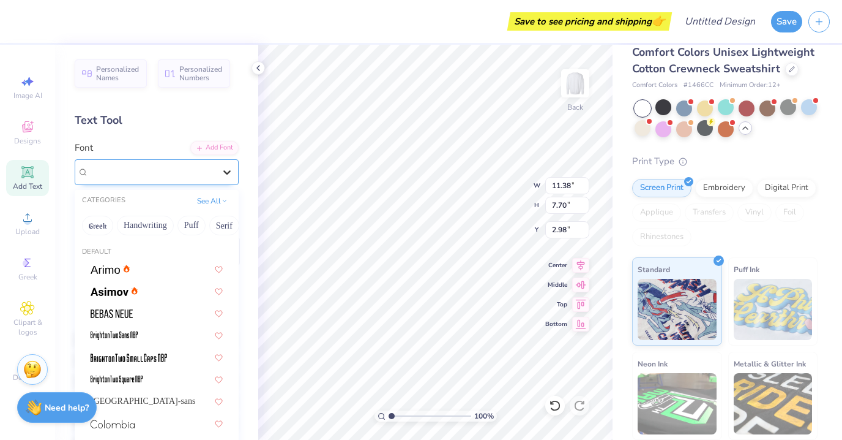
click at [232, 168] on icon at bounding box center [227, 172] width 12 height 12
click at [209, 226] on button "Others" at bounding box center [222, 226] width 36 height 20
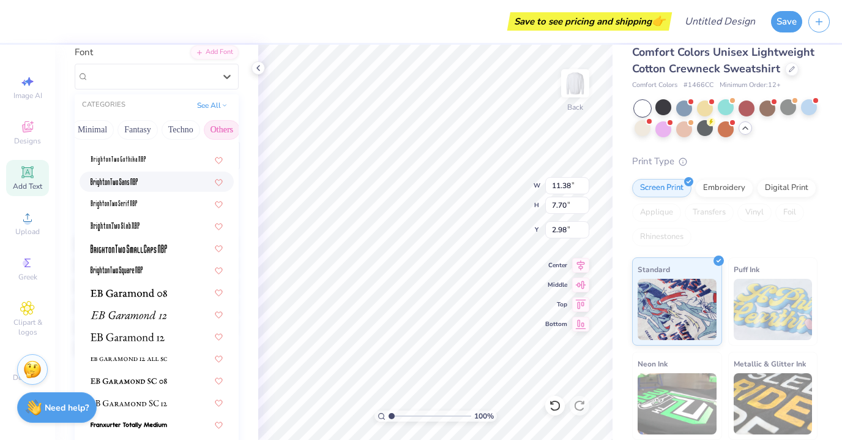
scroll to position [96, 0]
click at [139, 335] on img at bounding box center [128, 336] width 74 height 9
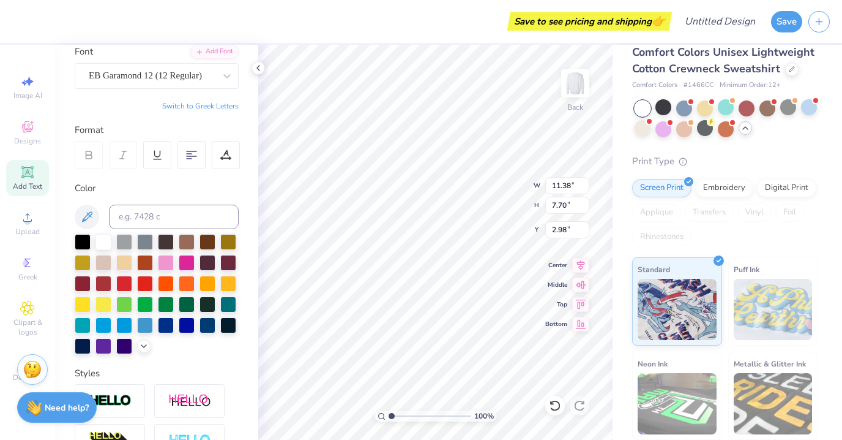
type input "10.07"
type input "7.64"
type input "3.02"
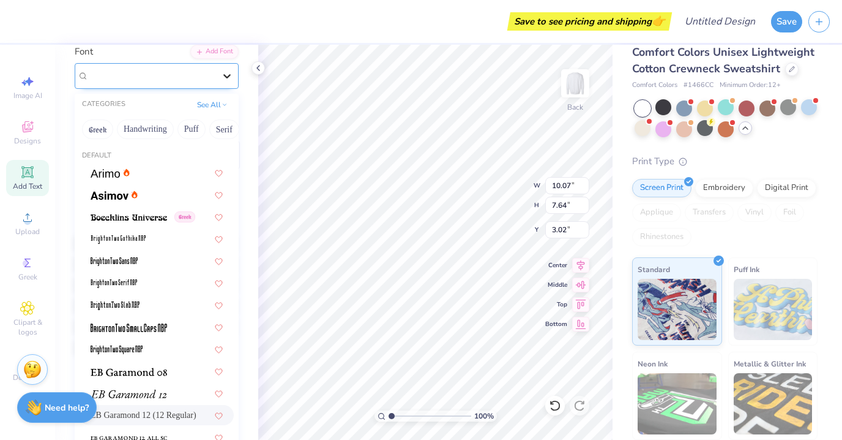
click at [229, 75] on icon at bounding box center [226, 76] width 7 height 4
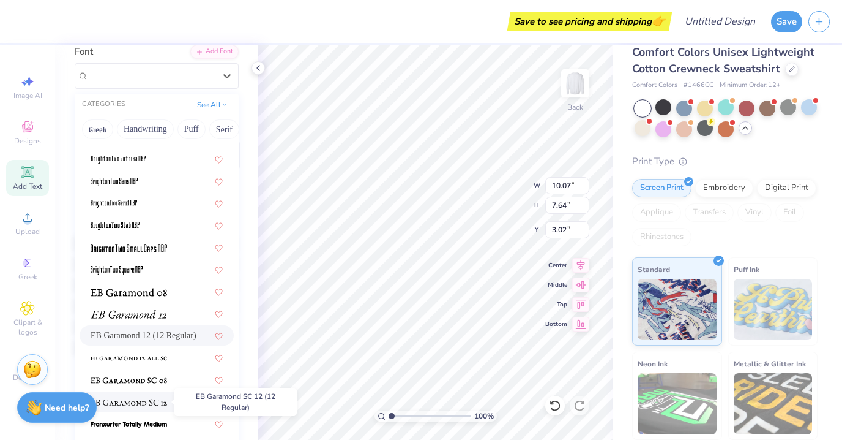
click at [141, 397] on span at bounding box center [129, 401] width 77 height 13
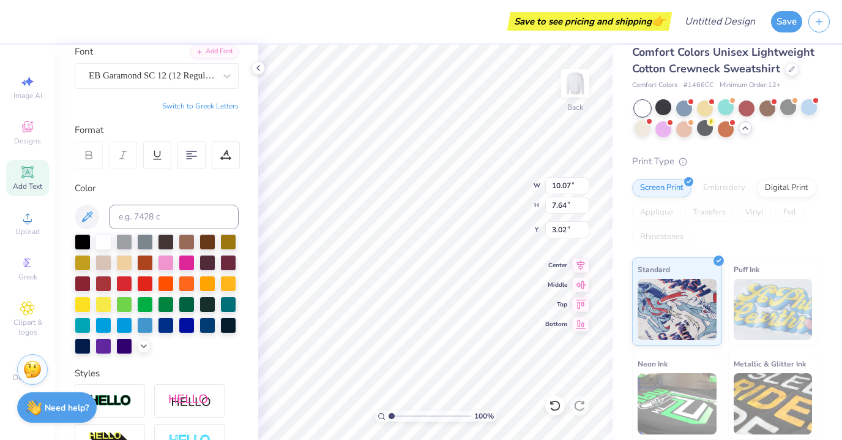
type input "12.76"
type input "7.57"
type input "3.05"
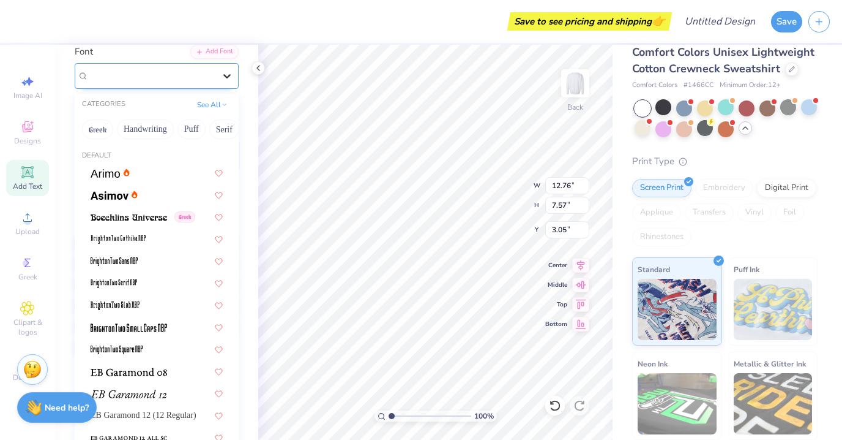
click at [230, 73] on icon at bounding box center [227, 76] width 12 height 12
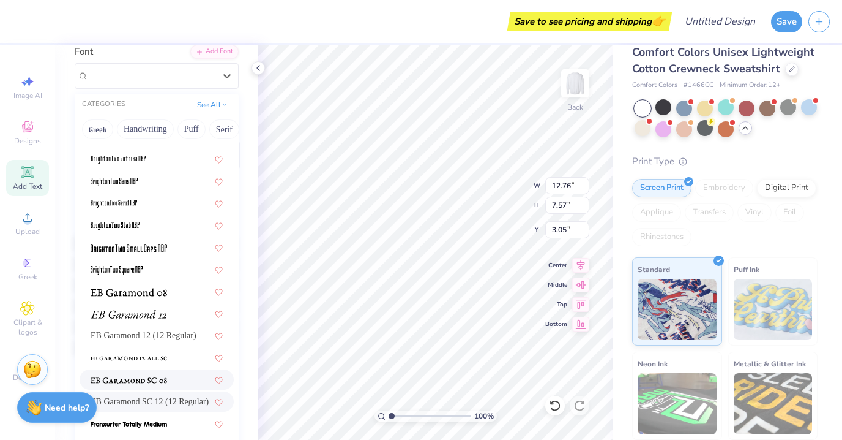
click at [125, 372] on div at bounding box center [157, 379] width 154 height 20
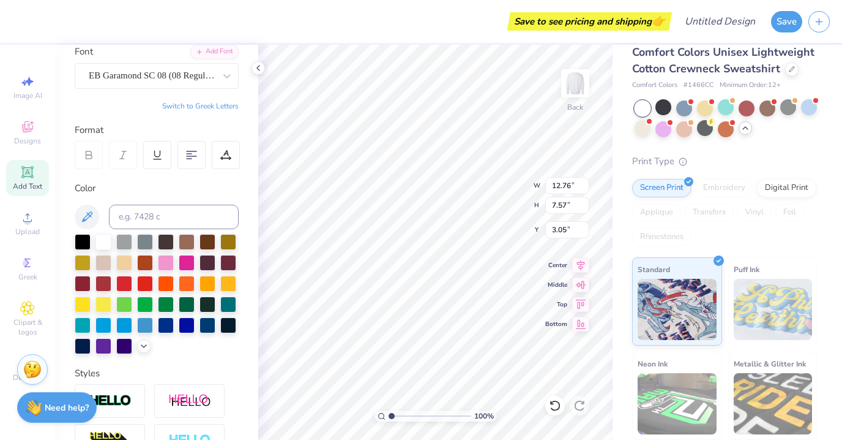
type input "12.21"
type input "7.50"
type input "3.09"
click at [193, 157] on icon at bounding box center [191, 154] width 11 height 11
click at [193, 150] on icon at bounding box center [191, 154] width 11 height 11
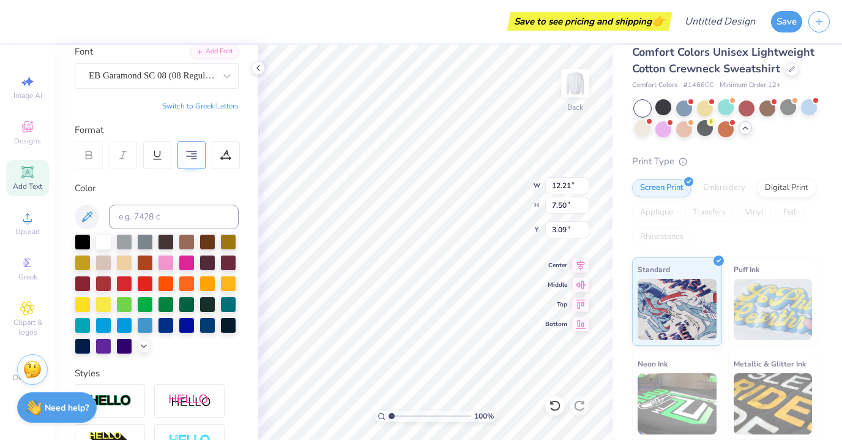
click at [193, 150] on icon at bounding box center [191, 154] width 11 height 11
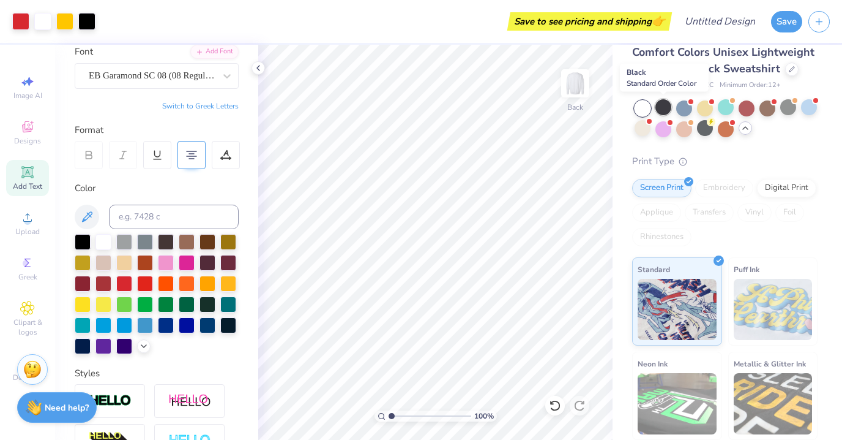
click at [665, 109] on div at bounding box center [664, 107] width 16 height 16
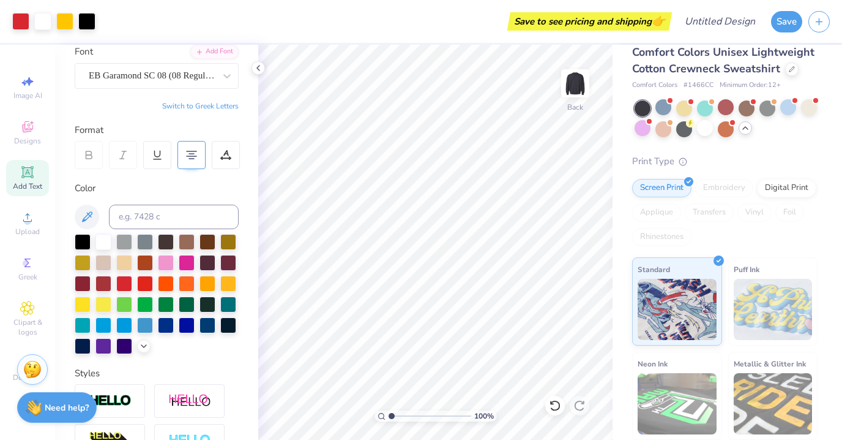
scroll to position [0, 0]
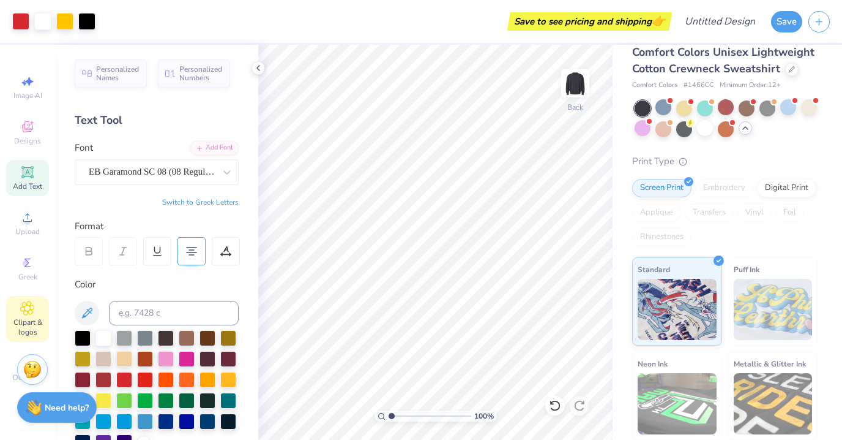
click at [30, 309] on icon at bounding box center [27, 308] width 6 height 6
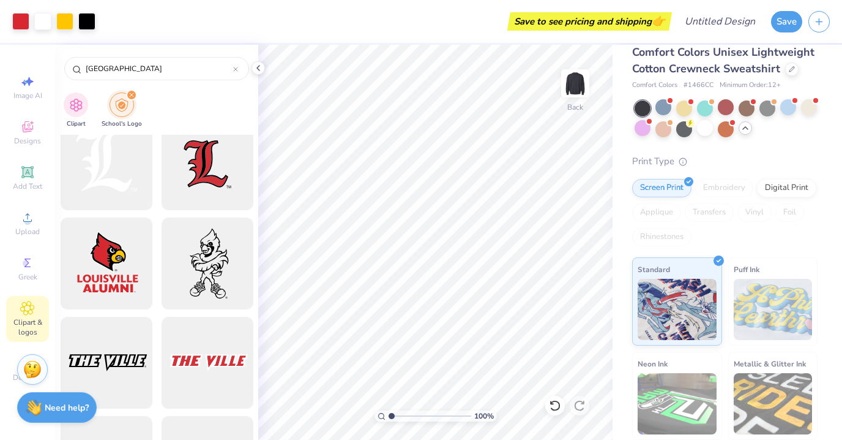
scroll to position [514, 0]
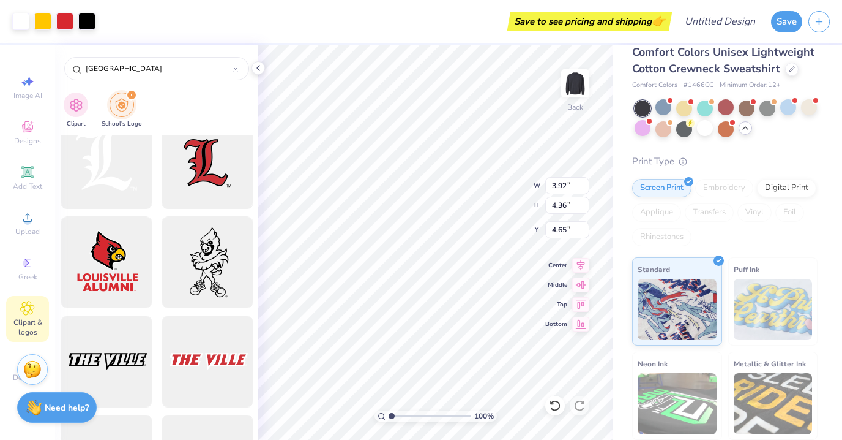
type input "3.51"
type input "3.91"
type input "4.88"
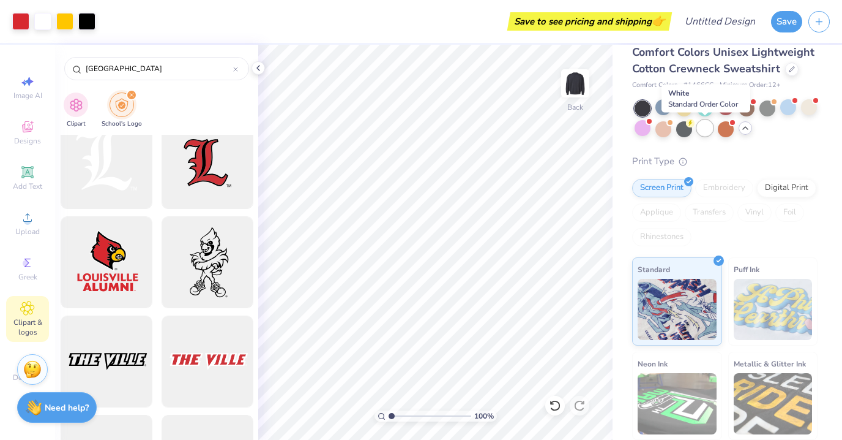
click at [704, 129] on div at bounding box center [705, 128] width 16 height 16
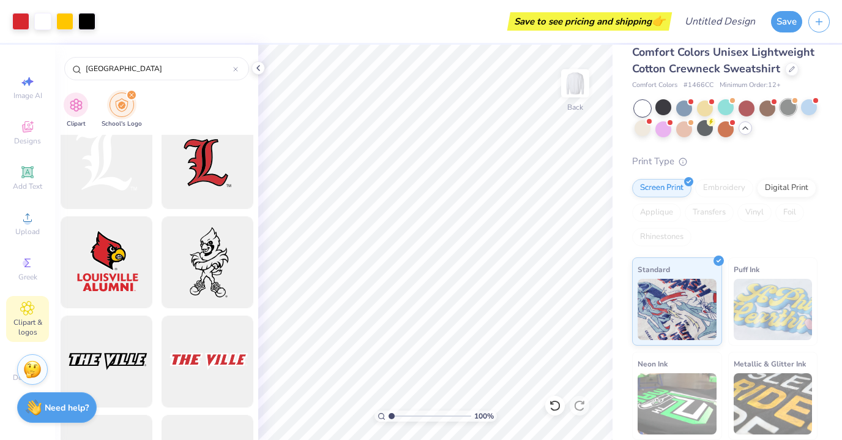
click at [786, 105] on div at bounding box center [789, 107] width 16 height 16
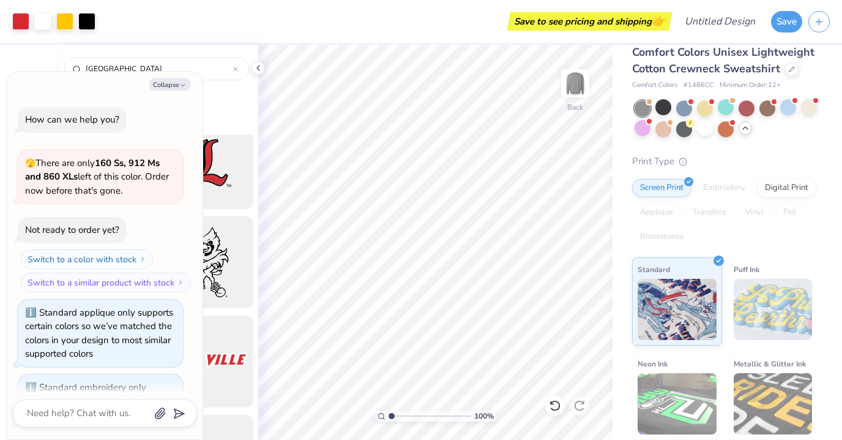
scroll to position [1125, 0]
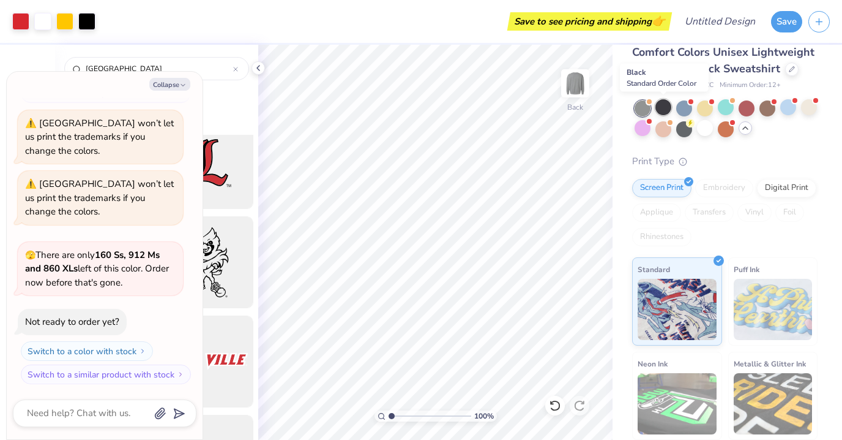
click at [662, 107] on div at bounding box center [664, 107] width 16 height 16
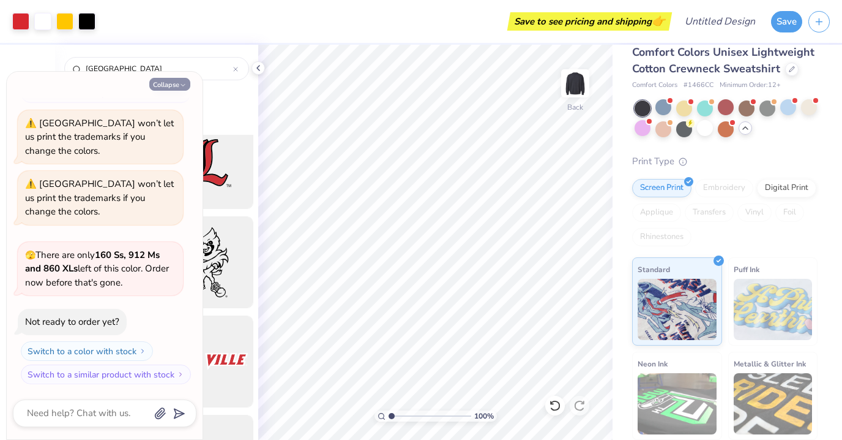
click at [182, 83] on icon "button" at bounding box center [182, 84] width 7 height 7
type textarea "x"
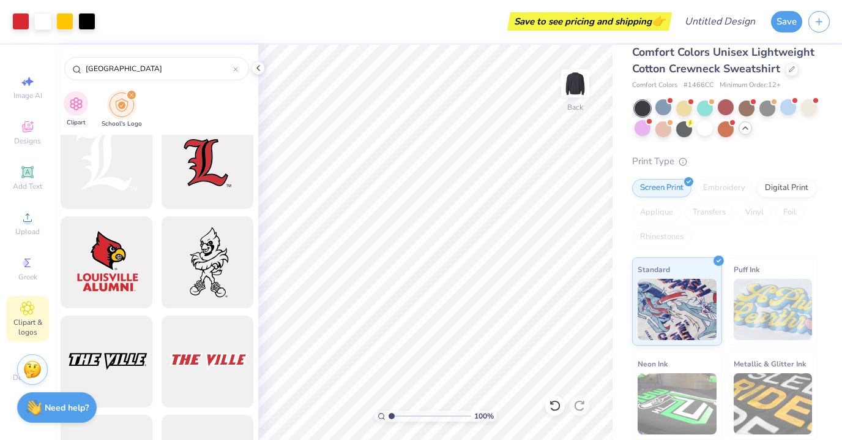
click at [75, 116] on div "Clipart" at bounding box center [76, 109] width 24 height 36
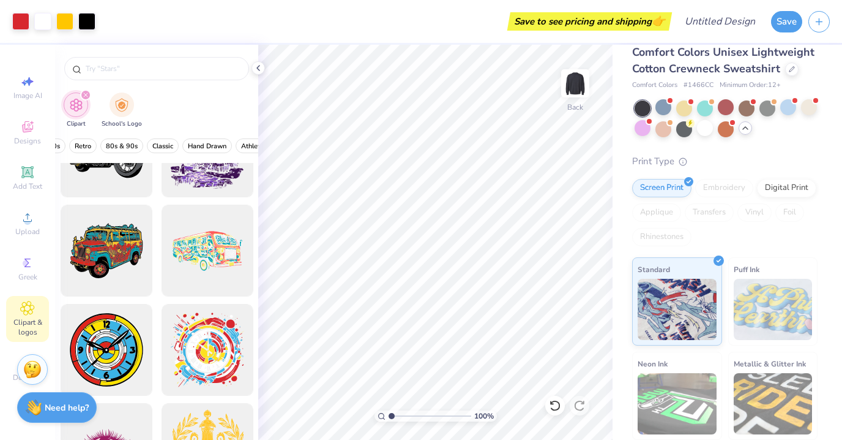
scroll to position [0, 506]
click at [144, 141] on span "Minimalist" at bounding box center [144, 145] width 32 height 9
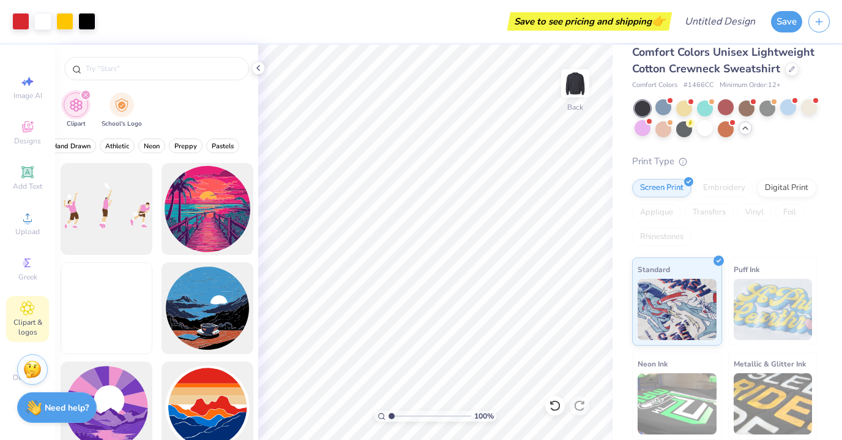
scroll to position [2431, 0]
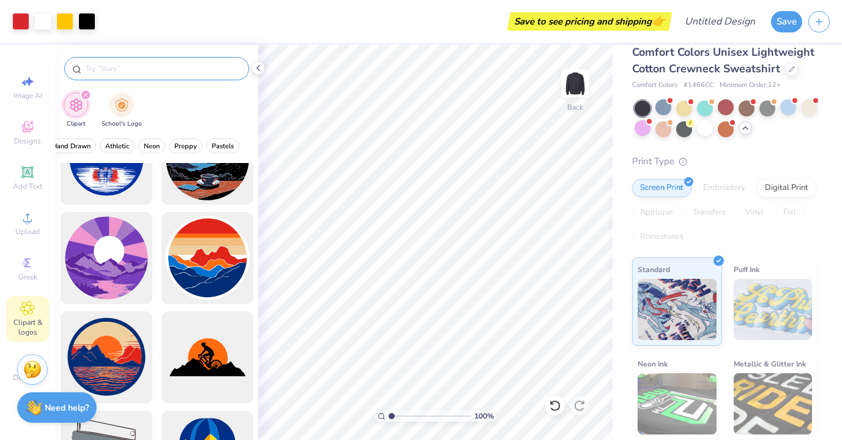
click at [146, 73] on input "text" at bounding box center [162, 68] width 157 height 12
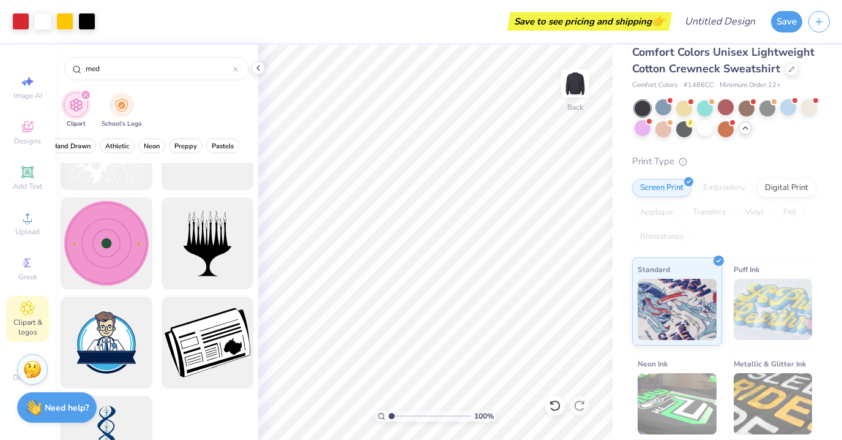
scroll to position [516, 0]
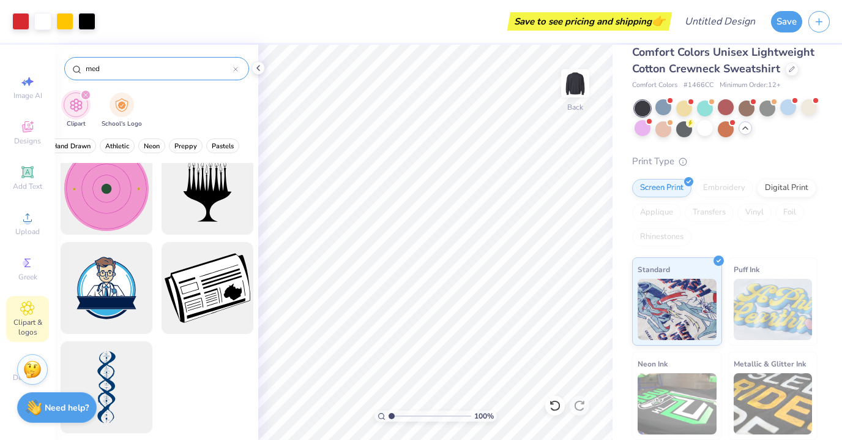
click at [116, 66] on input "med" at bounding box center [158, 68] width 149 height 12
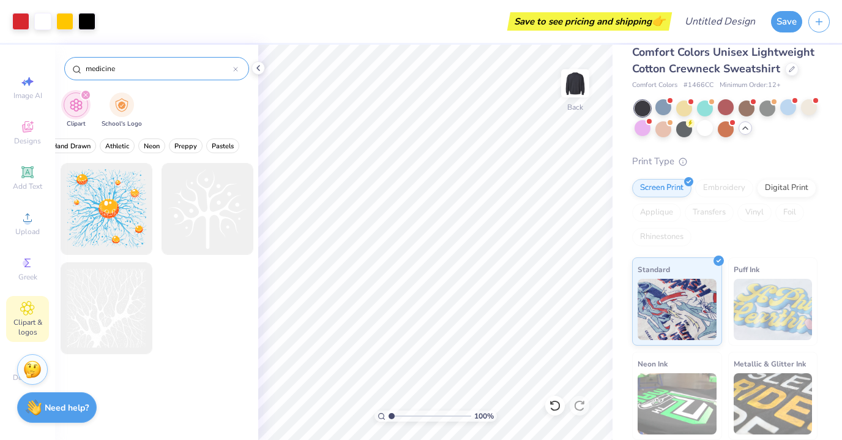
click at [116, 66] on input "medicine" at bounding box center [158, 68] width 149 height 12
click at [107, 67] on input "medicine" at bounding box center [158, 68] width 149 height 12
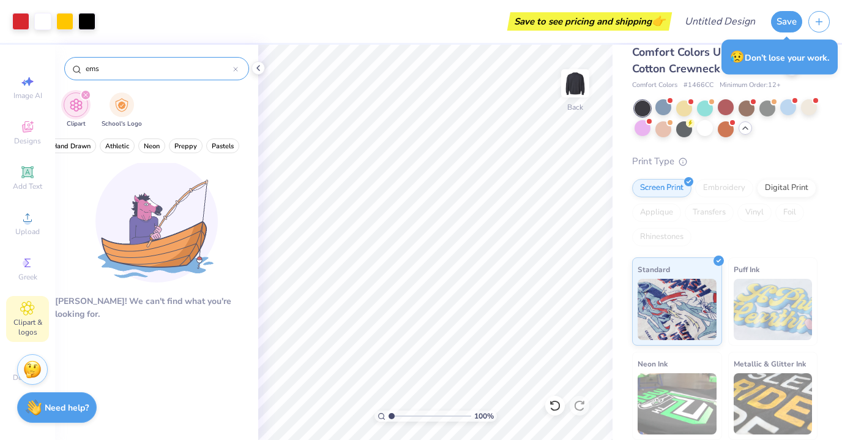
click at [113, 70] on input "ems" at bounding box center [158, 68] width 149 height 12
click at [116, 62] on input "star of life" at bounding box center [158, 68] width 149 height 12
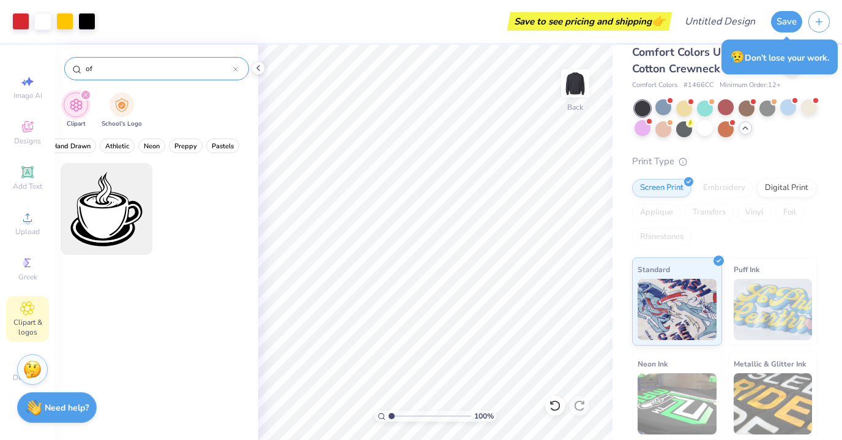
type input "o"
click at [96, 62] on div "doctor" at bounding box center [156, 68] width 185 height 23
click at [96, 64] on input "doctor" at bounding box center [158, 68] width 149 height 12
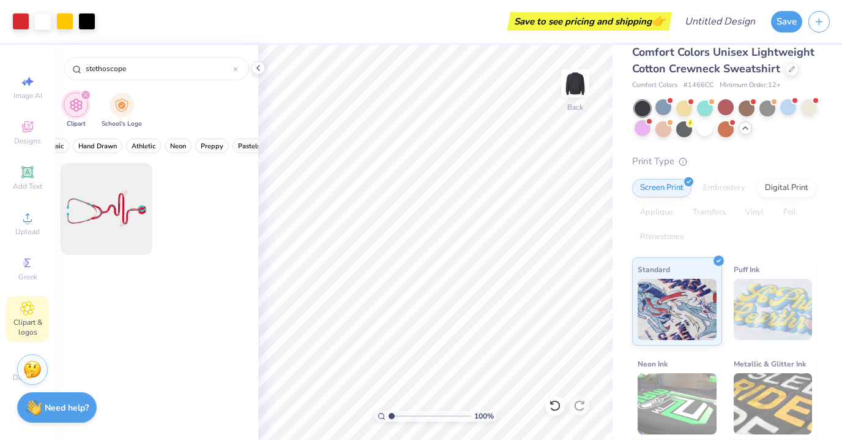
scroll to position [0, 478]
click at [94, 150] on button "Hand Drawn" at bounding box center [100, 145] width 50 height 15
click at [177, 143] on span "Classic" at bounding box center [186, 145] width 21 height 9
click at [149, 149] on span "Retro" at bounding box center [142, 145] width 17 height 9
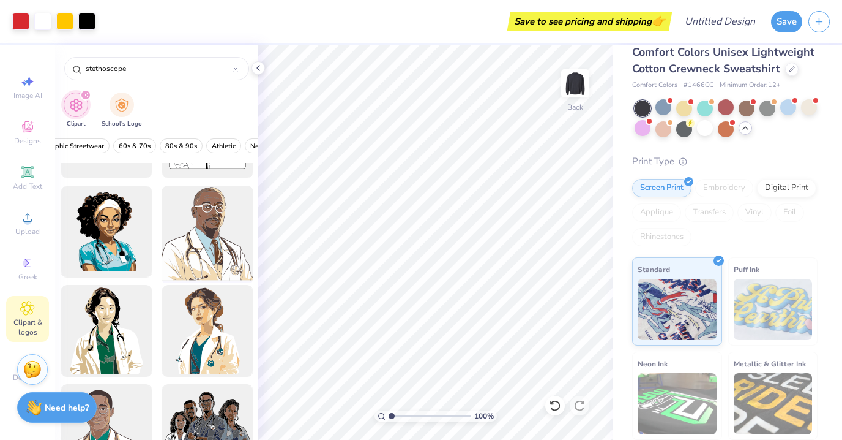
scroll to position [119, 0]
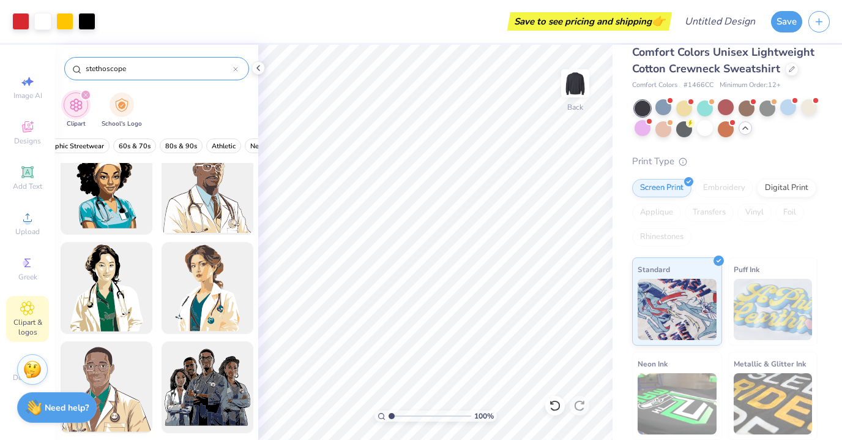
click at [110, 72] on input "stethoscope" at bounding box center [158, 68] width 149 height 12
type input "med"
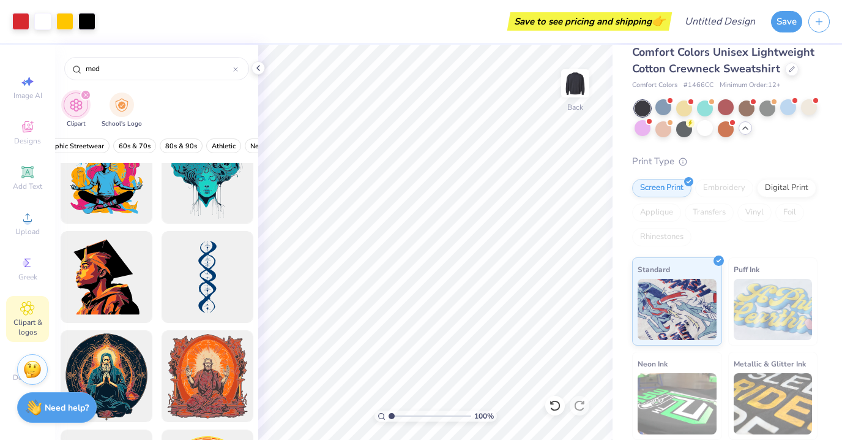
scroll to position [4087, 0]
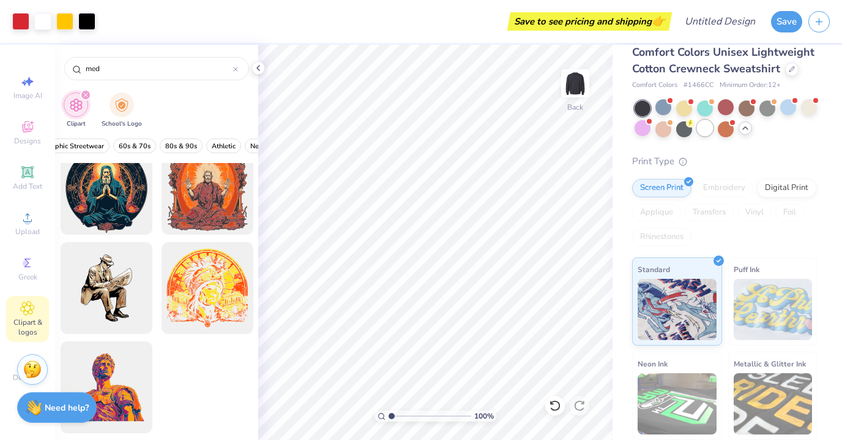
click at [701, 128] on div at bounding box center [705, 128] width 16 height 16
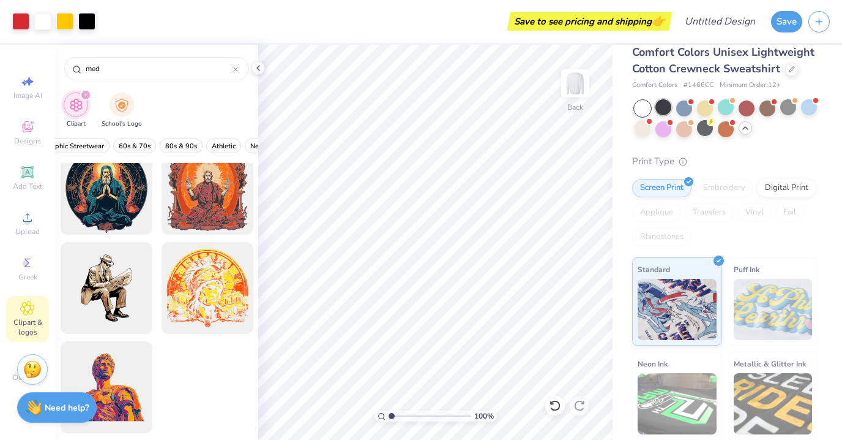
click at [664, 106] on div at bounding box center [664, 107] width 16 height 16
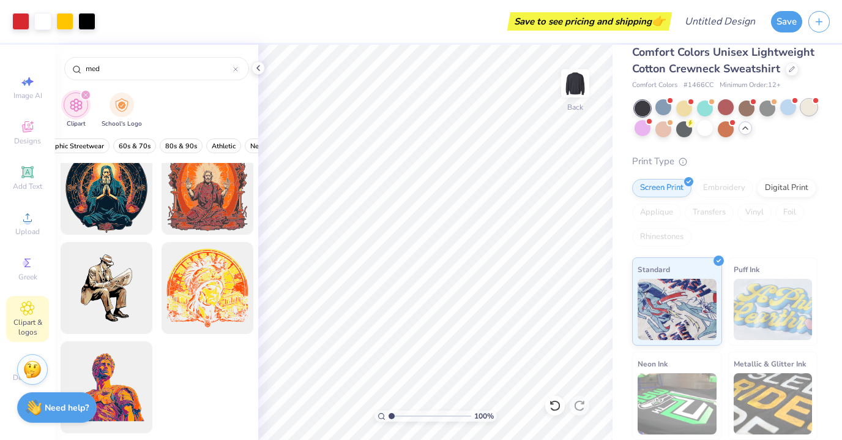
click at [806, 113] on div at bounding box center [809, 107] width 16 height 16
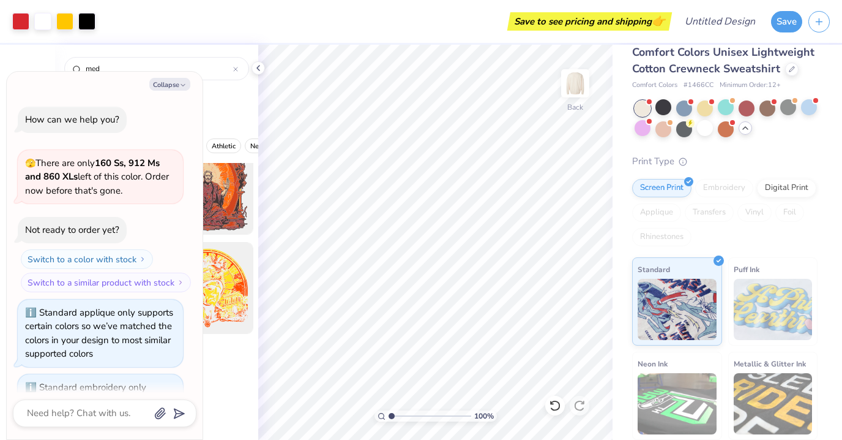
scroll to position [1284, 0]
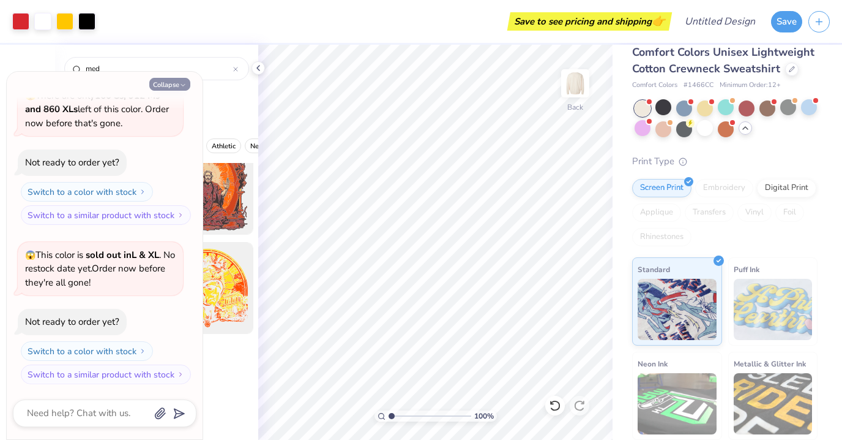
click at [176, 86] on button "Collapse" at bounding box center [169, 84] width 41 height 13
type textarea "x"
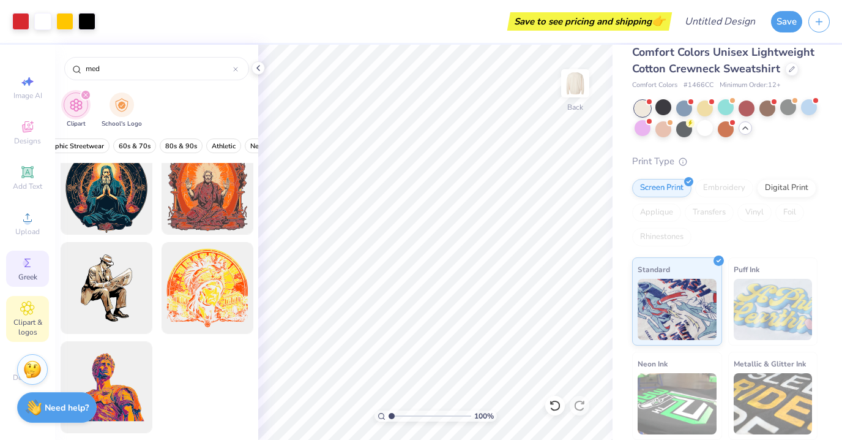
click at [24, 255] on icon at bounding box center [27, 262] width 15 height 15
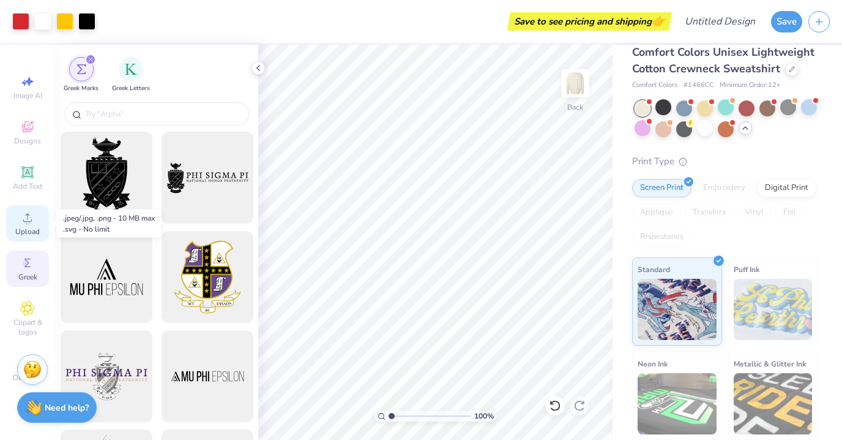
click at [29, 228] on span "Upload" at bounding box center [27, 232] width 24 height 10
click at [29, 134] on div "Designs" at bounding box center [27, 132] width 43 height 36
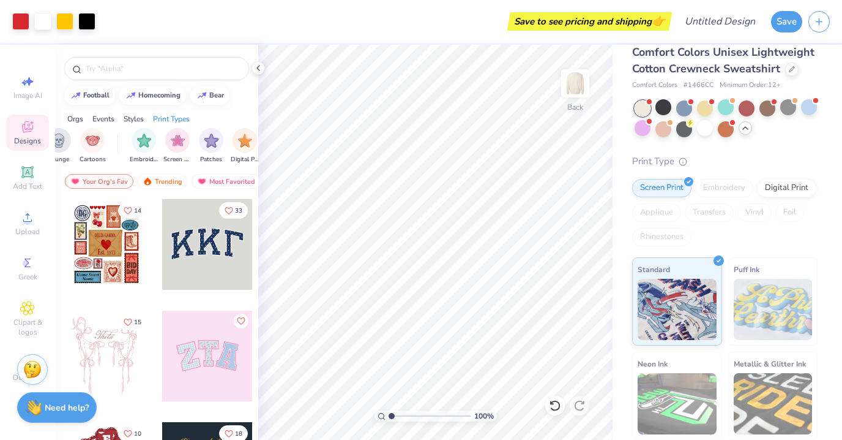
scroll to position [0, 935]
click at [136, 144] on img "filter for Embroidery" at bounding box center [137, 139] width 14 height 14
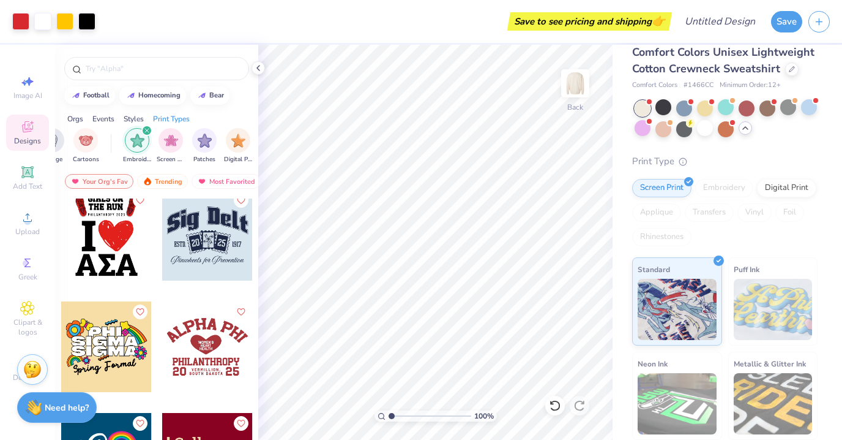
scroll to position [17636, 0]
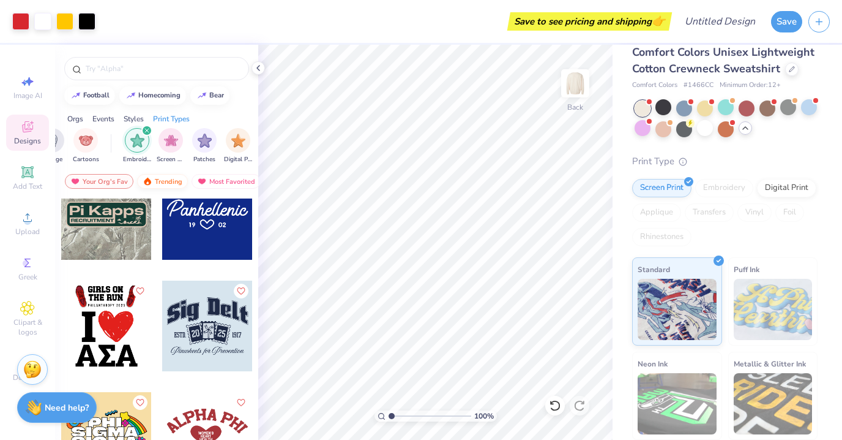
click at [157, 178] on div "Trending" at bounding box center [162, 181] width 51 height 15
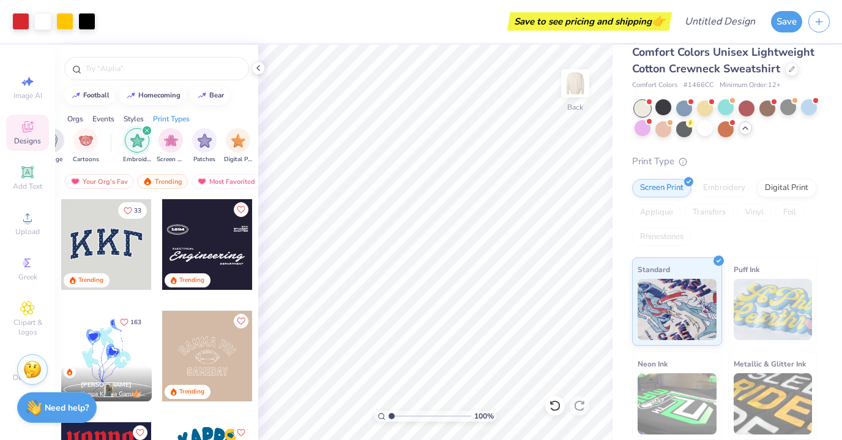
click at [210, 261] on div at bounding box center [207, 244] width 91 height 91
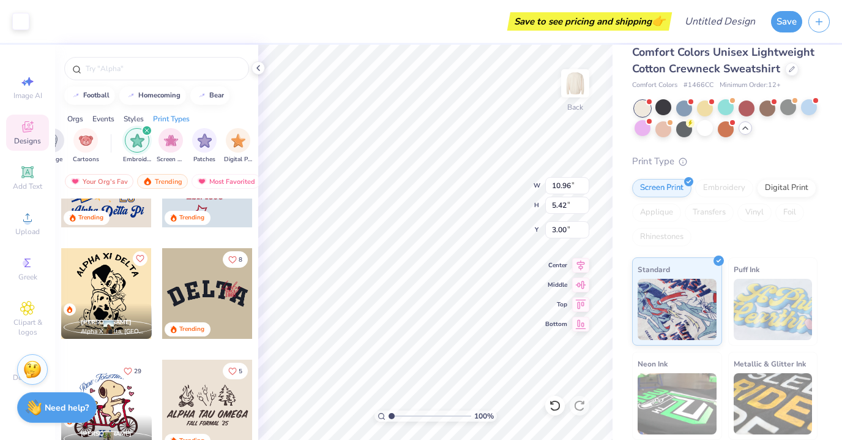
scroll to position [472, 0]
